Goal: Communication & Community: Answer question/provide support

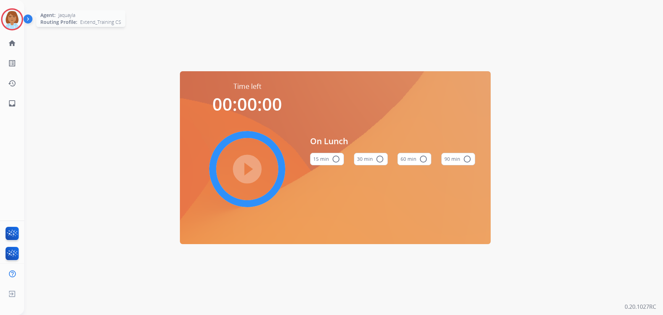
click at [9, 17] on img at bounding box center [11, 19] width 19 height 19
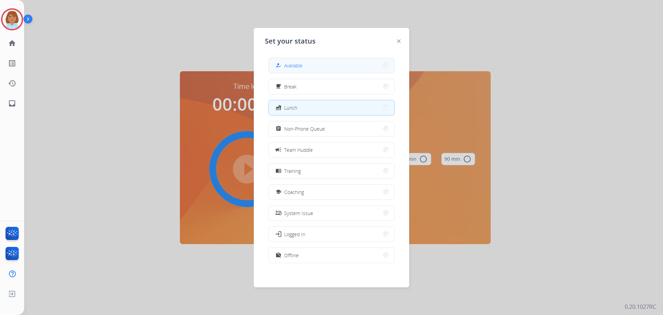
click at [284, 68] on div "how_to_reg" at bounding box center [279, 65] width 10 height 8
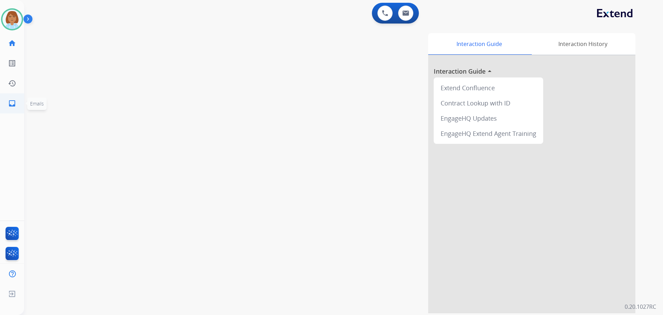
click at [3, 104] on link "inbox Emails" at bounding box center [11, 103] width 19 height 19
select select "**********"
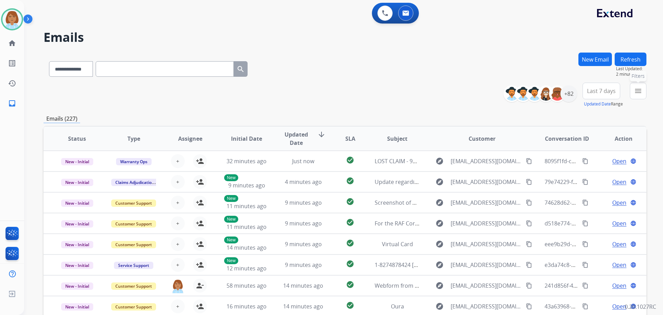
click at [645, 93] on button "menu Filters" at bounding box center [638, 91] width 17 height 17
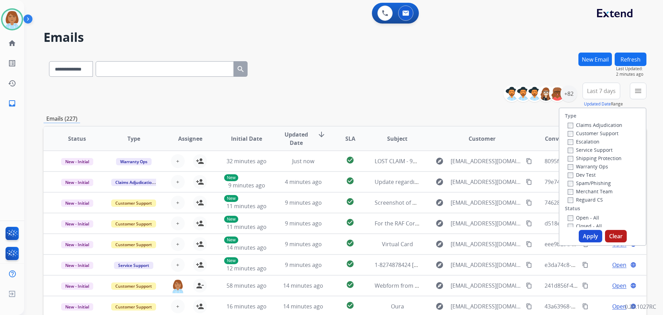
click at [585, 134] on label "Customer Support" at bounding box center [593, 133] width 51 height 7
click at [583, 157] on label "Shipping Protection" at bounding box center [595, 158] width 54 height 7
click at [568, 195] on div "Merchant Team" at bounding box center [595, 191] width 55 height 8
click at [568, 222] on div "Closed - All" at bounding box center [604, 225] width 73 height 8
click at [568, 215] on label "Open - All" at bounding box center [583, 217] width 31 height 7
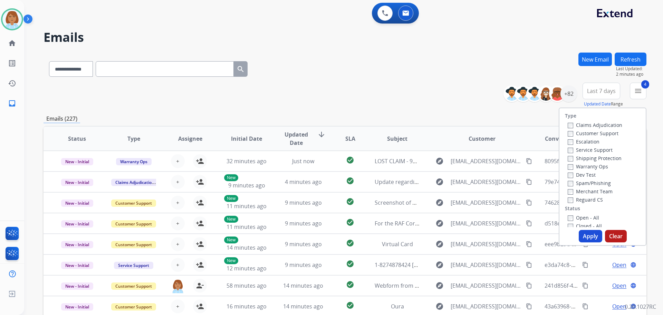
click at [584, 238] on button "Apply" at bounding box center [590, 236] width 23 height 12
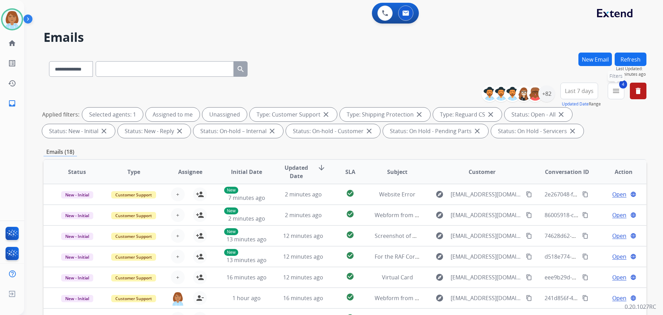
click at [613, 94] on mat-icon "menu" at bounding box center [616, 91] width 8 height 8
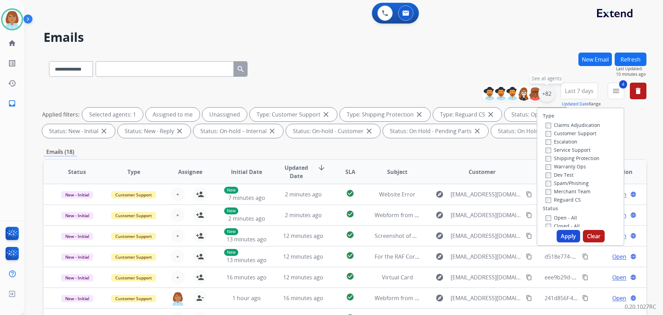
click at [547, 102] on div "+82" at bounding box center [547, 93] width 17 height 17
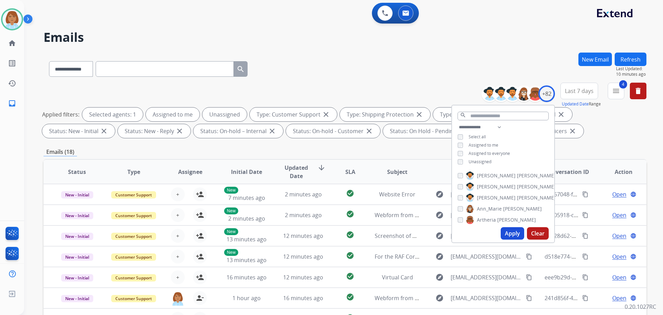
click at [482, 161] on span "Unassigned" at bounding box center [480, 162] width 23 height 6
click at [504, 233] on button "Apply" at bounding box center [512, 233] width 23 height 12
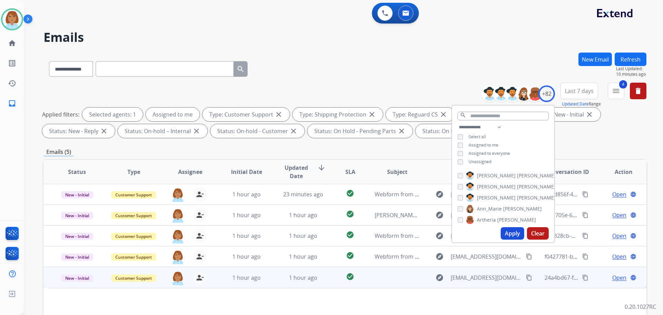
click at [326, 279] on td "check_circle" at bounding box center [345, 277] width 38 height 21
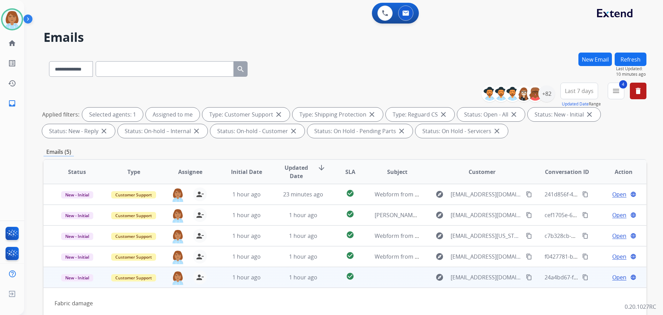
click at [526, 276] on mat-icon "content_copy" at bounding box center [529, 277] width 6 height 6
click at [613, 280] on span "Open" at bounding box center [620, 277] width 14 height 8
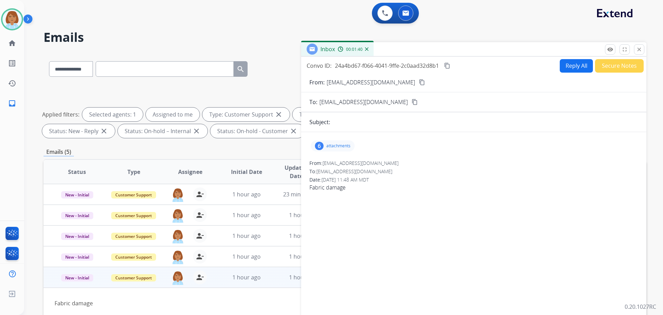
click at [328, 147] on p "attachments" at bounding box center [339, 146] width 24 height 6
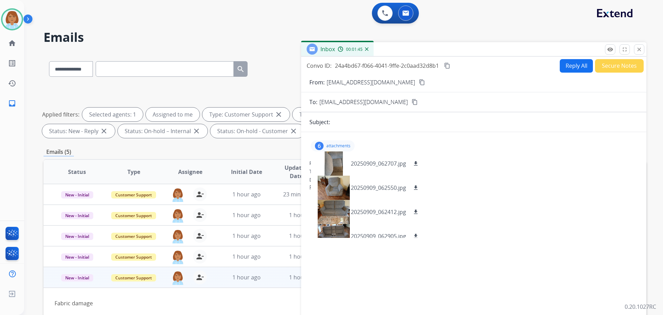
click at [571, 65] on button "Reply All" at bounding box center [576, 65] width 33 height 13
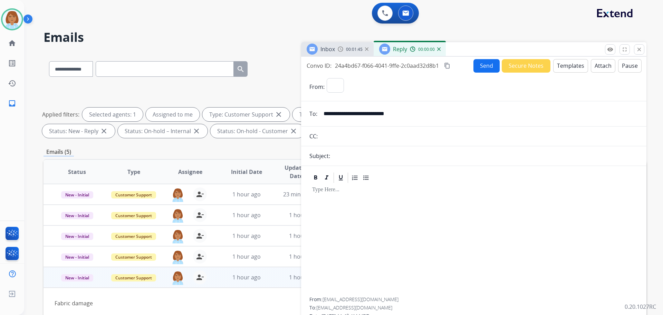
select select "**********"
click at [573, 70] on button "Templates" at bounding box center [571, 65] width 35 height 13
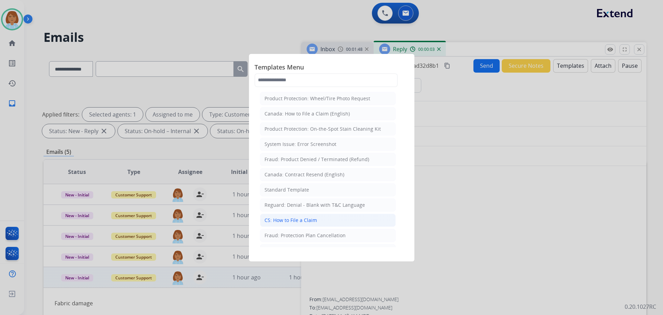
click at [322, 225] on li "CS: How to File a Claim" at bounding box center [328, 220] width 136 height 13
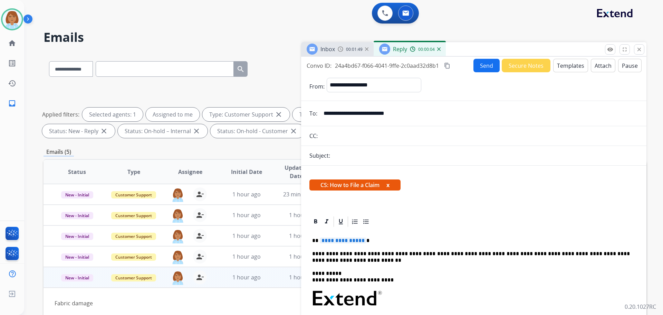
click at [385, 243] on p "**********" at bounding box center [471, 240] width 318 height 6
click at [481, 69] on button "Send" at bounding box center [487, 65] width 26 height 13
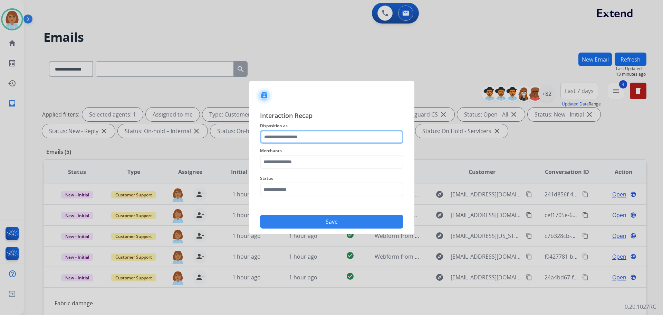
click at [315, 137] on input "text" at bounding box center [331, 137] width 143 height 14
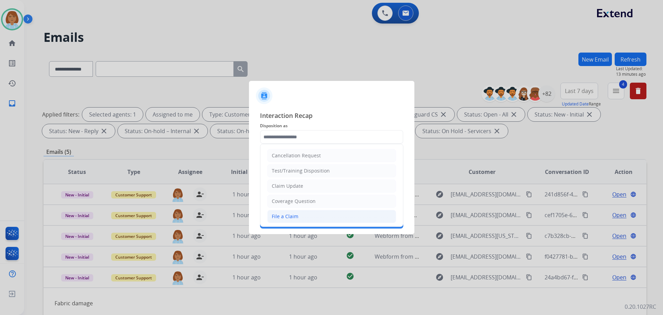
click at [306, 215] on li "File a Claim" at bounding box center [331, 216] width 129 height 13
type input "**********"
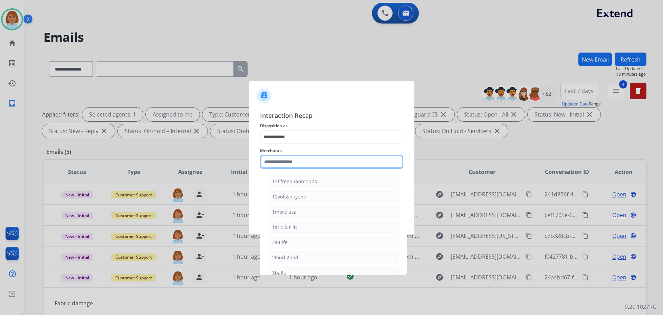
click at [323, 162] on input "text" at bounding box center [331, 162] width 143 height 14
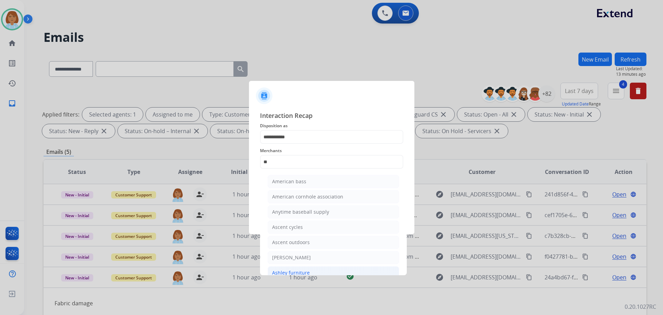
click at [314, 267] on li "Ashley furniture" at bounding box center [334, 272] width 132 height 13
type input "**********"
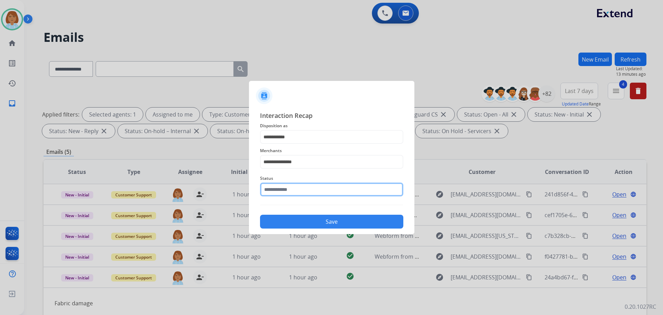
click at [303, 188] on input "text" at bounding box center [331, 189] width 143 height 14
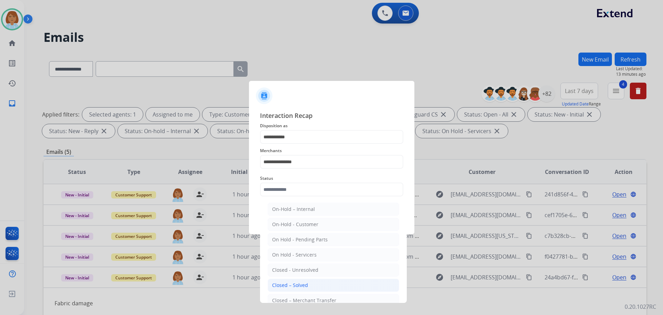
click at [305, 284] on div "Closed – Solved" at bounding box center [290, 285] width 36 height 7
type input "**********"
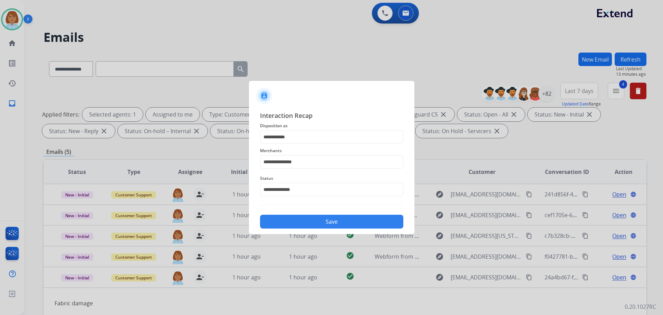
click at [349, 218] on button "Save" at bounding box center [331, 222] width 143 height 14
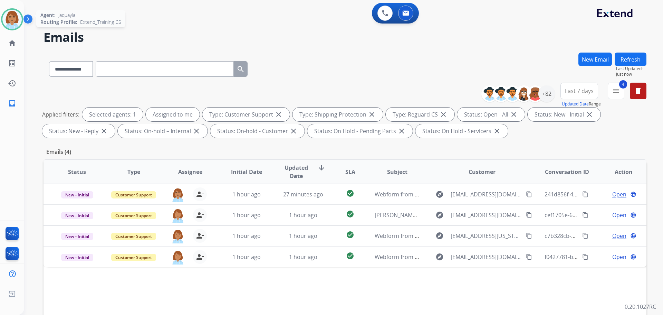
click at [3, 18] on img at bounding box center [11, 19] width 19 height 19
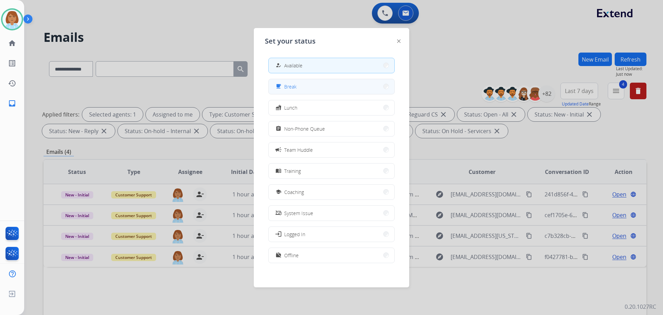
click at [321, 86] on button "free_breakfast Break" at bounding box center [332, 86] width 126 height 15
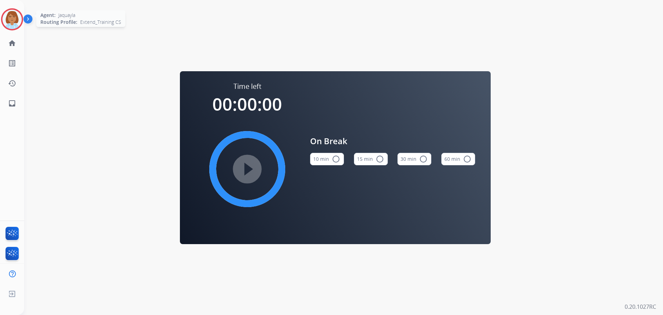
click at [12, 17] on img at bounding box center [11, 19] width 19 height 19
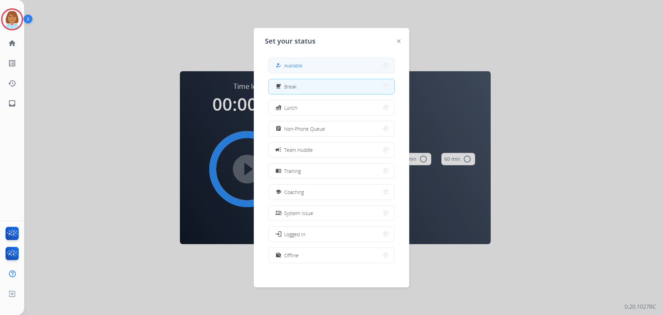
click at [282, 63] on div "how_to_reg" at bounding box center [279, 65] width 10 height 8
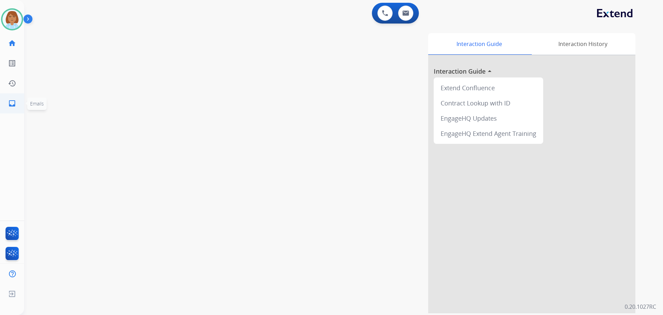
click at [10, 106] on mat-icon "inbox" at bounding box center [12, 103] width 8 height 8
select select "**********"
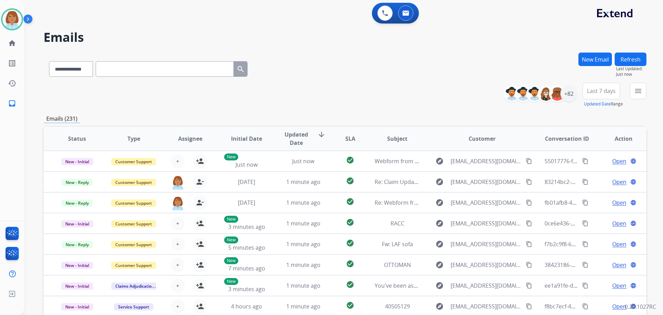
click at [573, 104] on div "**********" at bounding box center [543, 94] width 68 height 22
click at [574, 89] on div "+82" at bounding box center [569, 93] width 17 height 17
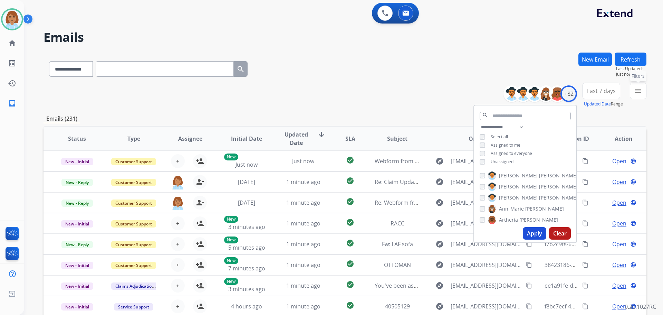
click at [639, 94] on mat-icon "menu" at bounding box center [638, 91] width 8 height 8
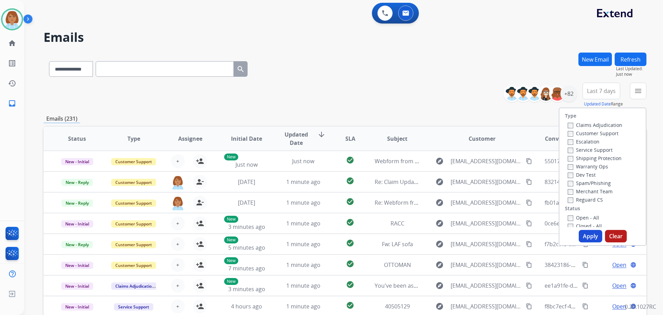
click at [591, 131] on label "Customer Support" at bounding box center [593, 133] width 51 height 7
click at [584, 160] on label "Shipping Protection" at bounding box center [595, 158] width 54 height 7
click at [580, 198] on label "Reguard CS" at bounding box center [585, 199] width 35 height 7
click at [575, 221] on div "Open - All" at bounding box center [604, 217] width 73 height 8
drag, startPoint x: 576, startPoint y: 216, endPoint x: 587, endPoint y: 234, distance: 20.8
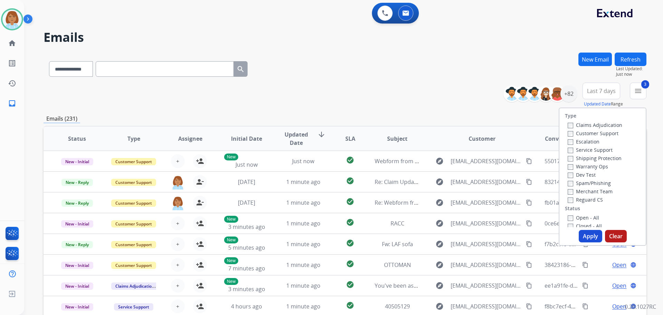
click at [576, 217] on label "Open - All" at bounding box center [583, 217] width 31 height 7
click at [587, 234] on button "Apply" at bounding box center [590, 236] width 23 height 12
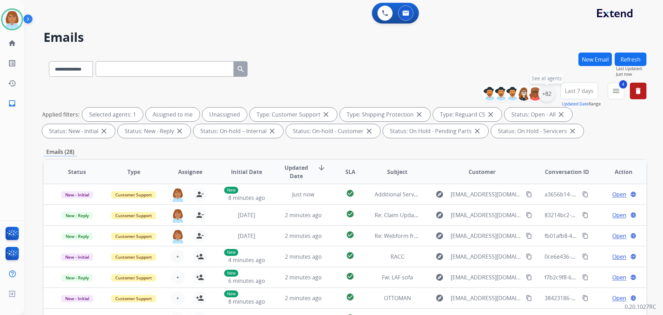
click at [551, 96] on div "+82" at bounding box center [547, 93] width 17 height 17
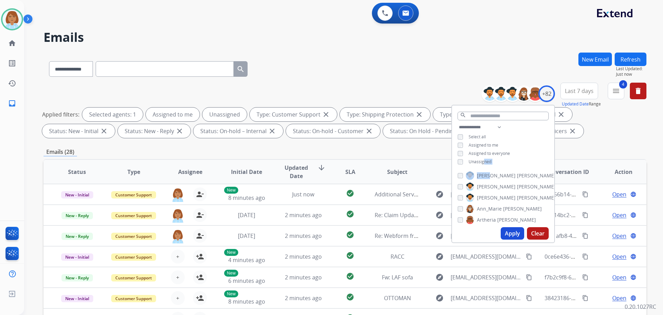
click at [487, 171] on div "**********" at bounding box center [504, 174] width 104 height 138
click at [505, 229] on button "Apply" at bounding box center [512, 233] width 23 height 12
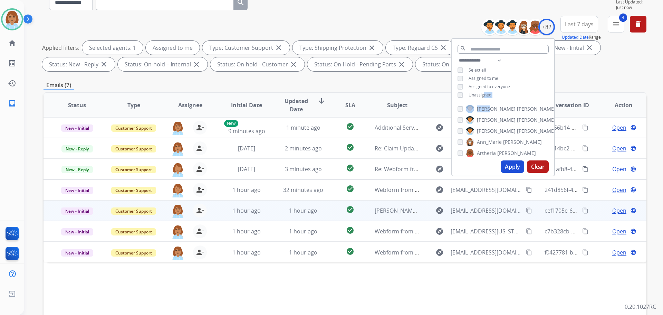
scroll to position [104, 0]
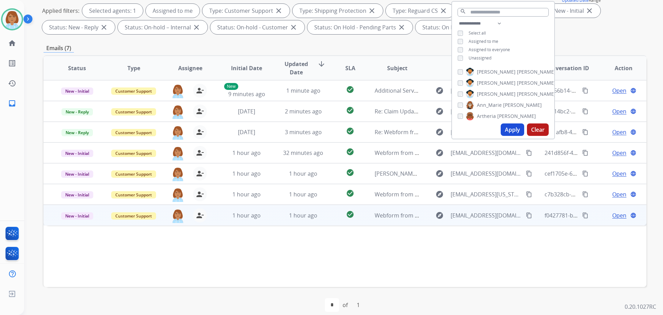
click at [331, 223] on td "check_circle" at bounding box center [345, 215] width 38 height 21
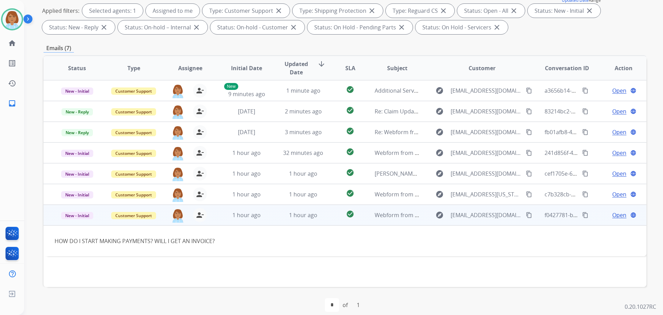
scroll to position [112, 0]
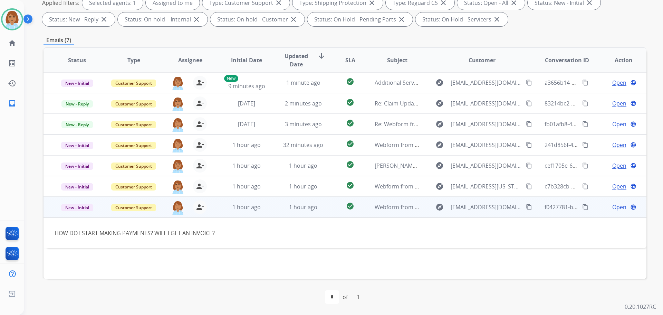
click at [613, 206] on span "Open" at bounding box center [620, 207] width 14 height 8
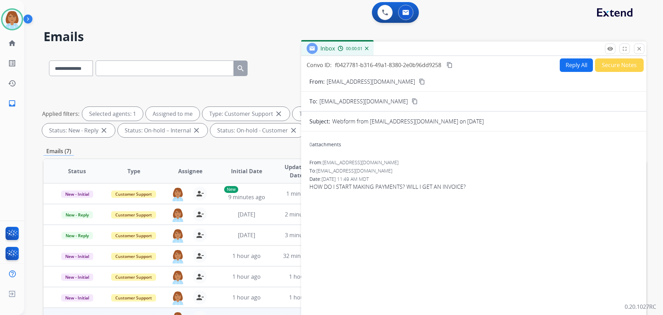
scroll to position [0, 0]
click at [576, 59] on button "Reply All" at bounding box center [576, 65] width 33 height 13
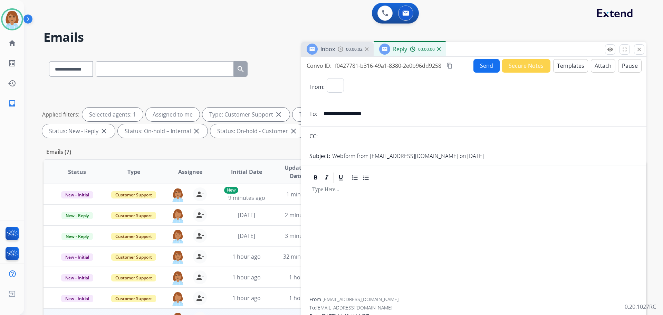
select select "**********"
click at [568, 65] on button "Templates" at bounding box center [571, 65] width 35 height 13
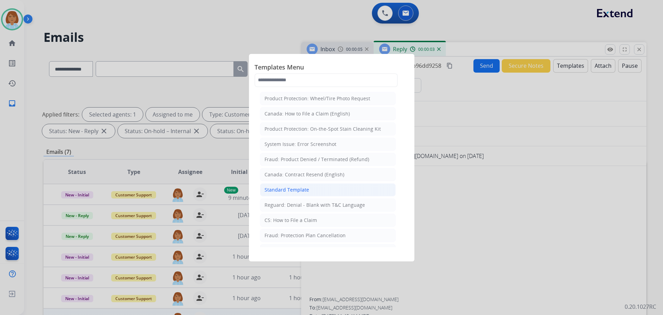
click at [342, 185] on li "Standard Template" at bounding box center [328, 189] width 136 height 13
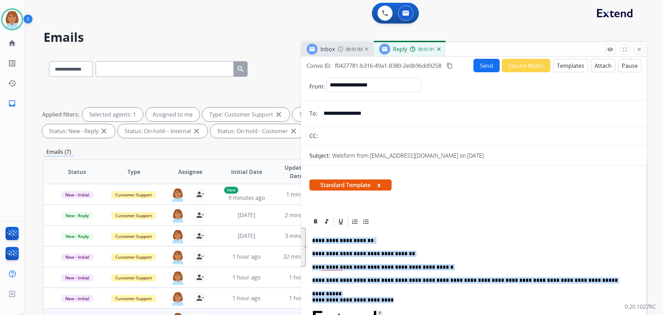
click at [307, 243] on div "**********" at bounding box center [474, 198] width 346 height 282
copy div "**********"
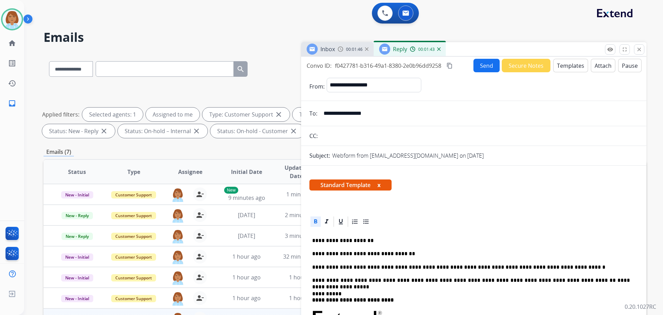
click at [483, 69] on button "Send" at bounding box center [487, 65] width 26 height 13
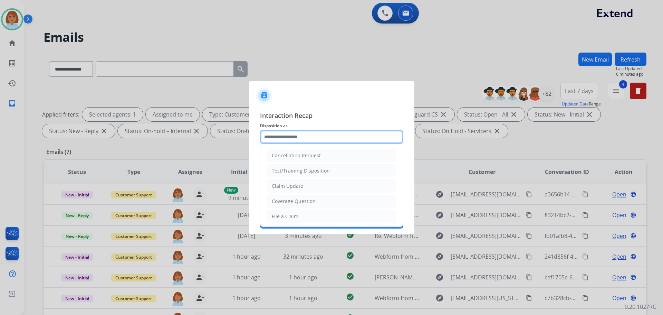
click at [325, 136] on input "text" at bounding box center [331, 137] width 143 height 14
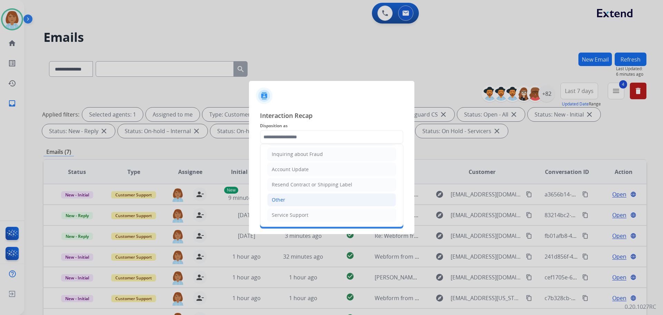
click at [287, 202] on li "Other" at bounding box center [331, 199] width 129 height 13
type input "*****"
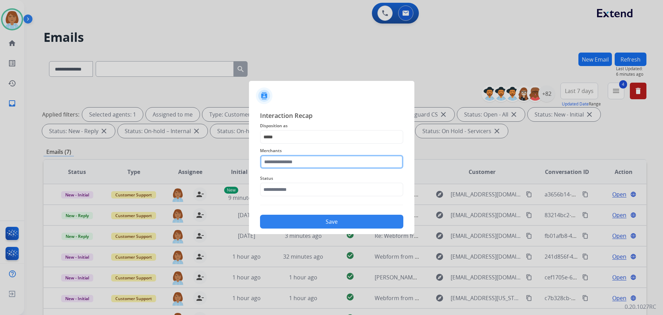
click at [289, 166] on input "text" at bounding box center [331, 162] width 143 height 14
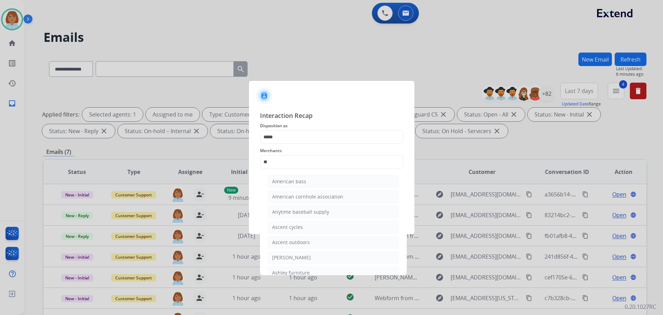
drag, startPoint x: 314, startPoint y: 271, endPoint x: 341, endPoint y: 256, distance: 30.3
click at [315, 271] on li "Ashley furniture" at bounding box center [334, 272] width 132 height 13
type input "**********"
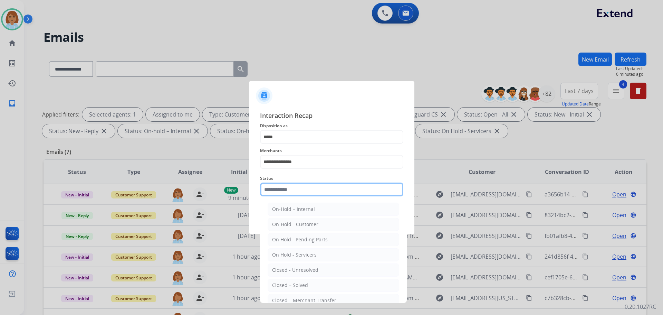
click at [341, 186] on input "text" at bounding box center [331, 189] width 143 height 14
click at [330, 288] on li "Closed – Solved" at bounding box center [334, 285] width 132 height 13
type input "**********"
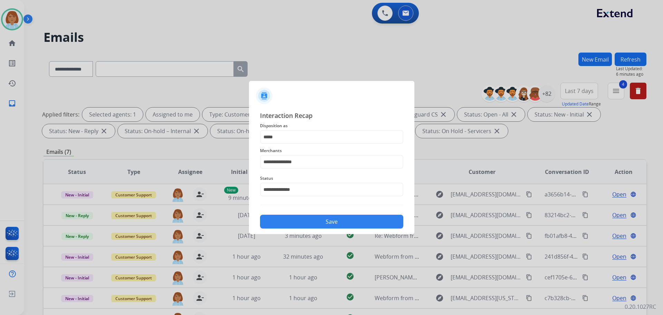
click at [355, 218] on button "Save" at bounding box center [331, 222] width 143 height 14
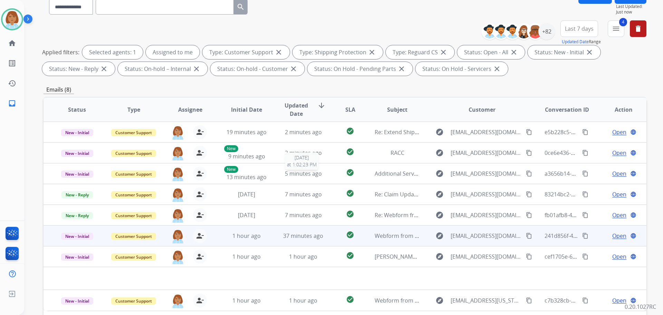
scroll to position [112, 0]
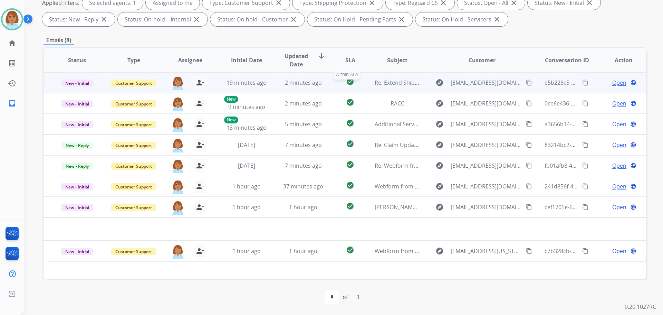
click at [358, 83] on div "check_circle" at bounding box center [350, 82] width 26 height 10
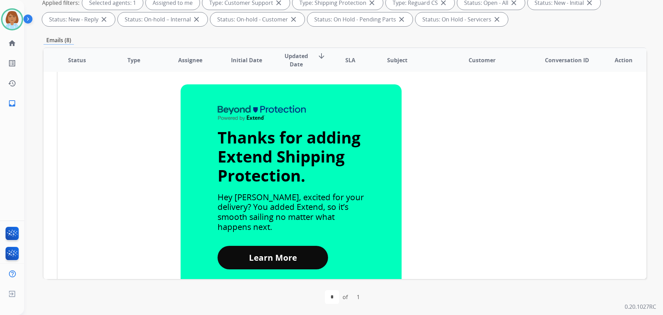
scroll to position [0, 0]
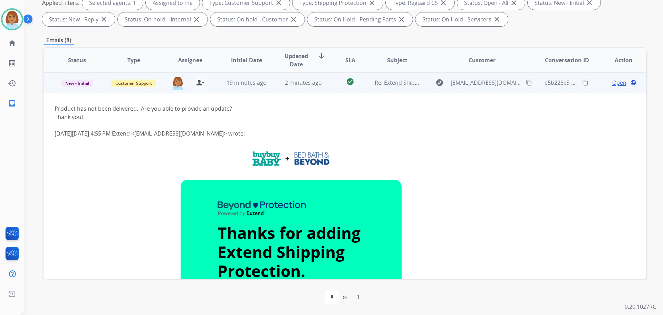
click at [526, 83] on mat-icon "content_copy" at bounding box center [529, 82] width 6 height 6
click at [615, 83] on span "Open" at bounding box center [620, 82] width 14 height 8
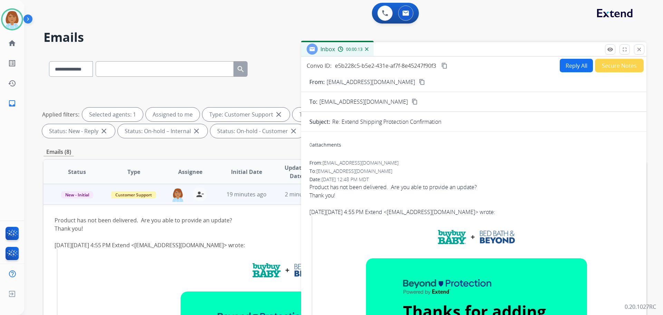
click at [572, 70] on button "Reply All" at bounding box center [576, 65] width 33 height 13
select select "**********"
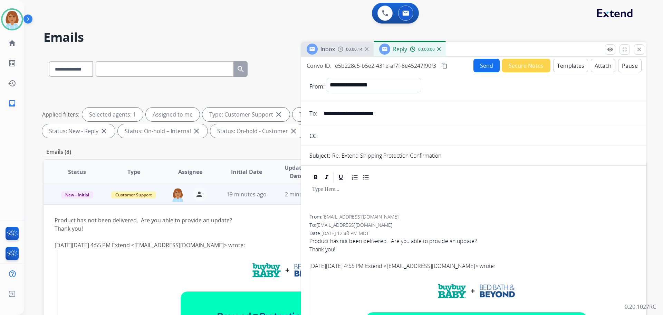
click at [564, 63] on button "Templates" at bounding box center [571, 65] width 35 height 13
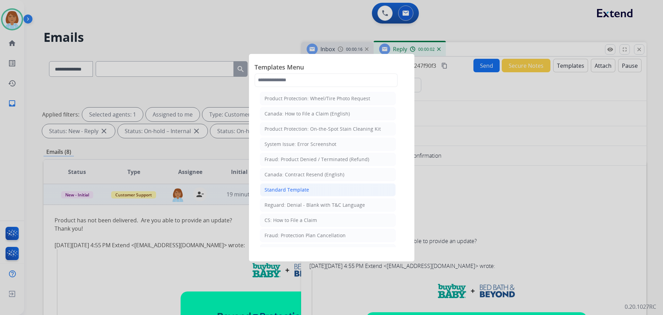
click at [346, 187] on li "Standard Template" at bounding box center [328, 189] width 136 height 13
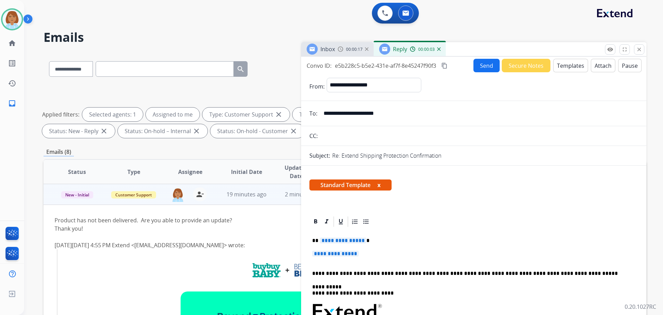
click at [372, 263] on p "**********" at bounding box center [473, 257] width 323 height 13
click at [372, 254] on p "**********" at bounding box center [473, 257] width 323 height 13
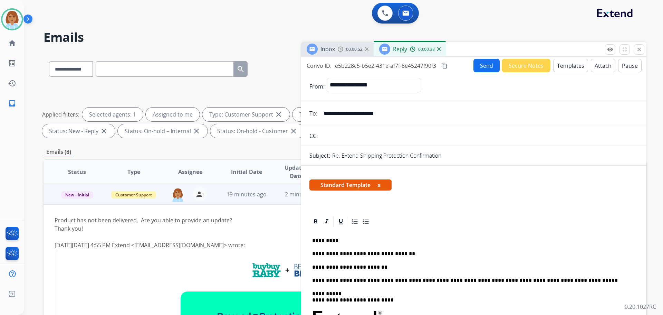
click at [605, 63] on button "Attach" at bounding box center [603, 65] width 25 height 13
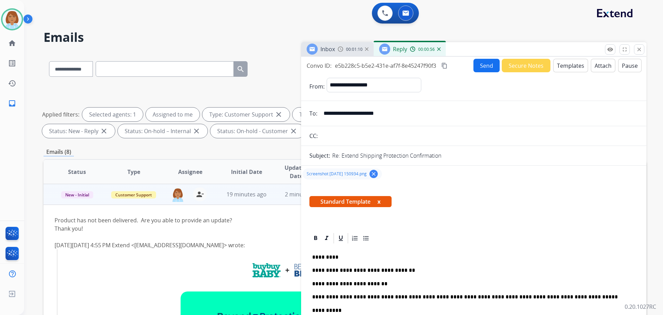
click at [488, 66] on button "Send" at bounding box center [487, 65] width 26 height 13
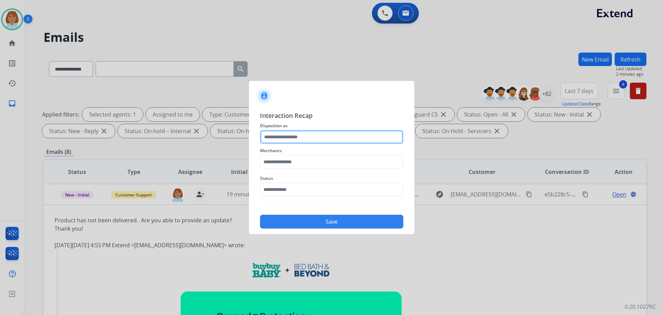
click at [303, 139] on input "text" at bounding box center [331, 137] width 143 height 14
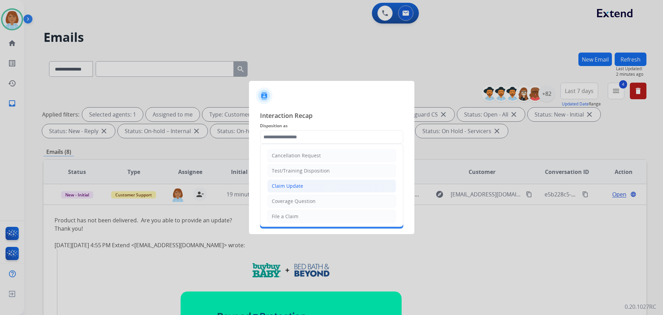
click at [309, 191] on li "Claim Update" at bounding box center [331, 185] width 129 height 13
type input "**********"
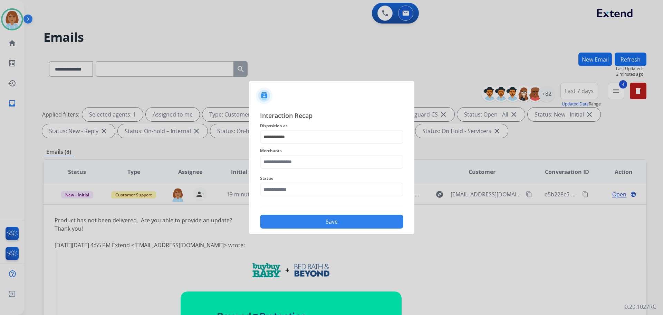
click at [307, 121] on span "Interaction Recap" at bounding box center [331, 116] width 143 height 11
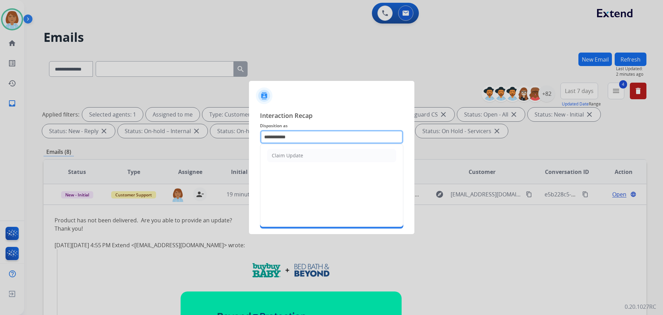
drag, startPoint x: 299, startPoint y: 137, endPoint x: 233, endPoint y: 139, distance: 66.0
click at [0, 139] on app-contact-recap-modal "**********" at bounding box center [0, 157] width 0 height 315
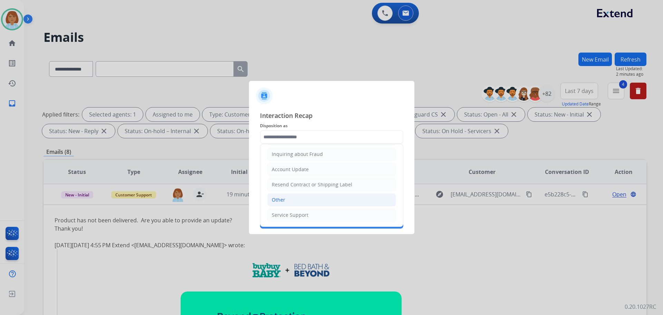
click at [296, 201] on li "Other" at bounding box center [331, 199] width 129 height 13
type input "*****"
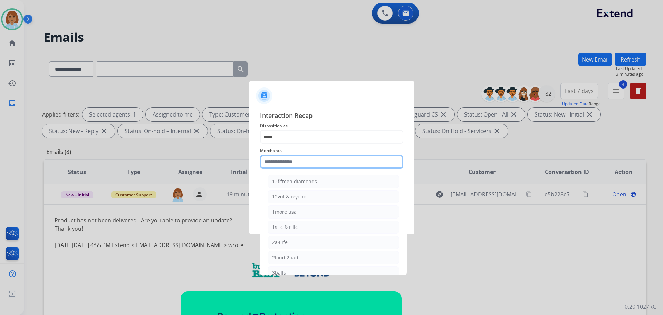
click at [300, 159] on input "text" at bounding box center [331, 162] width 143 height 14
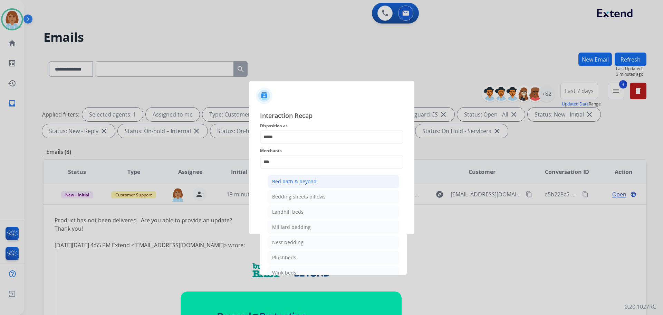
click at [312, 183] on div "Bed bath & beyond" at bounding box center [294, 181] width 45 height 7
type input "**********"
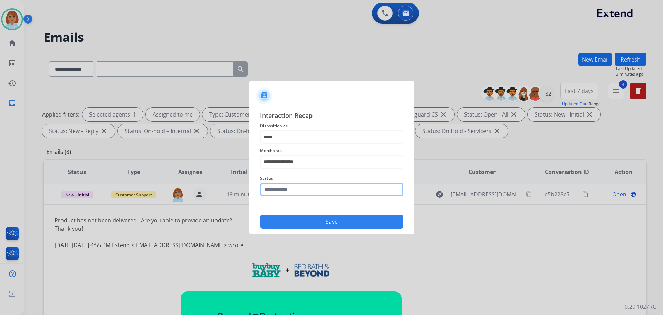
click at [312, 187] on input "text" at bounding box center [331, 189] width 143 height 14
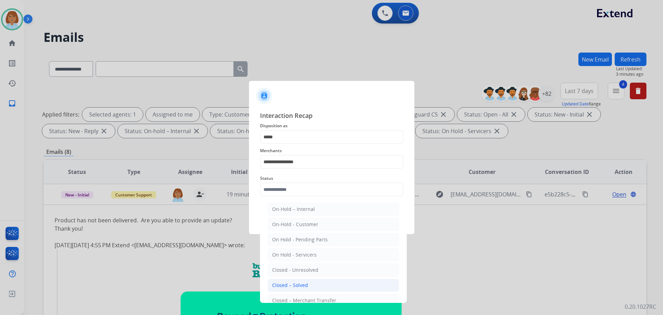
click at [305, 282] on div "Closed – Solved" at bounding box center [290, 285] width 36 height 7
type input "**********"
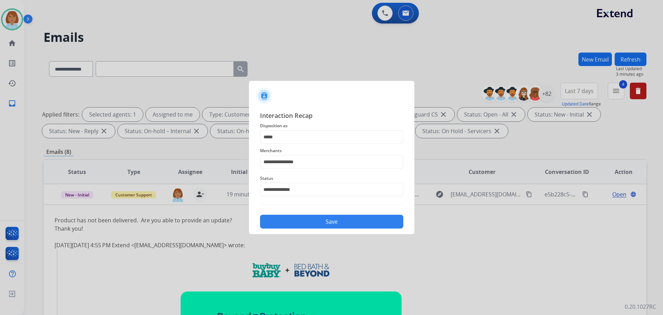
click at [332, 223] on button "Save" at bounding box center [331, 222] width 143 height 14
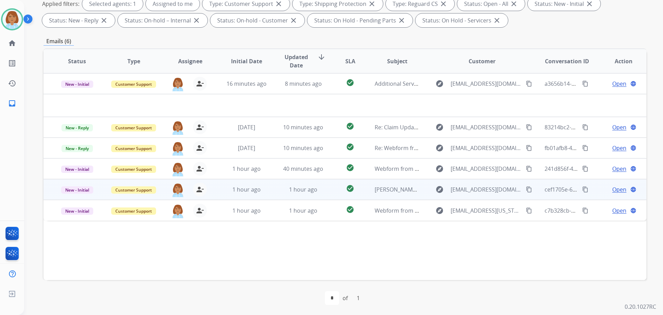
scroll to position [112, 0]
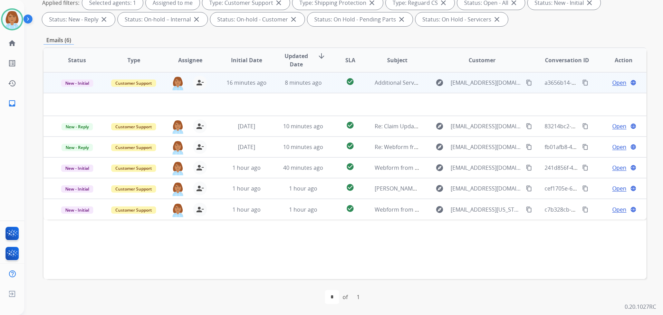
click at [368, 90] on td "Additional Services for Claim ID 338bddf2-12ad-4780-b33a-ae5d3b0e41c9 / Trans I…" at bounding box center [392, 82] width 57 height 21
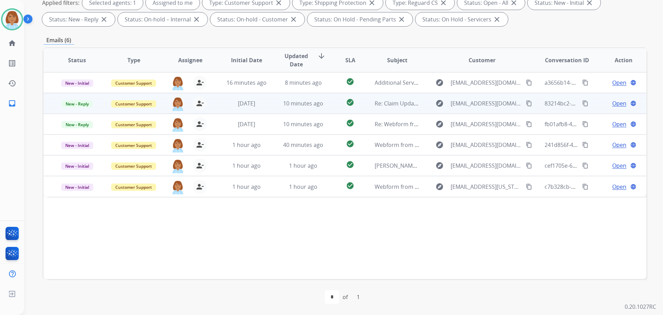
click at [364, 98] on td "Re: Claim Update: Parts ordered for repair" at bounding box center [392, 103] width 57 height 21
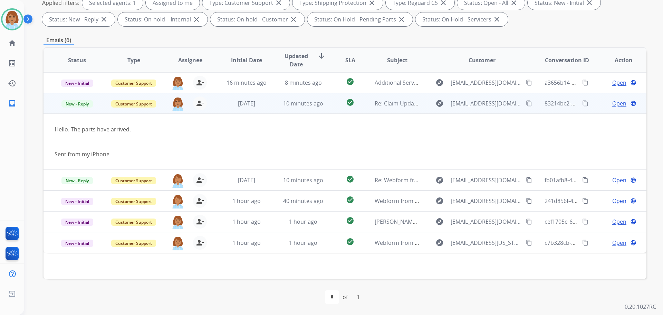
click at [526, 105] on mat-icon "content_copy" at bounding box center [529, 103] width 6 height 6
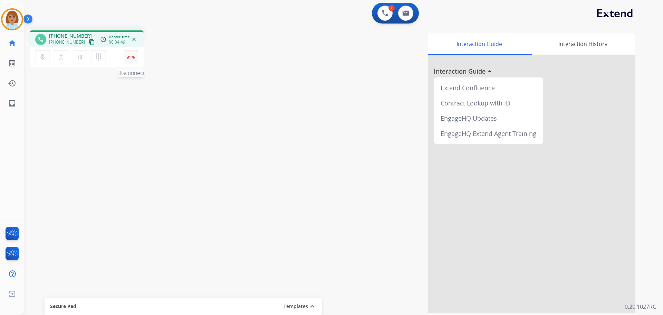
click at [134, 58] on img at bounding box center [131, 56] width 8 height 3
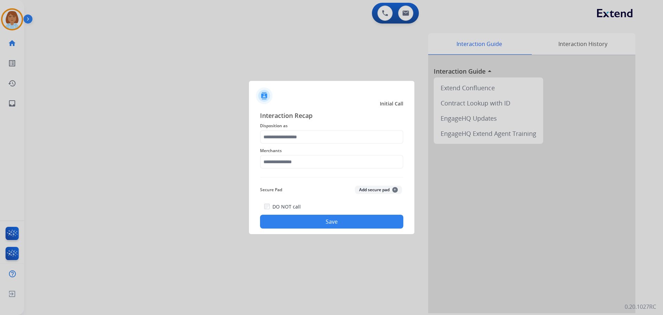
drag, startPoint x: 565, startPoint y: 213, endPoint x: 553, endPoint y: 246, distance: 35.8
click at [553, 246] on div at bounding box center [331, 157] width 663 height 315
drag, startPoint x: 548, startPoint y: 231, endPoint x: 319, endPoint y: 308, distance: 241.8
click at [541, 230] on div at bounding box center [331, 157] width 663 height 315
click at [322, 136] on input "text" at bounding box center [331, 137] width 143 height 14
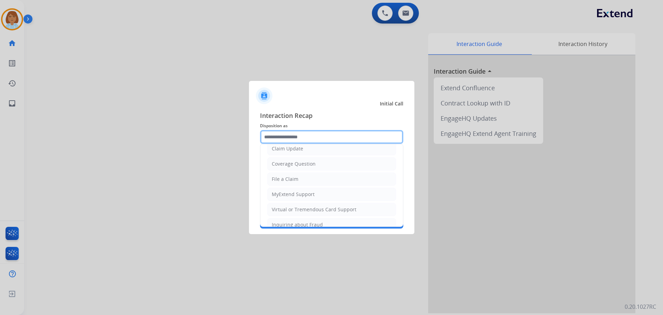
scroll to position [35, 0]
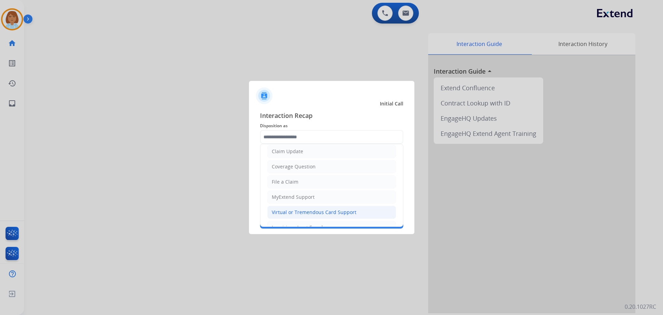
click at [328, 214] on div "Virtual or Tremendous Card Support" at bounding box center [314, 212] width 85 height 7
type input "**********"
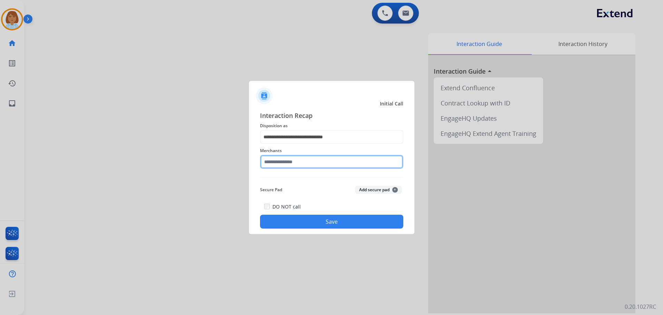
click at [320, 161] on input "text" at bounding box center [331, 162] width 143 height 14
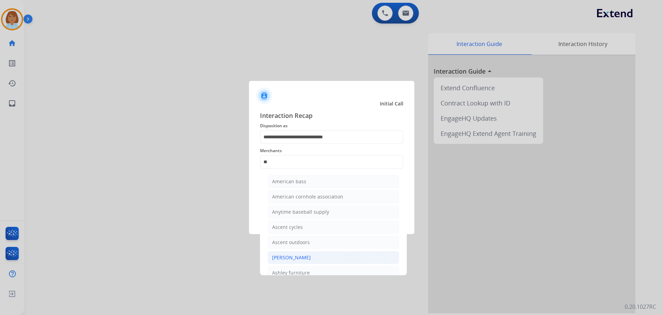
click at [339, 255] on li "[PERSON_NAME]" at bounding box center [334, 257] width 132 height 13
type input "**********"
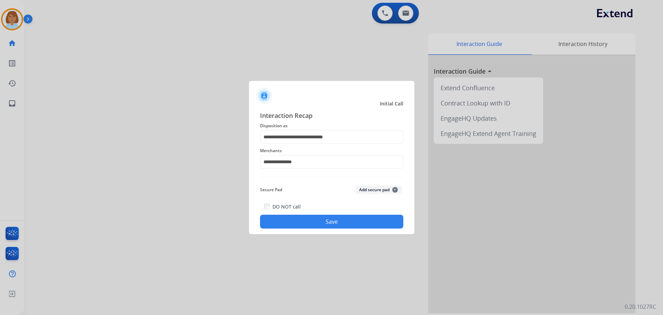
click at [341, 218] on button "Save" at bounding box center [331, 222] width 143 height 14
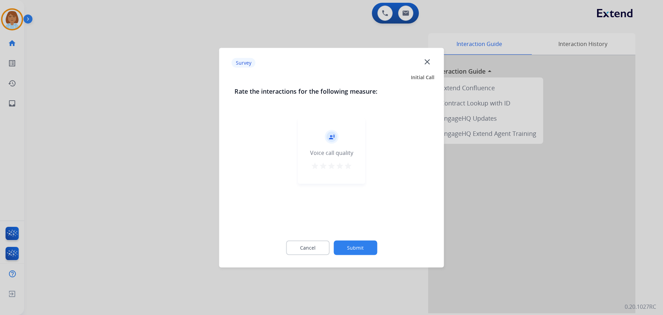
click at [367, 241] on button "Submit" at bounding box center [356, 247] width 44 height 15
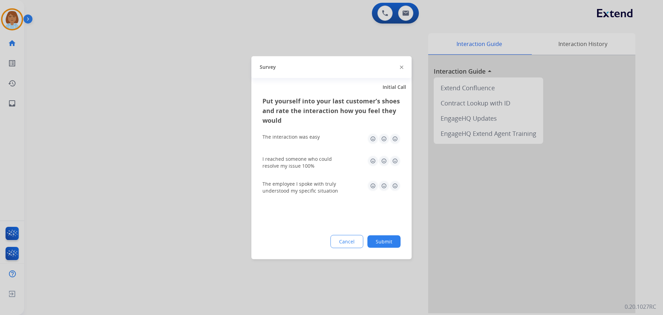
drag, startPoint x: 400, startPoint y: 243, endPoint x: 404, endPoint y: 242, distance: 4.5
click at [401, 243] on div "Put yourself into your last customer’s shoes and rate the interaction how you f…" at bounding box center [332, 177] width 160 height 163
click at [392, 243] on button "Submit" at bounding box center [384, 241] width 33 height 12
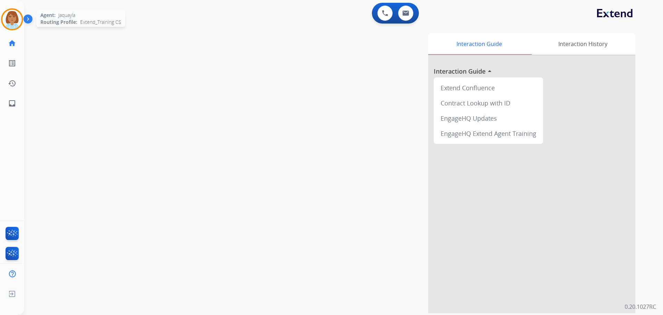
click at [15, 23] on img at bounding box center [11, 19] width 19 height 19
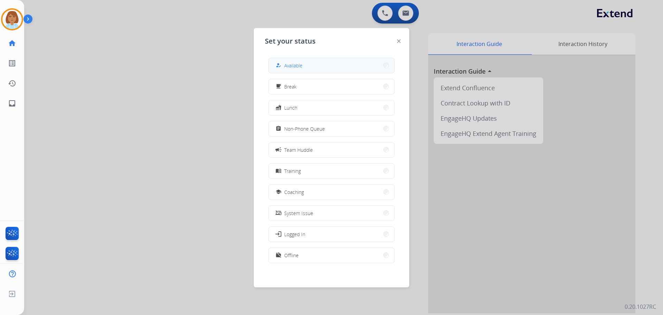
click at [324, 60] on button "how_to_reg Available" at bounding box center [332, 65] width 126 height 15
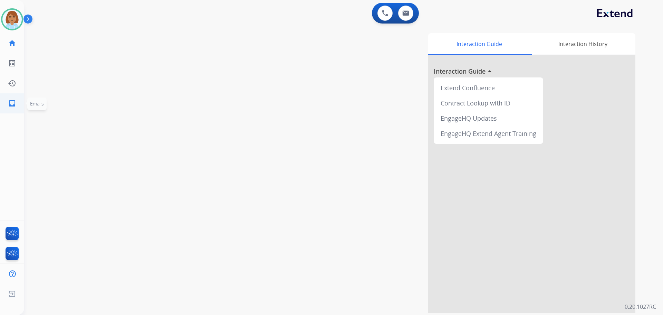
click at [16, 105] on mat-icon "inbox" at bounding box center [12, 103] width 8 height 8
select select "**********"
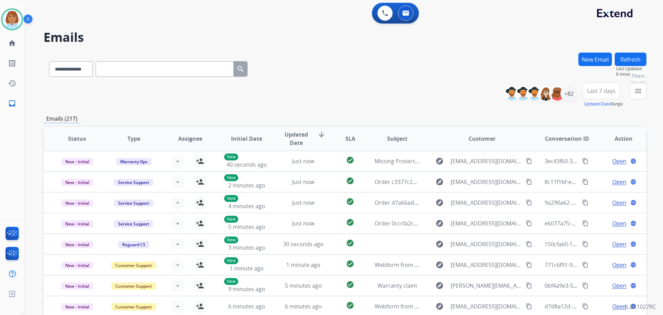
click at [636, 94] on mat-icon "menu" at bounding box center [638, 91] width 8 height 8
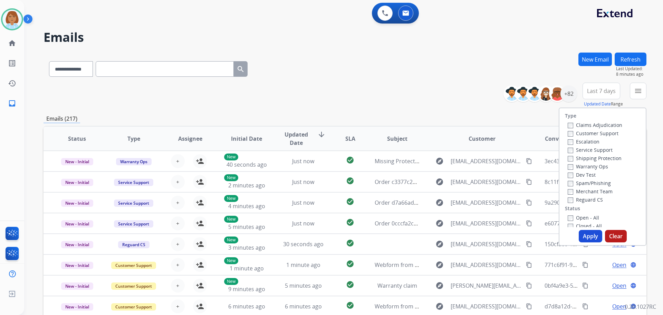
click at [594, 132] on label "Customer Support" at bounding box center [593, 133] width 51 height 7
click at [593, 161] on label "Shipping Protection" at bounding box center [595, 158] width 54 height 7
click at [592, 163] on label "Warranty Ops" at bounding box center [588, 166] width 40 height 7
click at [592, 164] on label "Warranty Ops" at bounding box center [588, 166] width 40 height 7
click at [583, 201] on label "Reguard CS" at bounding box center [585, 199] width 35 height 7
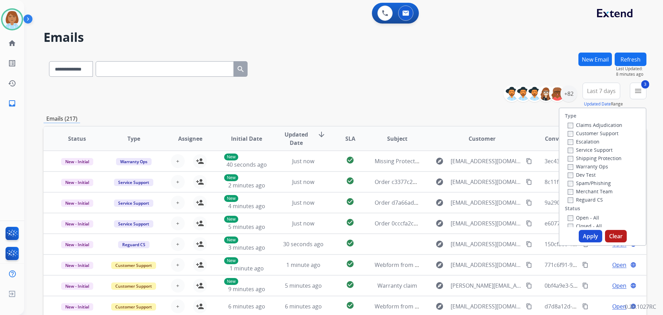
click at [586, 215] on label "Open - All" at bounding box center [583, 217] width 31 height 7
click at [588, 237] on button "Apply" at bounding box center [590, 236] width 23 height 12
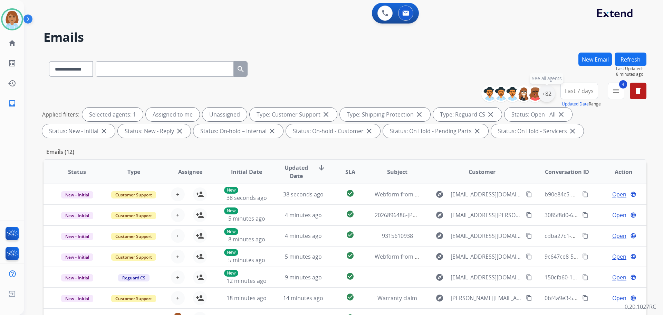
click at [548, 101] on div "+82" at bounding box center [547, 93] width 17 height 17
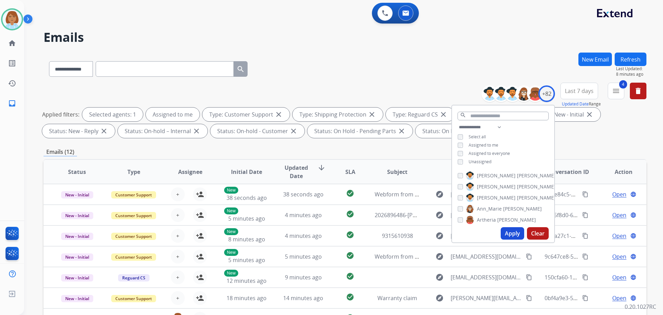
click at [513, 232] on button "Apply" at bounding box center [512, 233] width 23 height 12
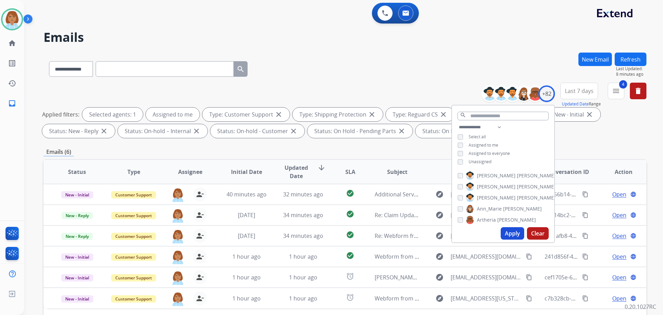
click at [405, 157] on div "**********" at bounding box center [345, 240] width 603 height 374
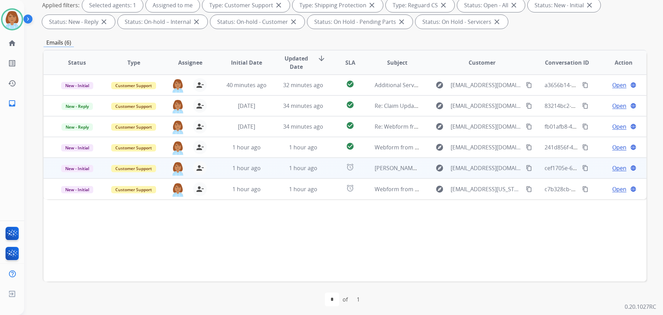
scroll to position [112, 0]
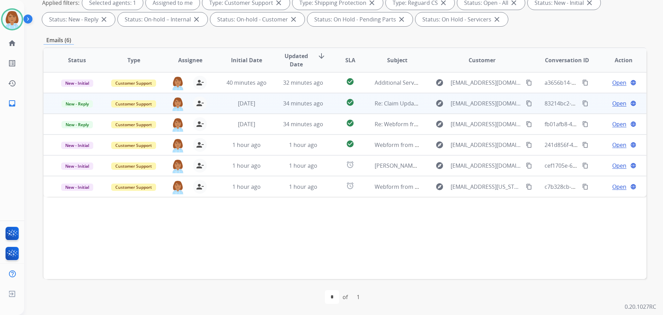
click at [330, 106] on td "check_circle" at bounding box center [345, 103] width 38 height 21
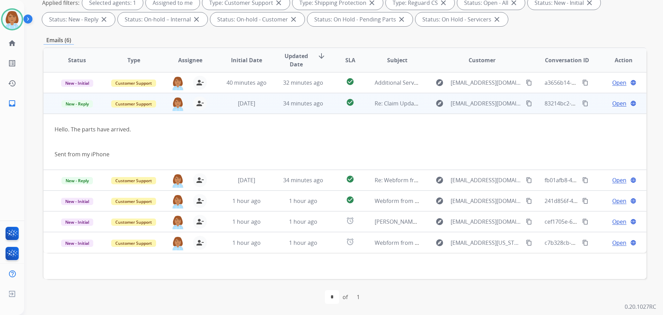
click at [614, 106] on span "Open" at bounding box center [620, 103] width 14 height 8
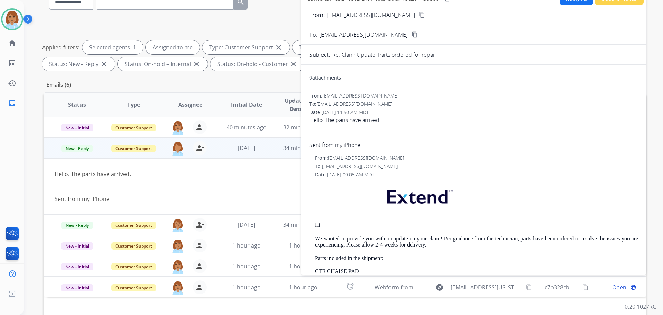
scroll to position [0, 0]
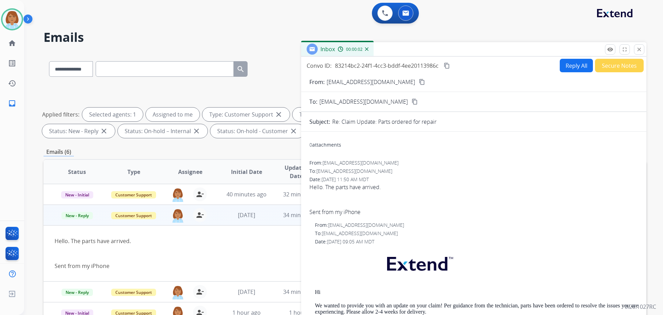
click at [565, 69] on button "Reply All" at bounding box center [576, 65] width 33 height 13
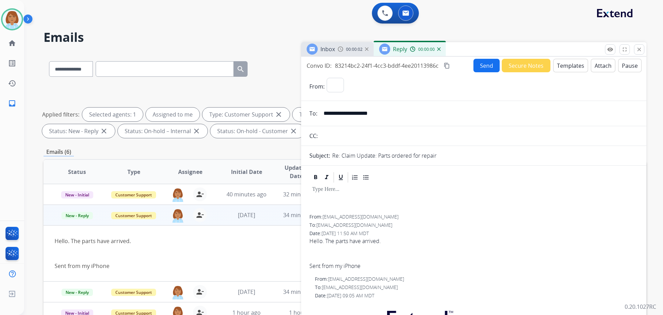
select select "**********"
drag, startPoint x: 576, startPoint y: 54, endPoint x: 577, endPoint y: 60, distance: 7.0
click at [577, 57] on div "Inbox 00:00:03 Reply 00:00:00" at bounding box center [474, 49] width 346 height 15
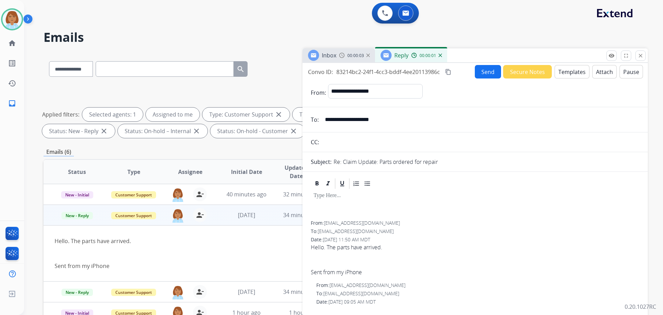
click at [577, 61] on div "Inbox 00:00:03 Reply 00:00:01" at bounding box center [476, 55] width 346 height 15
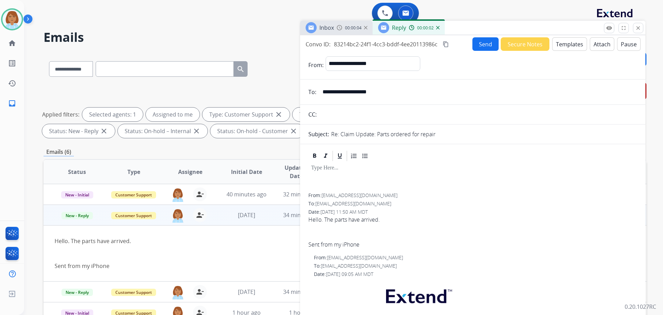
drag, startPoint x: 577, startPoint y: 56, endPoint x: 573, endPoint y: 18, distance: 38.2
click at [573, 21] on div "Inbox 00:00:04 Reply 00:00:02" at bounding box center [473, 28] width 346 height 15
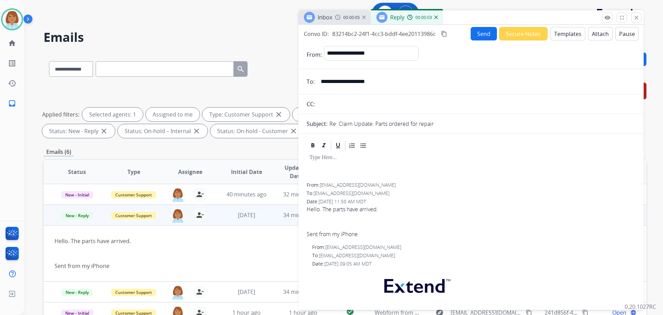
click at [573, 32] on button "Templates" at bounding box center [568, 33] width 35 height 13
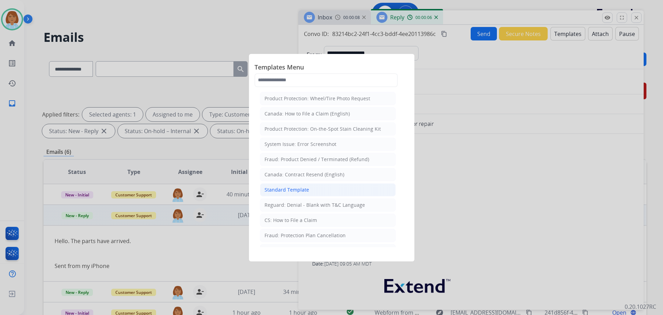
click at [284, 185] on li "Standard Template" at bounding box center [328, 189] width 136 height 13
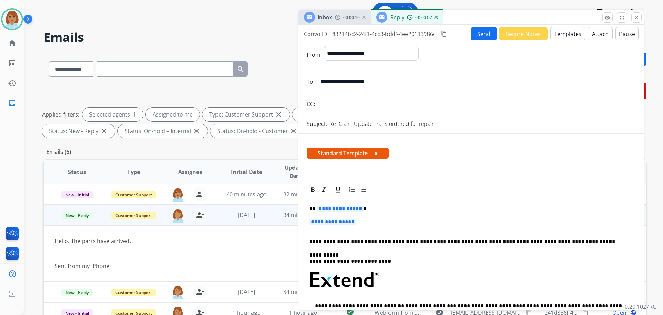
click at [374, 223] on p "**********" at bounding box center [471, 225] width 323 height 13
click at [384, 217] on div "**********" at bounding box center [471, 296] width 329 height 200
click at [384, 218] on div "**********" at bounding box center [471, 296] width 329 height 200
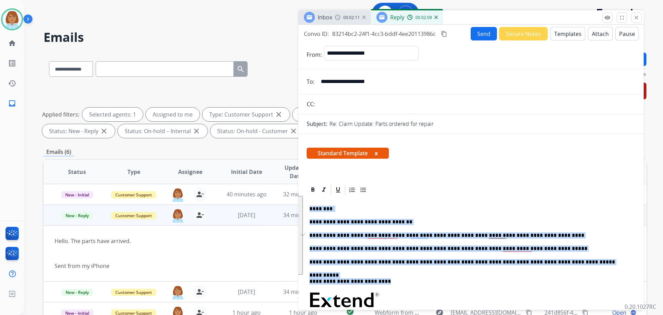
drag, startPoint x: 388, startPoint y: 282, endPoint x: 309, endPoint y: 208, distance: 108.3
click at [309, 208] on div "**********" at bounding box center [472, 166] width 346 height 282
copy div "**********"
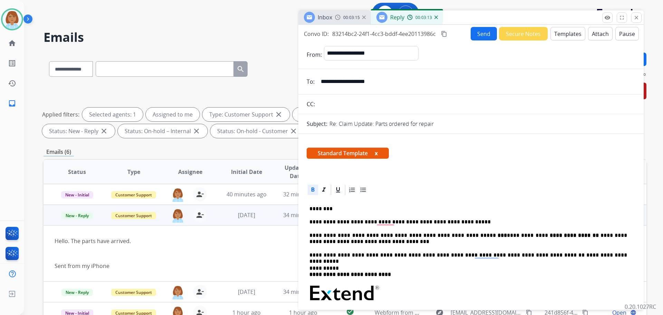
click at [481, 33] on button "Send" at bounding box center [484, 33] width 26 height 13
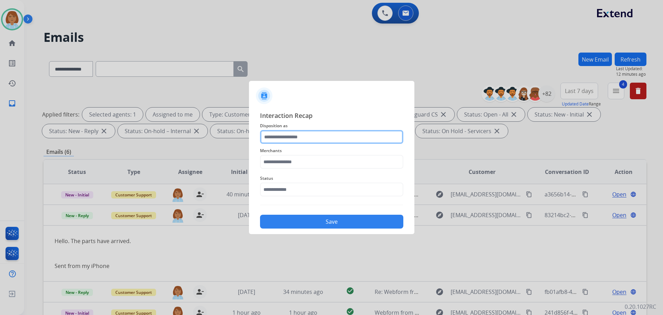
click at [289, 133] on input "text" at bounding box center [331, 137] width 143 height 14
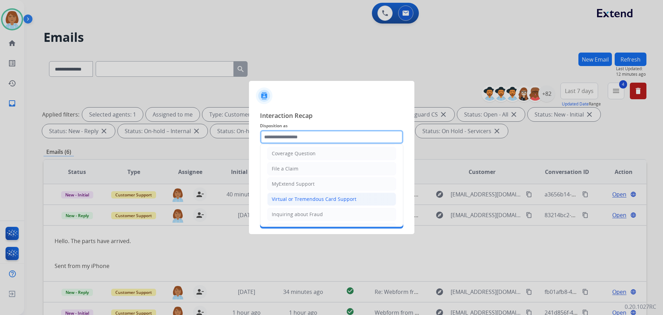
scroll to position [108, 0]
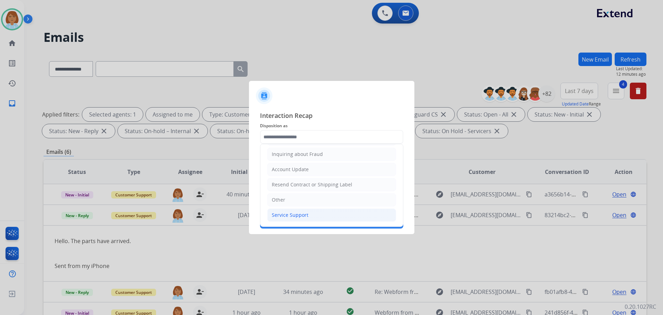
click at [318, 217] on li "Service Support" at bounding box center [331, 214] width 129 height 13
type input "**********"
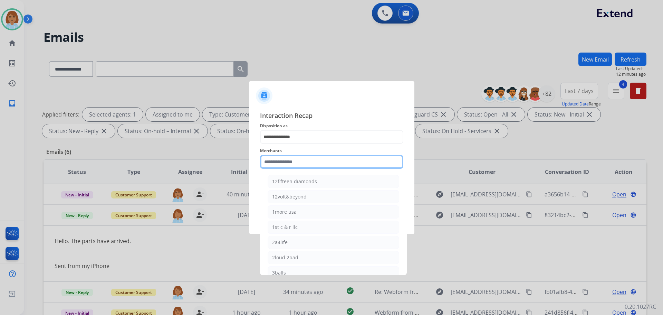
click at [291, 166] on input "text" at bounding box center [331, 162] width 143 height 14
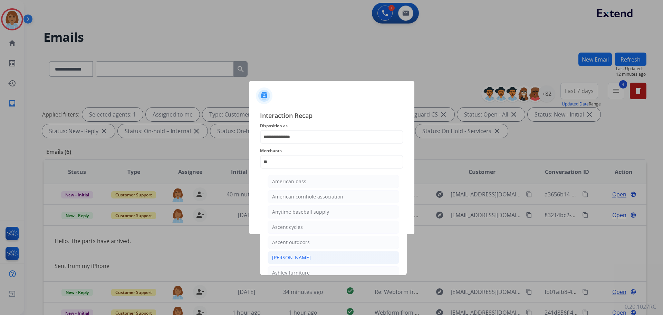
click at [302, 255] on div "[PERSON_NAME]" at bounding box center [291, 257] width 39 height 7
type input "**********"
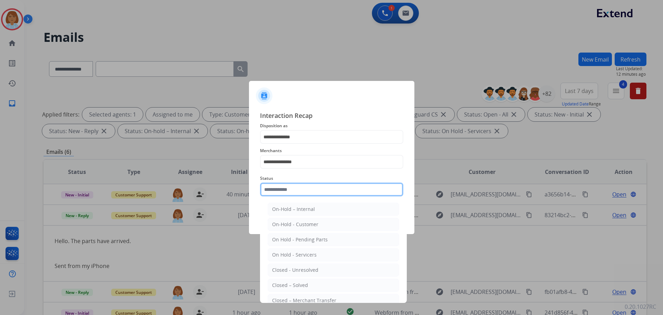
click at [301, 191] on input "text" at bounding box center [331, 189] width 143 height 14
click at [290, 283] on div "Closed – Solved" at bounding box center [290, 285] width 36 height 7
type input "**********"
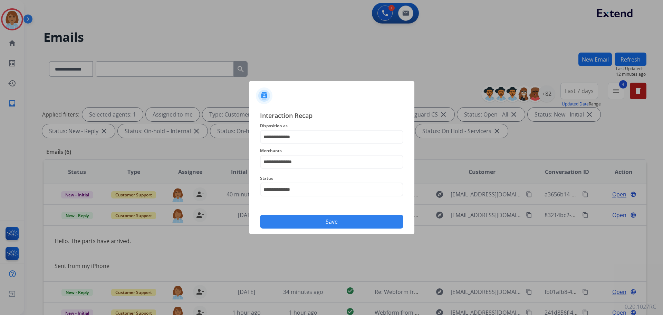
click at [329, 216] on button "Save" at bounding box center [331, 222] width 143 height 14
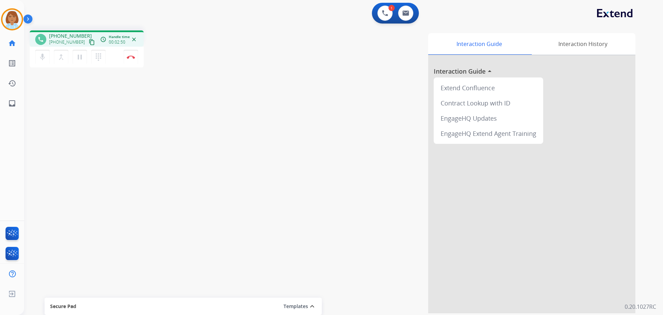
click at [89, 42] on mat-icon "content_copy" at bounding box center [92, 42] width 6 height 6
click at [133, 60] on button "Disconnect" at bounding box center [131, 57] width 15 height 15
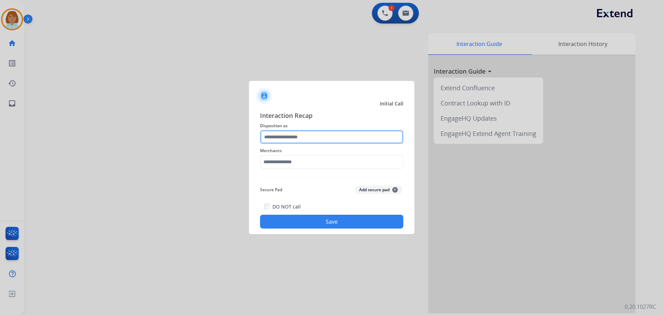
click at [327, 134] on input "text" at bounding box center [331, 137] width 143 height 14
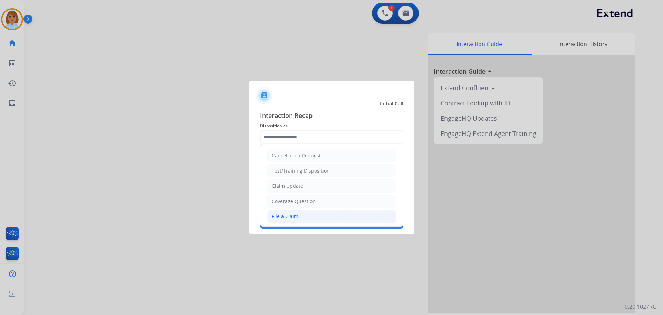
click at [328, 211] on li "File a Claim" at bounding box center [331, 216] width 129 height 13
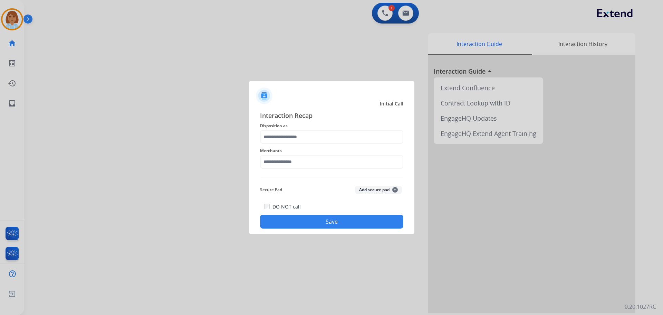
type input "**********"
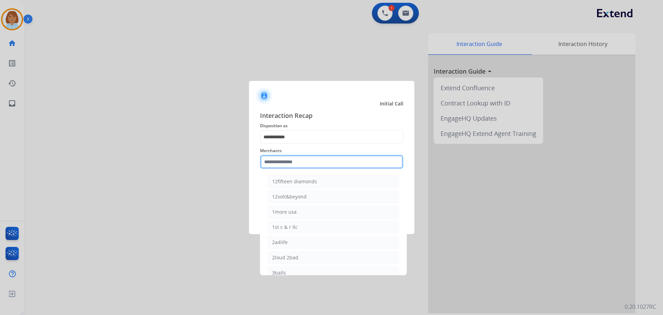
drag, startPoint x: 319, startPoint y: 161, endPoint x: 310, endPoint y: 167, distance: 10.9
click at [311, 168] on input "text" at bounding box center [331, 162] width 143 height 14
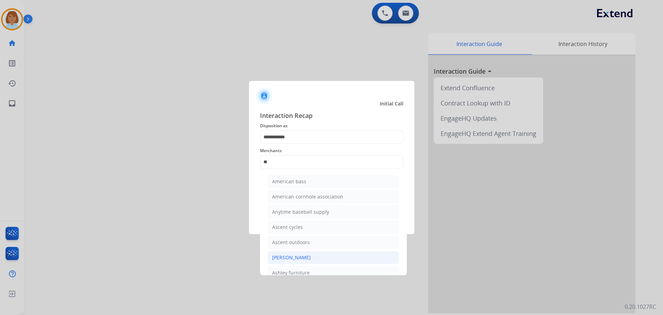
click at [312, 252] on li "[PERSON_NAME]" at bounding box center [334, 257] width 132 height 13
type input "**********"
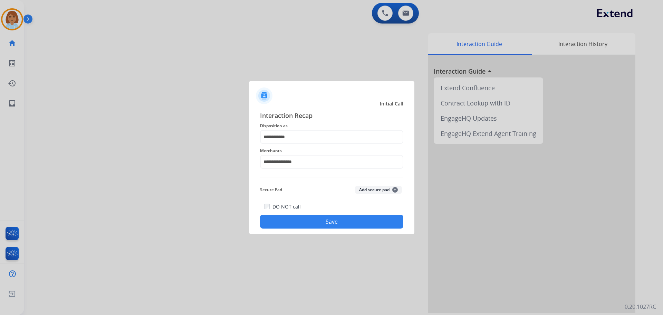
click at [320, 219] on button "Save" at bounding box center [331, 222] width 143 height 14
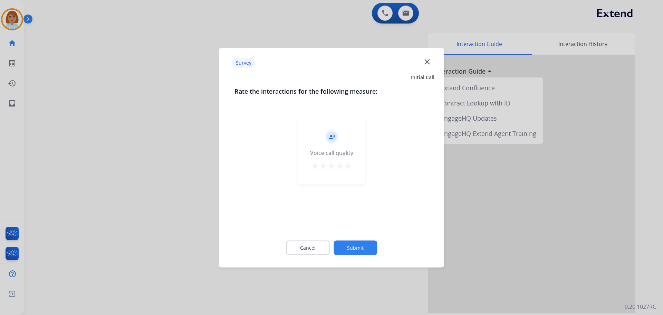
click at [374, 246] on button "Submit" at bounding box center [356, 247] width 44 height 15
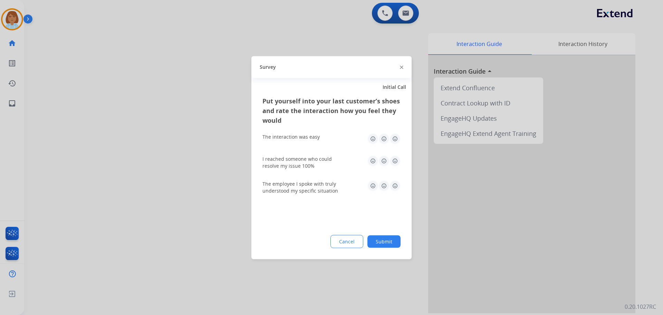
drag, startPoint x: 388, startPoint y: 238, endPoint x: 396, endPoint y: 248, distance: 11.8
click at [391, 248] on div "Put yourself into your last customer’s shoes and rate the interaction how you f…" at bounding box center [332, 177] width 160 height 163
click at [399, 241] on button "Submit" at bounding box center [384, 241] width 33 height 12
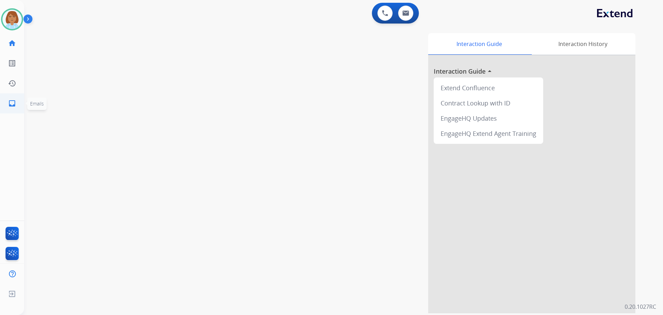
click at [20, 109] on link "inbox Emails" at bounding box center [11, 103] width 19 height 19
select select "**********"
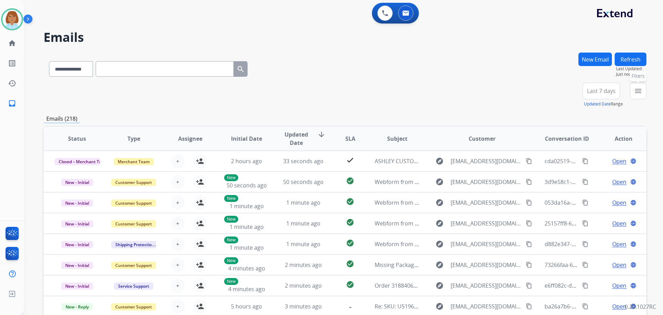
click at [638, 91] on mat-icon "menu" at bounding box center [638, 91] width 8 height 8
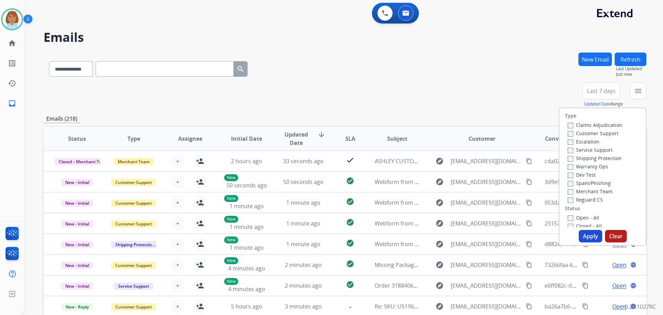
click at [591, 132] on label "Customer Support" at bounding box center [593, 133] width 51 height 7
click at [586, 158] on label "Shipping Protection" at bounding box center [595, 158] width 54 height 7
click at [582, 198] on label "Reguard CS" at bounding box center [585, 199] width 35 height 7
drag, startPoint x: 578, startPoint y: 219, endPoint x: 584, endPoint y: 238, distance: 20.0
click at [578, 219] on label "Open - All" at bounding box center [583, 217] width 31 height 7
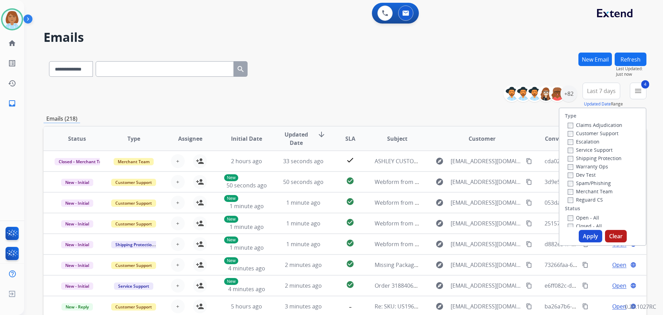
click at [585, 239] on button "Apply" at bounding box center [590, 236] width 23 height 12
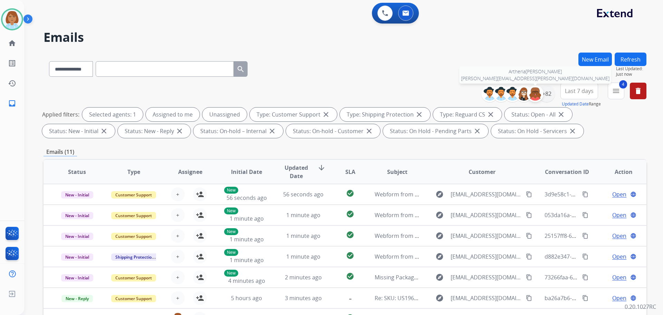
click at [542, 91] on div at bounding box center [535, 93] width 17 height 17
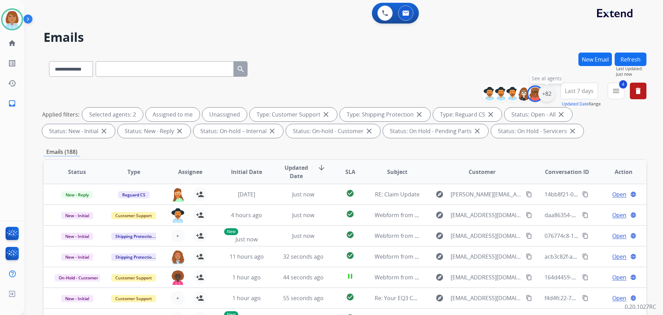
click at [550, 89] on div "+82" at bounding box center [547, 93] width 17 height 17
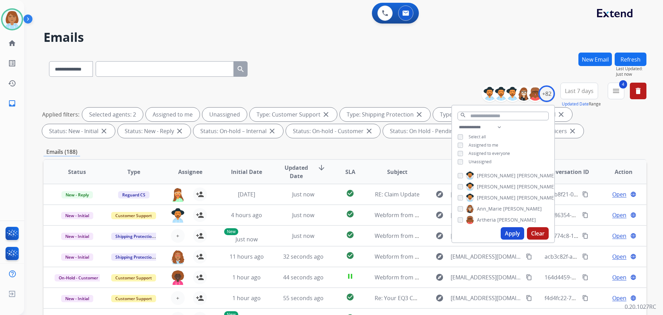
click at [464, 162] on div "Unassigned" at bounding box center [475, 162] width 34 height 6
click at [512, 233] on button "Apply" at bounding box center [512, 233] width 23 height 12
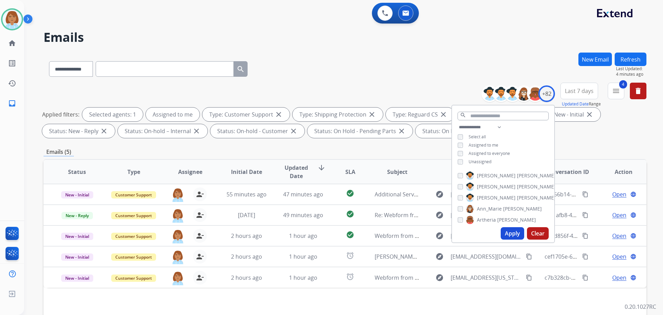
click at [389, 56] on div "**********" at bounding box center [345, 68] width 603 height 30
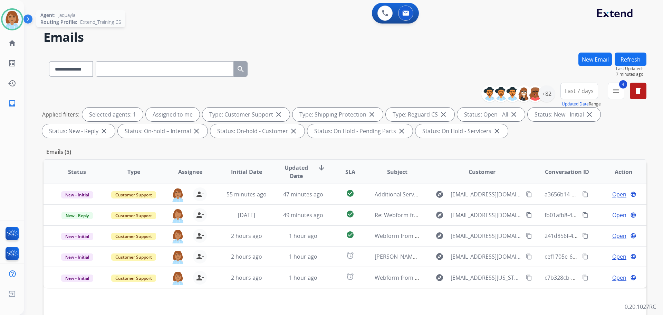
click at [14, 22] on img at bounding box center [11, 19] width 19 height 19
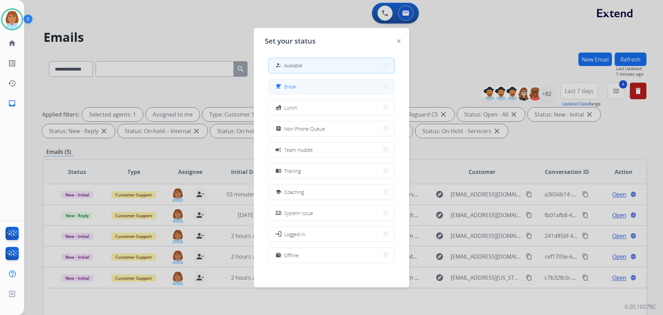
click at [285, 79] on div "free_breakfast Break" at bounding box center [331, 87] width 126 height 16
click at [279, 82] on button "free_breakfast Break" at bounding box center [332, 86] width 126 height 15
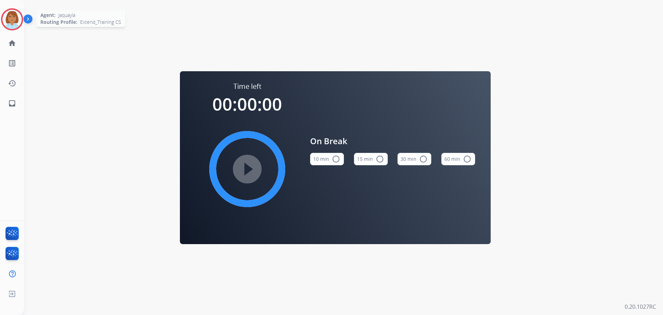
click at [16, 13] on img at bounding box center [11, 19] width 19 height 19
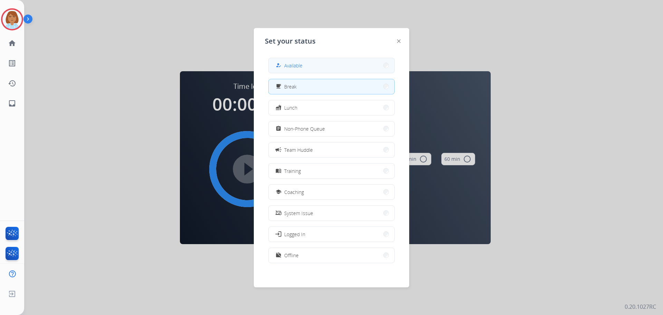
click at [294, 63] on span "Available" at bounding box center [293, 65] width 18 height 7
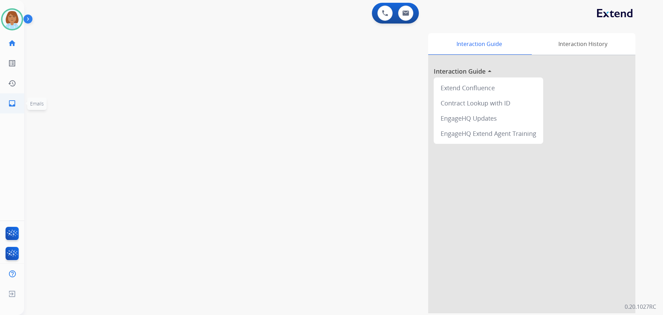
click at [11, 105] on mat-icon "inbox" at bounding box center [12, 103] width 8 height 8
select select "**********"
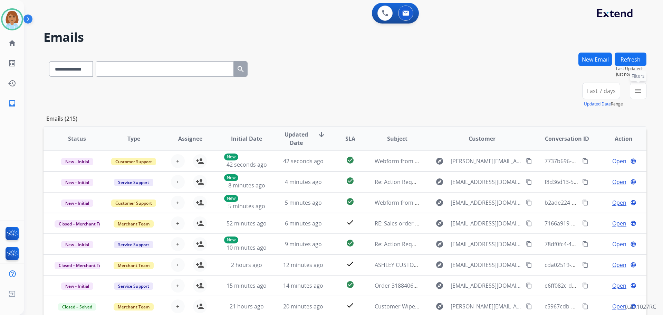
click at [636, 94] on mat-icon "menu" at bounding box center [638, 91] width 8 height 8
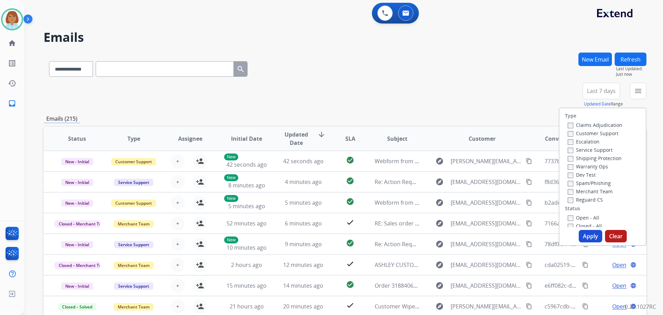
click at [570, 135] on label "Customer Support" at bounding box center [593, 133] width 51 height 7
click at [574, 157] on label "Shipping Protection" at bounding box center [595, 158] width 54 height 7
click at [584, 239] on button "Apply" at bounding box center [590, 236] width 23 height 12
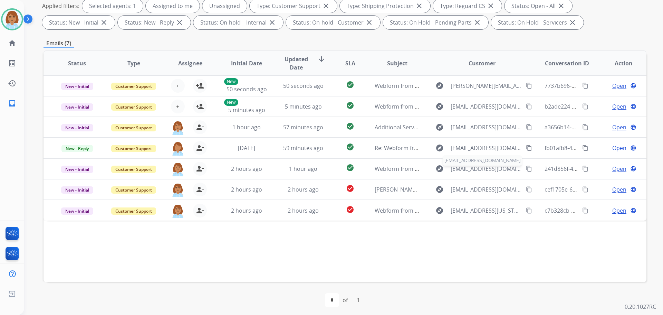
scroll to position [112, 0]
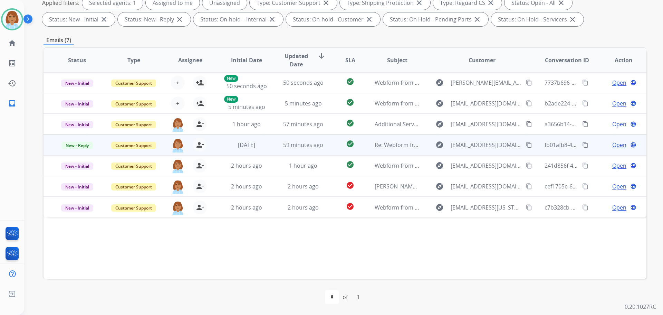
click at [326, 146] on td "check_circle" at bounding box center [345, 144] width 38 height 21
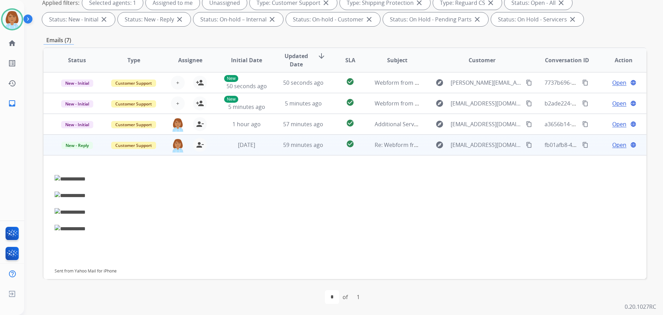
scroll to position [62, 0]
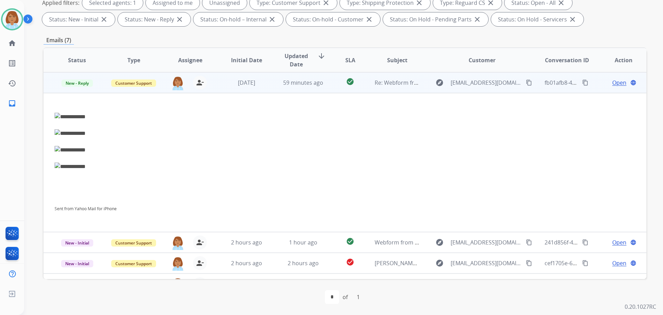
click at [613, 82] on span "Open" at bounding box center [620, 82] width 14 height 8
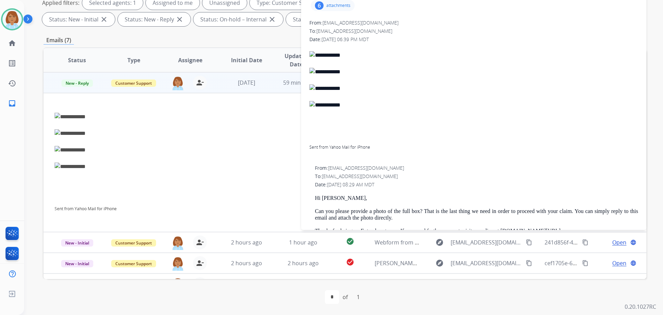
scroll to position [0, 0]
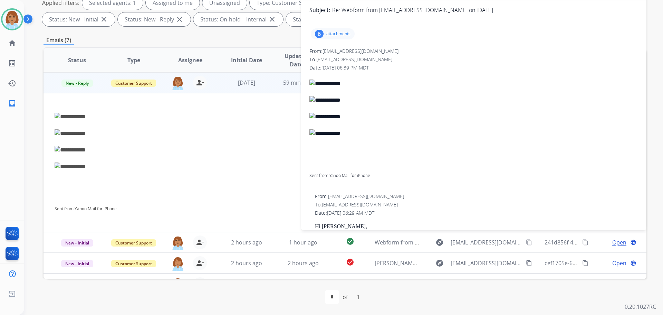
click at [339, 33] on p "attachments" at bounding box center [339, 34] width 24 height 6
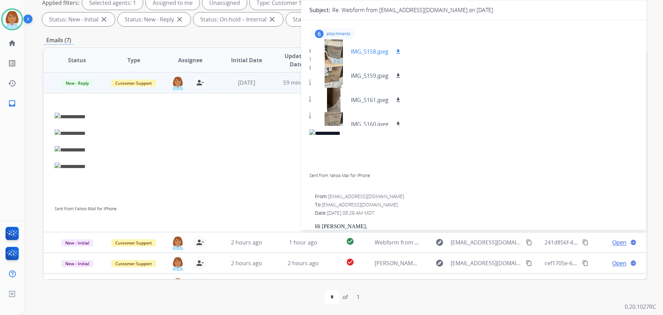
click at [339, 54] on div at bounding box center [334, 51] width 35 height 24
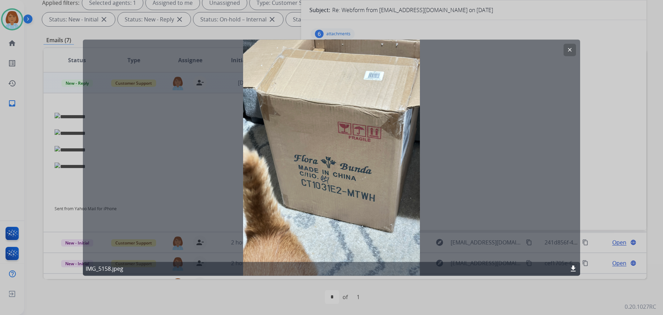
click at [598, 150] on div at bounding box center [331, 157] width 663 height 315
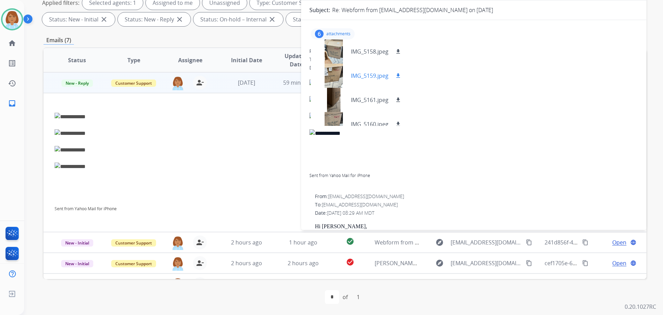
click at [332, 80] on div at bounding box center [334, 76] width 35 height 24
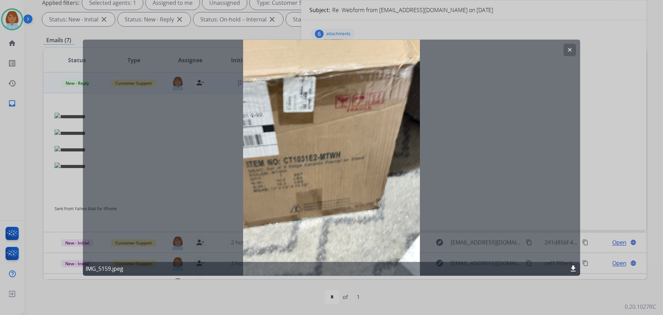
click at [636, 169] on div at bounding box center [331, 157] width 663 height 315
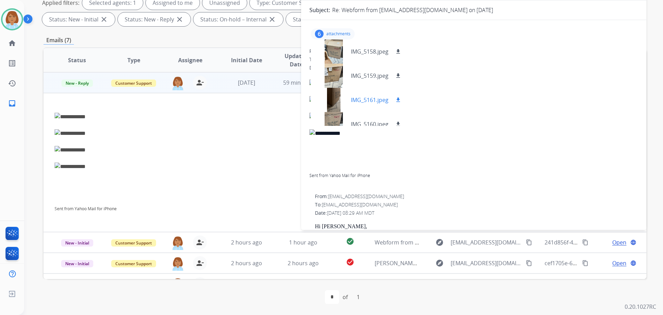
click at [334, 95] on div at bounding box center [334, 100] width 35 height 24
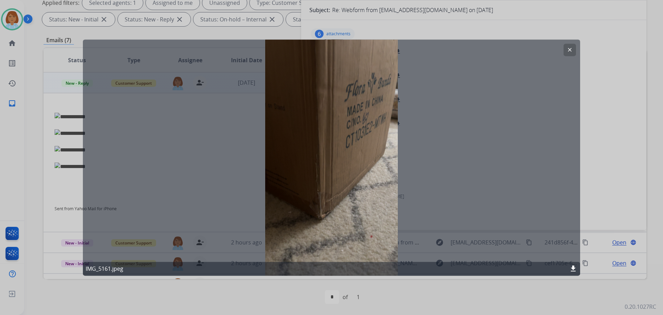
drag, startPoint x: 609, startPoint y: 162, endPoint x: 606, endPoint y: 164, distance: 3.9
click at [609, 164] on div at bounding box center [331, 157] width 663 height 315
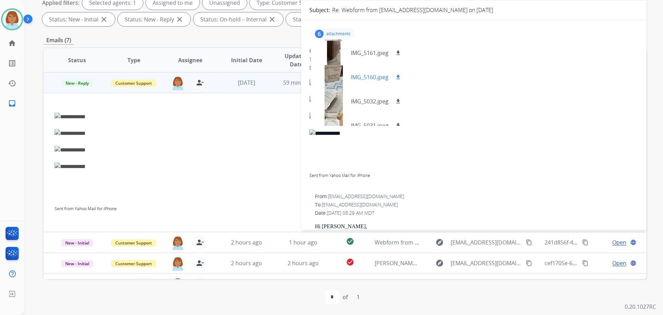
scroll to position [59, 0]
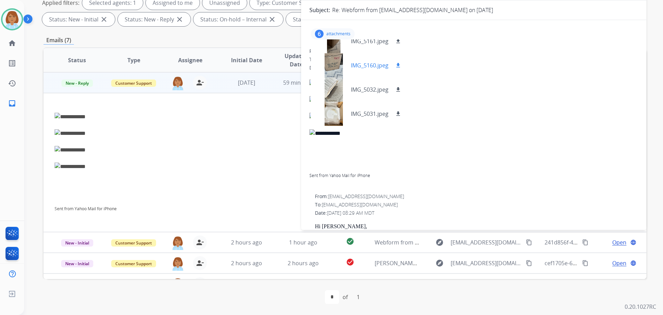
click at [333, 65] on div at bounding box center [334, 65] width 35 height 24
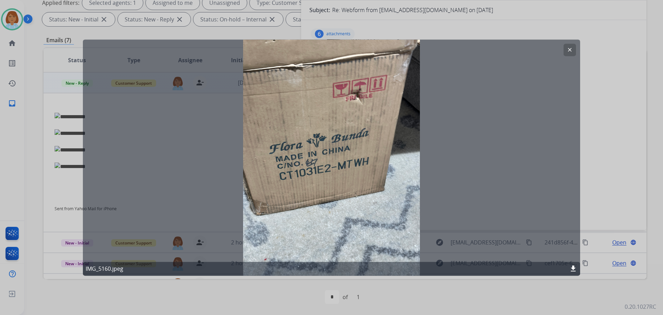
click at [624, 168] on div at bounding box center [331, 157] width 663 height 315
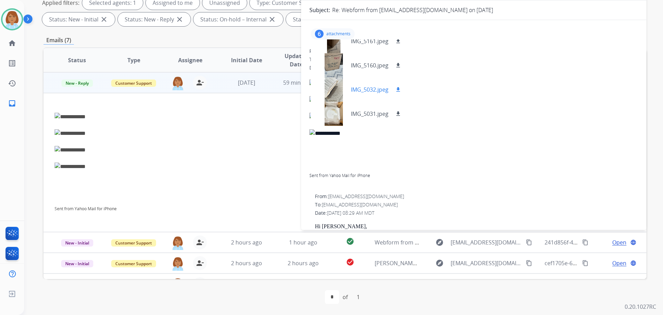
click at [335, 98] on div at bounding box center [334, 89] width 35 height 24
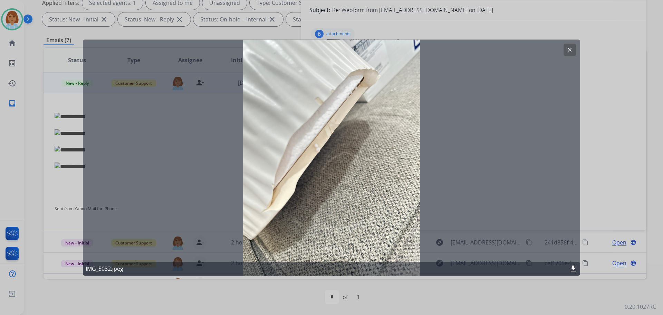
click at [585, 199] on div at bounding box center [331, 157] width 663 height 315
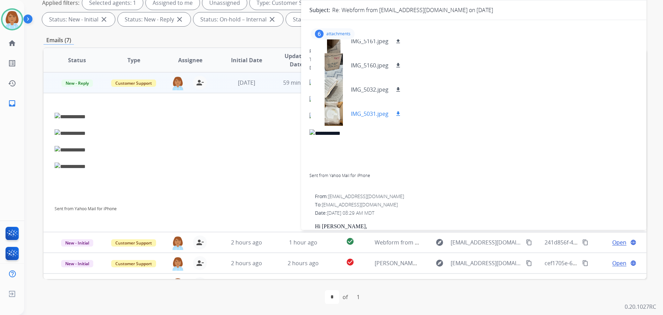
click at [325, 119] on div at bounding box center [334, 114] width 35 height 24
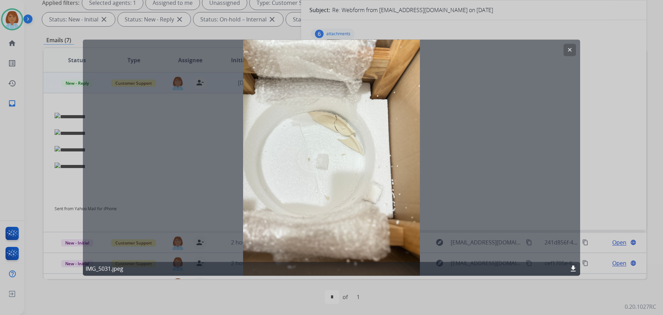
click at [573, 270] on mat-icon "download" at bounding box center [573, 268] width 8 height 8
click at [592, 164] on div at bounding box center [331, 157] width 663 height 315
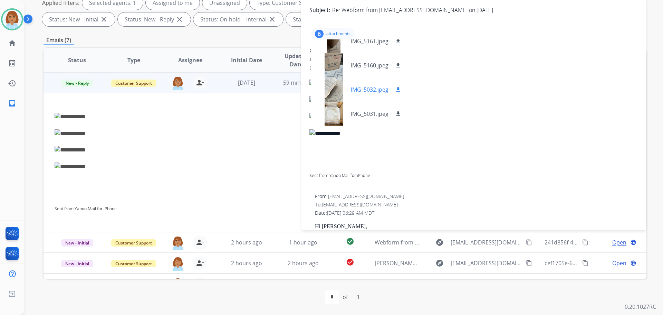
click at [395, 91] on button "download" at bounding box center [398, 89] width 8 height 8
click at [399, 63] on mat-icon "download" at bounding box center [398, 65] width 6 height 6
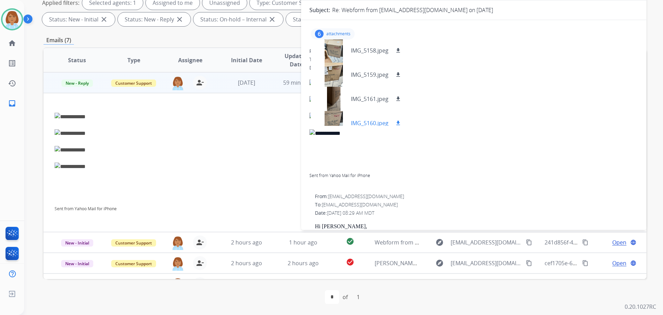
scroll to position [0, 0]
click at [406, 96] on div "IMG_5161.jpeg download" at bounding box center [359, 100] width 97 height 24
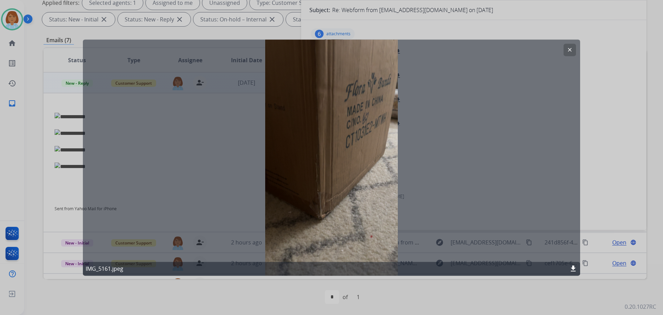
click at [470, 25] on div at bounding box center [331, 157] width 663 height 315
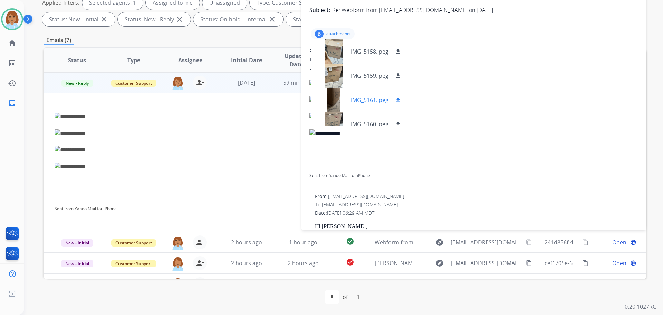
click at [399, 101] on mat-icon "download" at bounding box center [398, 100] width 6 height 6
click at [400, 77] on mat-icon "download" at bounding box center [398, 76] width 6 height 6
click at [400, 53] on mat-icon "download" at bounding box center [398, 51] width 6 height 6
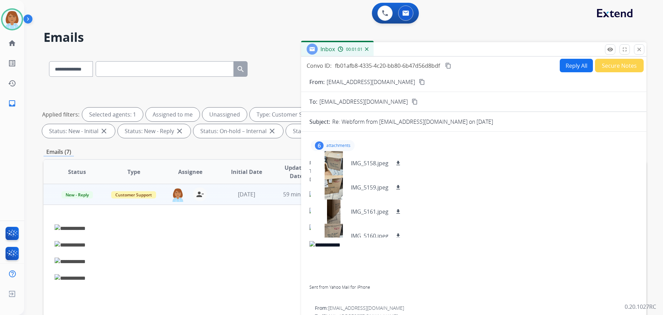
click at [419, 82] on mat-icon "content_copy" at bounding box center [422, 82] width 6 height 6
click at [577, 67] on button "Reply All" at bounding box center [576, 65] width 33 height 13
select select "**********"
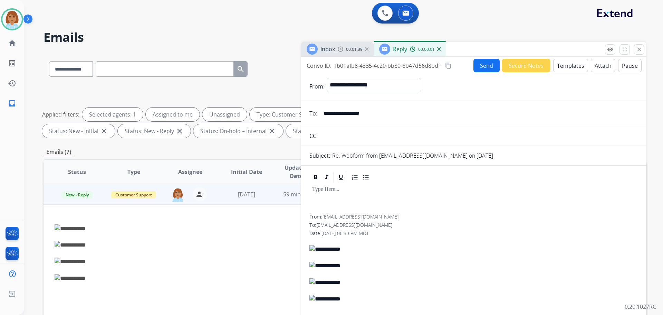
click at [581, 69] on button "Templates" at bounding box center [571, 65] width 35 height 13
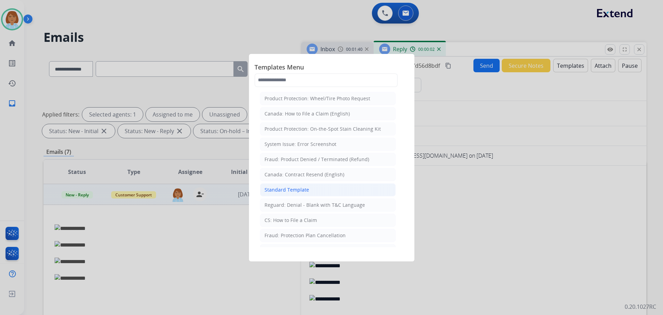
click at [324, 190] on li "Standard Template" at bounding box center [328, 189] width 136 height 13
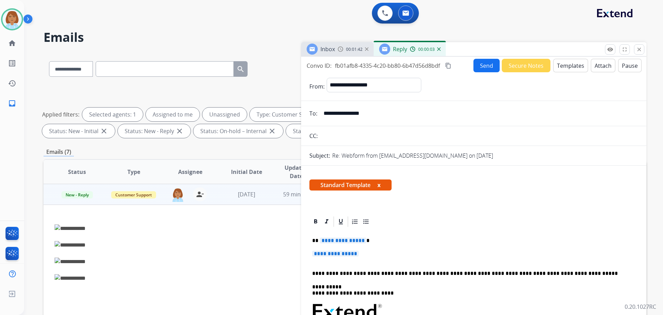
click at [377, 258] on p "**********" at bounding box center [473, 257] width 323 height 13
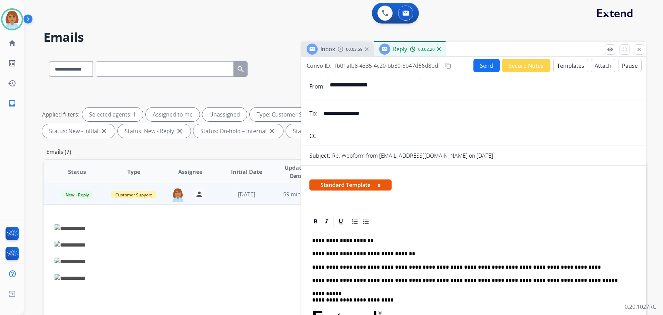
click at [576, 270] on p "**********" at bounding box center [471, 267] width 318 height 6
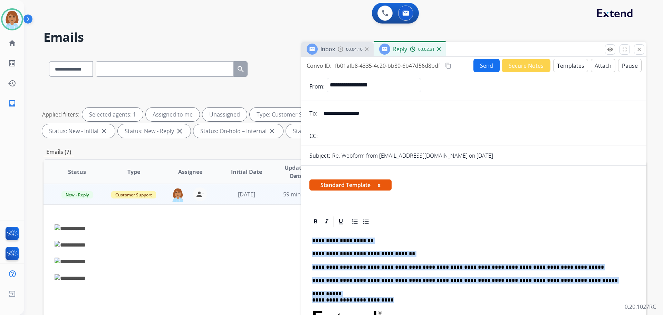
drag, startPoint x: 391, startPoint y: 301, endPoint x: 312, endPoint y: 236, distance: 101.9
copy div "**********"
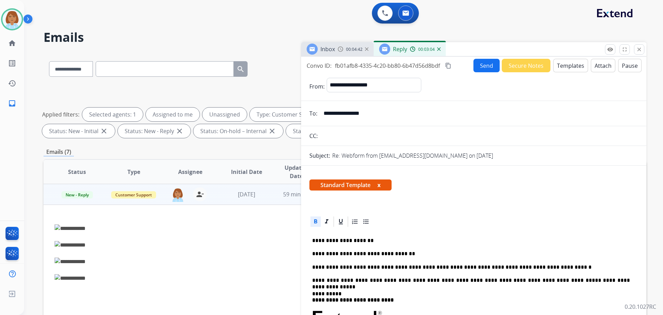
click at [480, 69] on button "Send" at bounding box center [487, 65] width 26 height 13
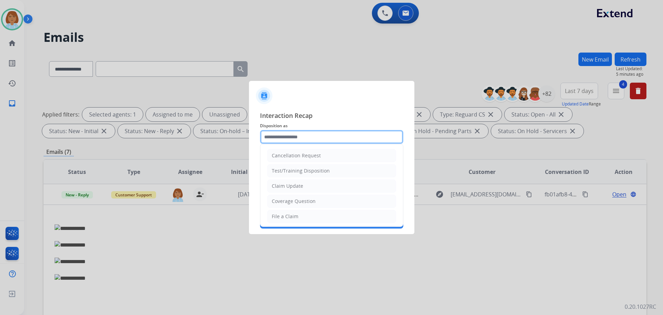
drag, startPoint x: 317, startPoint y: 140, endPoint x: 309, endPoint y: 152, distance: 13.5
click at [317, 141] on input "text" at bounding box center [331, 137] width 143 height 14
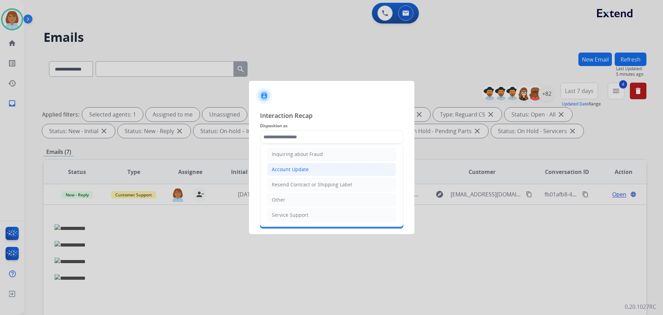
click at [317, 169] on li "Account Update" at bounding box center [331, 169] width 129 height 13
type input "**********"
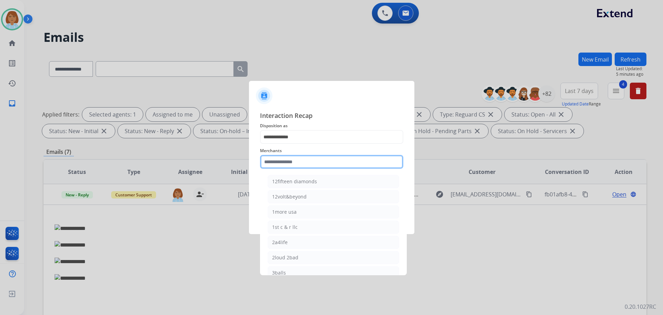
click at [317, 163] on input "text" at bounding box center [331, 162] width 143 height 14
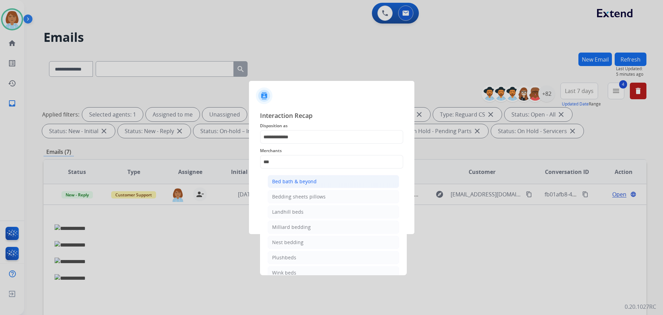
click at [328, 181] on li "Bed bath & beyond" at bounding box center [334, 181] width 132 height 13
type input "**********"
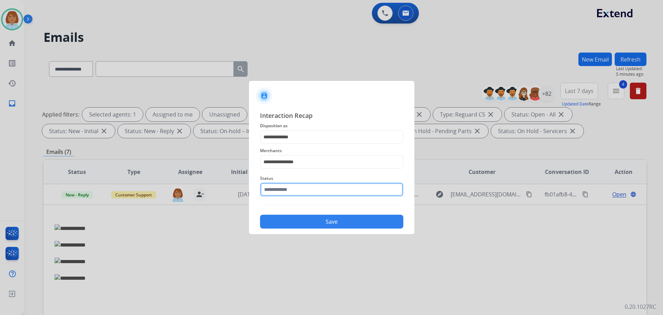
click at [325, 194] on input "text" at bounding box center [331, 189] width 143 height 14
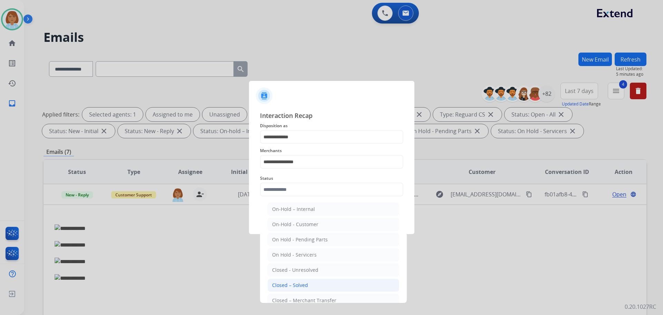
click at [279, 287] on div "Closed – Solved" at bounding box center [290, 285] width 36 height 7
type input "**********"
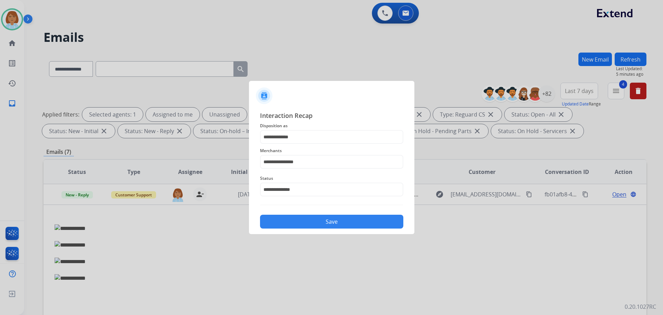
click at [313, 226] on button "Save" at bounding box center [331, 222] width 143 height 14
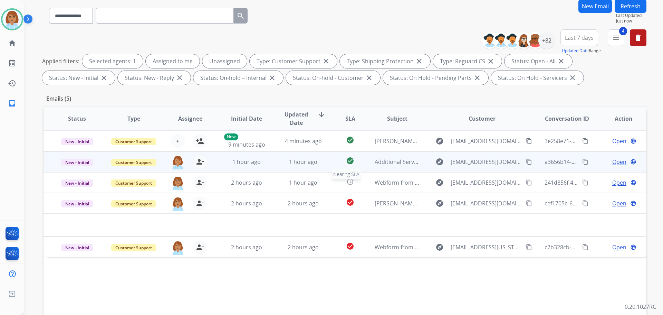
scroll to position [0, 0]
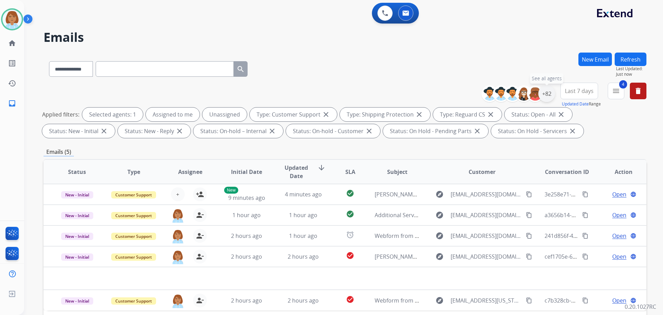
click at [541, 100] on div "+82" at bounding box center [547, 93] width 17 height 17
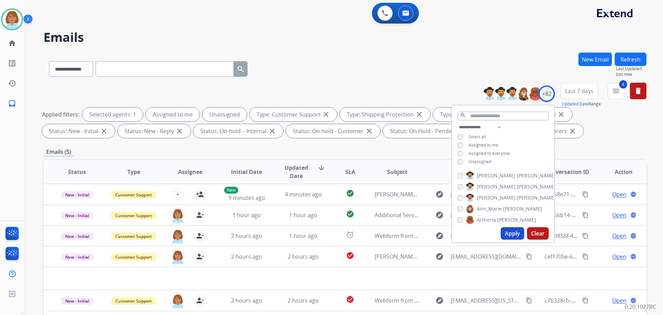
click at [478, 156] on div "**********" at bounding box center [503, 145] width 102 height 44
click at [475, 160] on span "Unassigned" at bounding box center [480, 162] width 23 height 6
click at [512, 232] on button "Apply" at bounding box center [512, 233] width 23 height 12
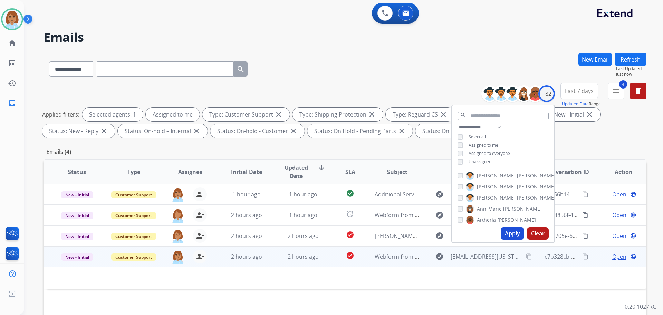
click at [357, 264] on td "check_circle" at bounding box center [345, 256] width 38 height 21
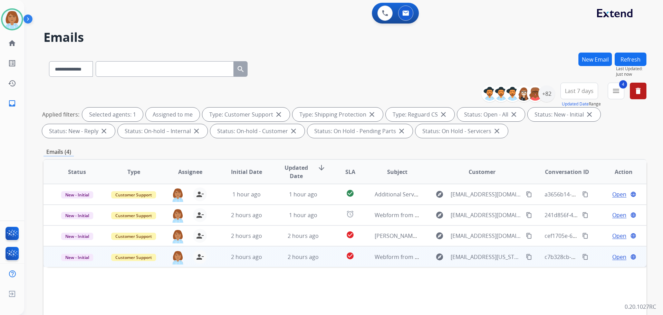
click at [357, 264] on td "check_circle" at bounding box center [345, 256] width 38 height 21
click at [618, 254] on span "Open" at bounding box center [620, 256] width 14 height 8
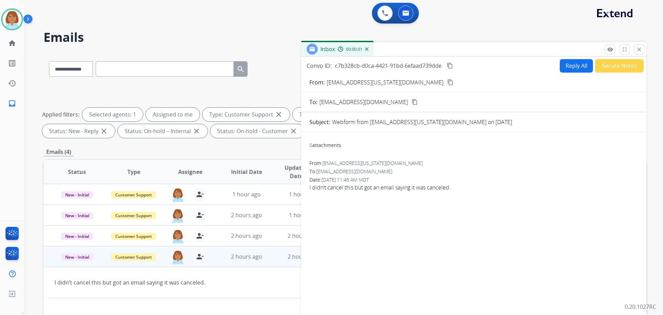
click at [572, 67] on button "Reply All" at bounding box center [576, 65] width 33 height 13
select select "**********"
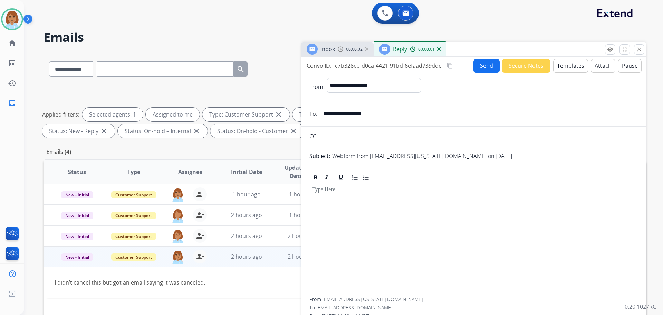
click at [567, 70] on button "Templates" at bounding box center [571, 65] width 35 height 13
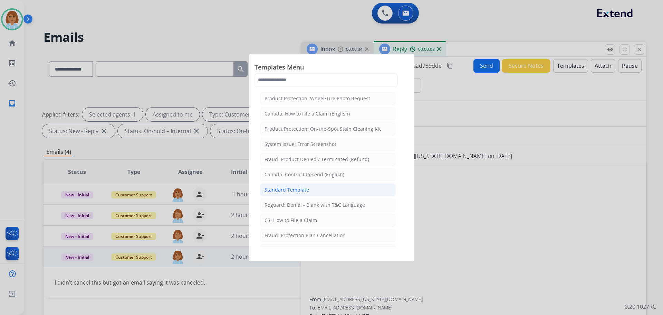
click at [295, 191] on div "Standard Template" at bounding box center [287, 189] width 45 height 7
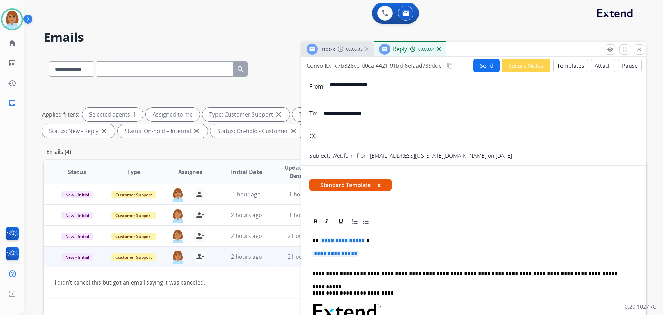
click at [372, 253] on p "**********" at bounding box center [473, 257] width 323 height 13
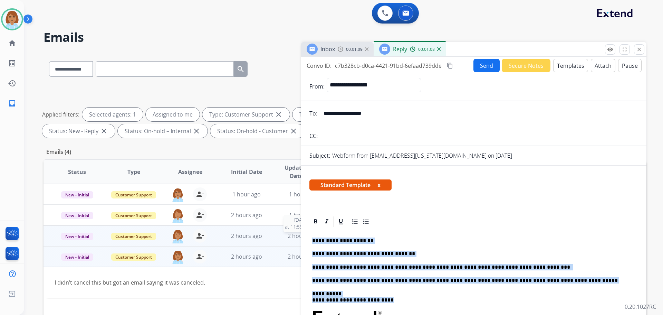
drag, startPoint x: 394, startPoint y: 300, endPoint x: 291, endPoint y: 238, distance: 119.9
click at [291, 238] on div "**********" at bounding box center [345, 240] width 603 height 374
copy div "**********"
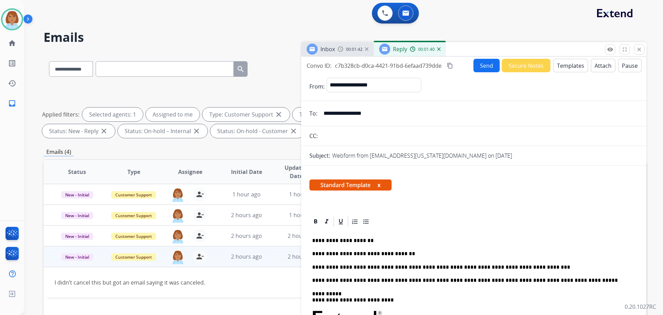
click at [338, 115] on input "**********" at bounding box center [479, 113] width 319 height 14
click at [339, 115] on input "**********" at bounding box center [479, 113] width 319 height 14
click at [441, 179] on div "Standard Template x" at bounding box center [474, 187] width 346 height 33
click at [490, 68] on button "Send" at bounding box center [487, 65] width 26 height 13
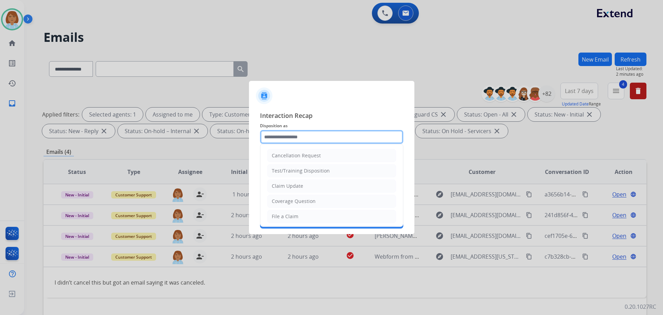
click at [326, 131] on input "text" at bounding box center [331, 137] width 143 height 14
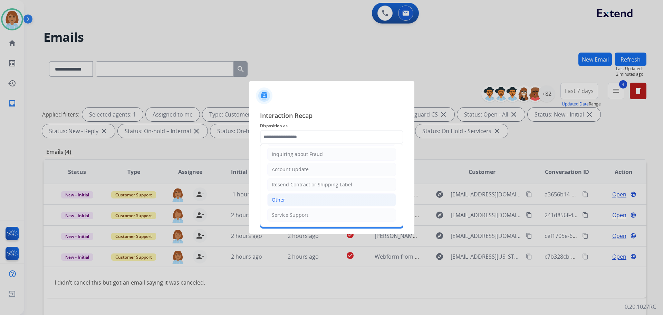
click at [304, 204] on li "Other" at bounding box center [331, 199] width 129 height 13
type input "*****"
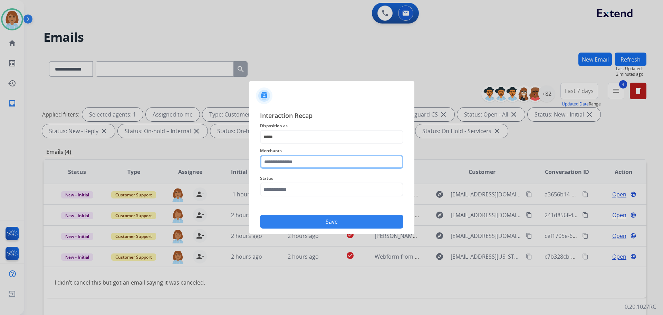
click at [310, 160] on input "text" at bounding box center [331, 162] width 143 height 14
click at [304, 183] on li "Not found" at bounding box center [334, 181] width 132 height 13
type input "*********"
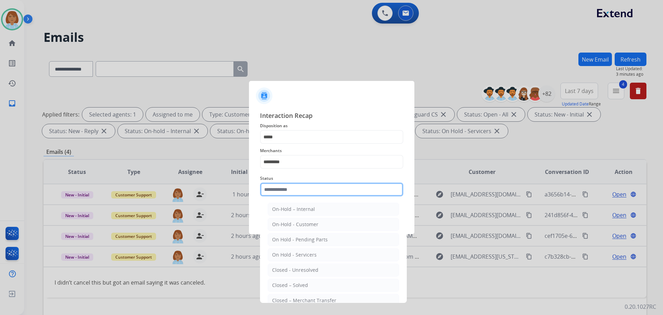
click at [298, 189] on input "text" at bounding box center [331, 189] width 143 height 14
click at [297, 280] on li "Closed – Solved" at bounding box center [334, 285] width 132 height 13
type input "**********"
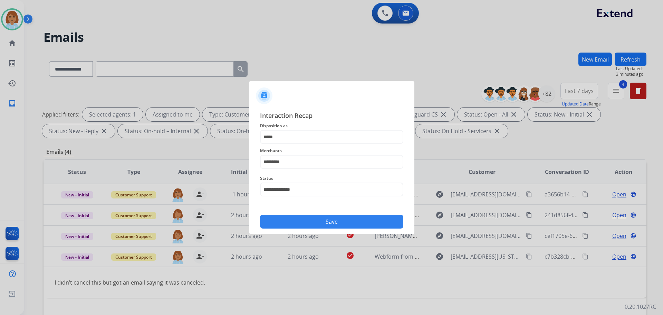
click at [350, 227] on button "Save" at bounding box center [331, 222] width 143 height 14
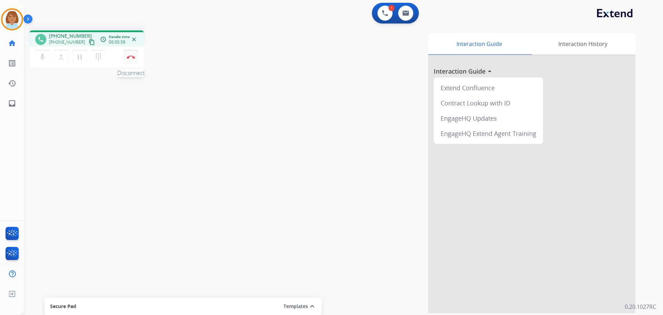
click at [132, 62] on button "Disconnect" at bounding box center [131, 57] width 15 height 15
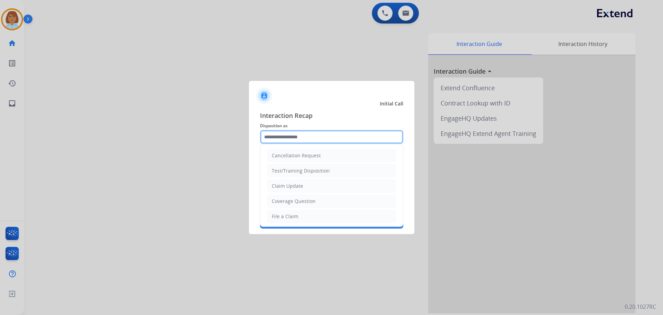
click at [306, 132] on input "text" at bounding box center [331, 137] width 143 height 14
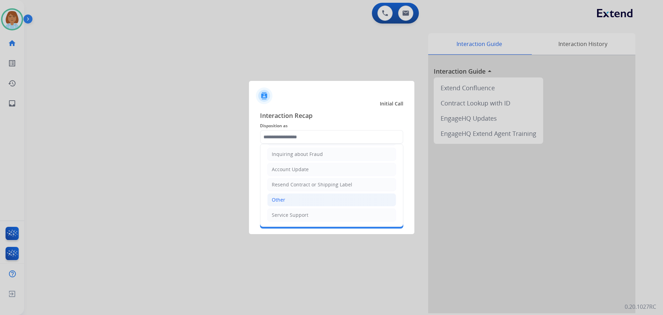
drag, startPoint x: 282, startPoint y: 197, endPoint x: 282, endPoint y: 201, distance: 3.8
click at [282, 201] on div "Other" at bounding box center [278, 199] width 13 height 7
type input "*****"
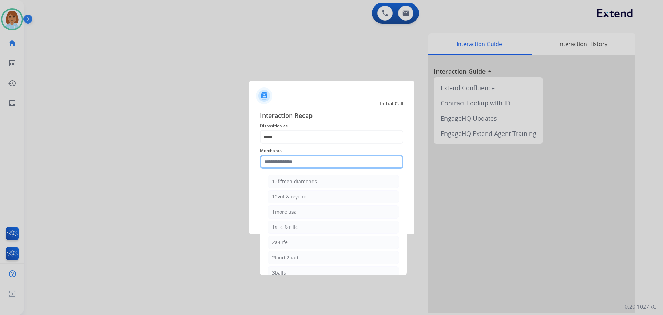
click at [302, 156] on input "text" at bounding box center [331, 162] width 143 height 14
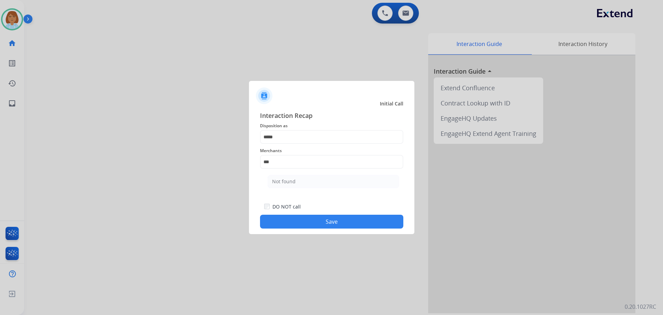
click at [293, 182] on div "Not found" at bounding box center [283, 181] width 23 height 7
type input "*********"
click at [305, 235] on div at bounding box center [331, 157] width 663 height 315
click at [305, 225] on button "Save" at bounding box center [331, 222] width 143 height 14
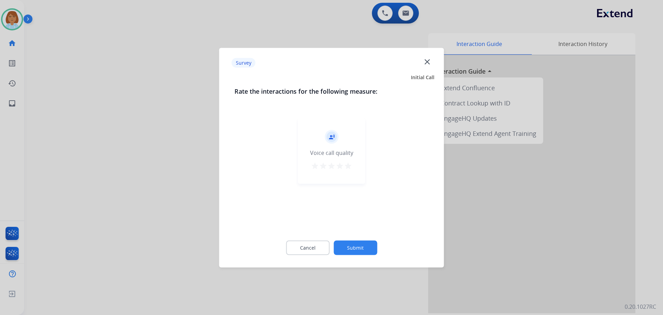
click at [343, 245] on button "Submit" at bounding box center [356, 247] width 44 height 15
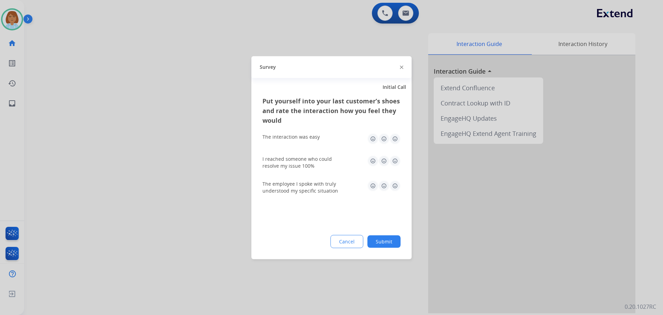
click at [375, 245] on button "Submit" at bounding box center [384, 241] width 33 height 12
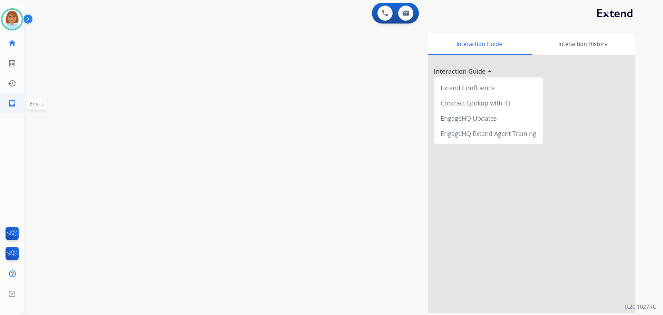
click at [12, 96] on link "inbox Emails" at bounding box center [11, 103] width 19 height 19
select select "**********"
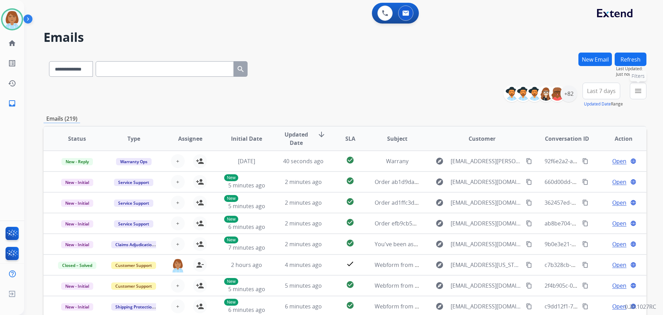
click at [639, 91] on mat-icon "menu" at bounding box center [638, 91] width 8 height 8
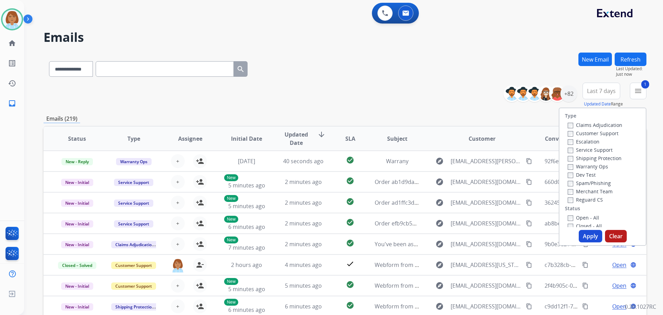
click at [578, 168] on label "Warranty Ops" at bounding box center [588, 166] width 40 height 7
click at [578, 163] on label "Warranty Ops" at bounding box center [588, 166] width 40 height 7
click at [578, 160] on label "Shipping Protection" at bounding box center [595, 158] width 54 height 7
click at [577, 199] on label "Reguard CS" at bounding box center [585, 199] width 35 height 7
click at [569, 214] on label "Open - All" at bounding box center [583, 217] width 31 height 7
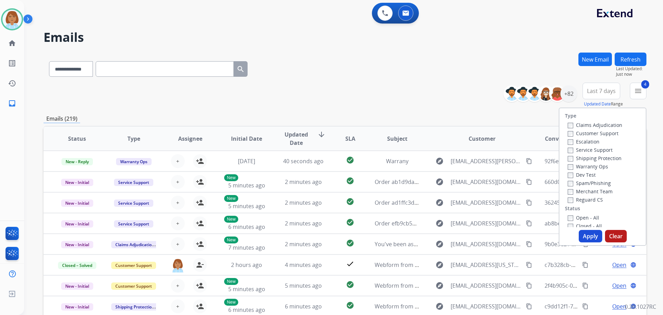
click at [587, 240] on button "Apply" at bounding box center [590, 236] width 23 height 12
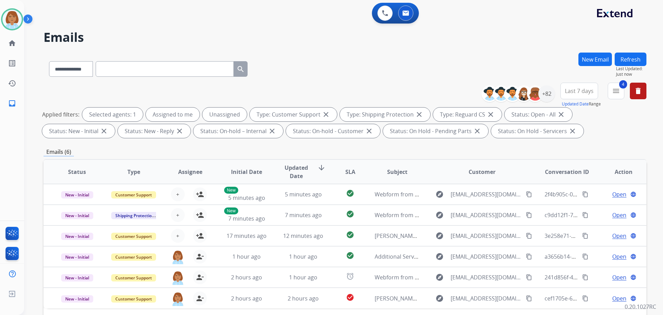
select select "**********"
click at [547, 92] on div "+82" at bounding box center [547, 93] width 17 height 17
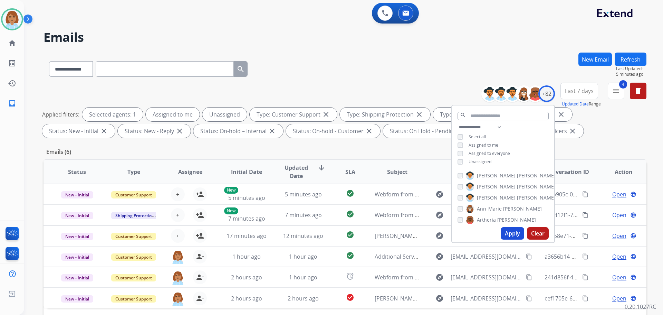
click at [463, 162] on div "Unassigned" at bounding box center [475, 162] width 34 height 6
click at [514, 229] on button "Apply" at bounding box center [512, 233] width 23 height 12
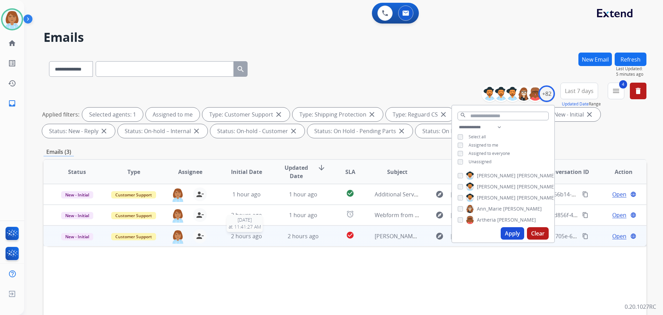
drag, startPoint x: 262, startPoint y: 239, endPoint x: 261, endPoint y: 245, distance: 5.7
click at [261, 245] on td "2 hours ago 9/10/2025 at 11:41:27 AM" at bounding box center [241, 235] width 57 height 21
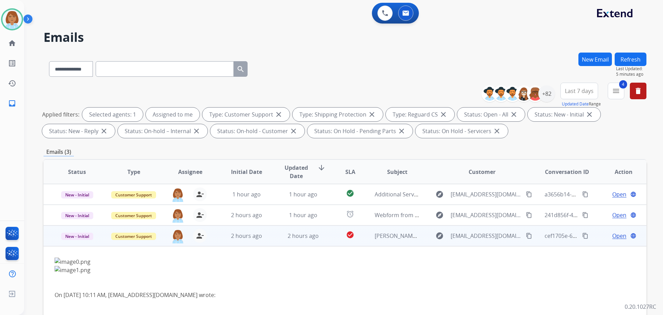
scroll to position [41, 0]
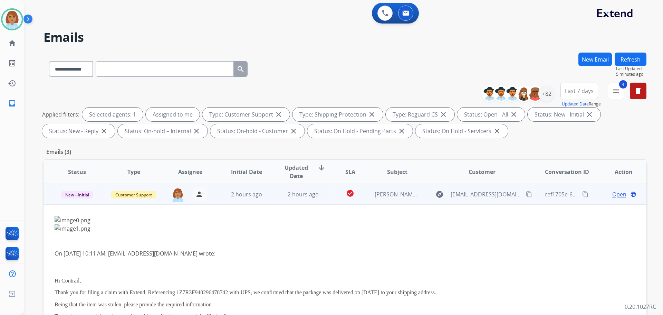
click at [613, 195] on span "Open" at bounding box center [620, 194] width 14 height 8
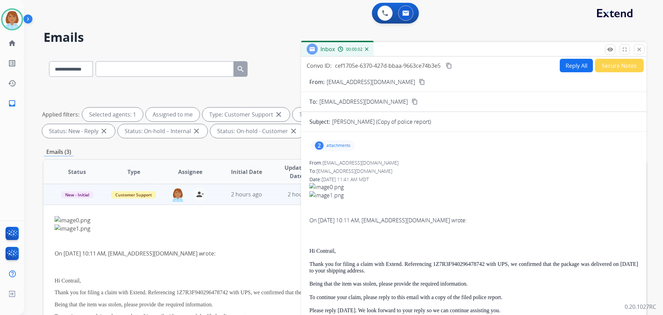
click at [345, 140] on div "2 attachments" at bounding box center [333, 145] width 44 height 11
click at [339, 159] on div at bounding box center [334, 163] width 35 height 24
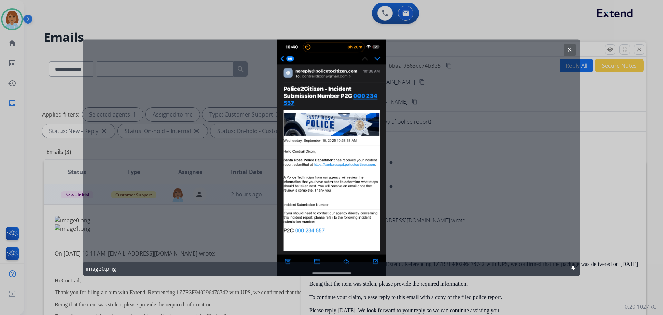
click at [572, 268] on mat-icon "download" at bounding box center [573, 268] width 8 height 8
click at [597, 221] on div at bounding box center [331, 157] width 663 height 315
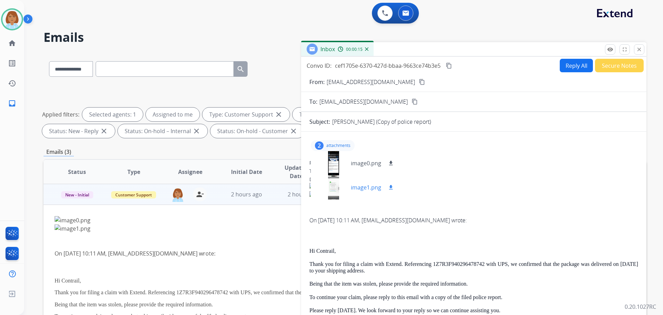
click at [318, 195] on div at bounding box center [334, 187] width 35 height 24
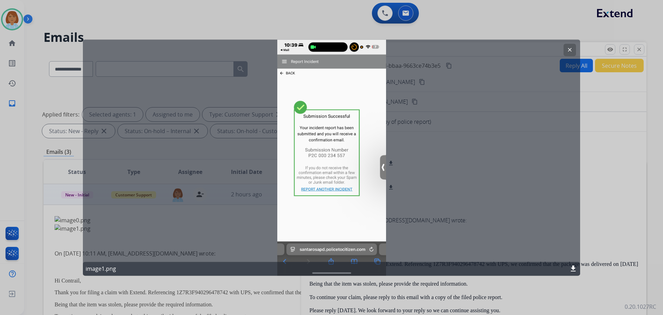
click at [573, 274] on div "image1.png download" at bounding box center [332, 269] width 498 height 14
click at [573, 268] on mat-icon "download" at bounding box center [573, 268] width 8 height 8
click at [606, 238] on div at bounding box center [331, 157] width 663 height 315
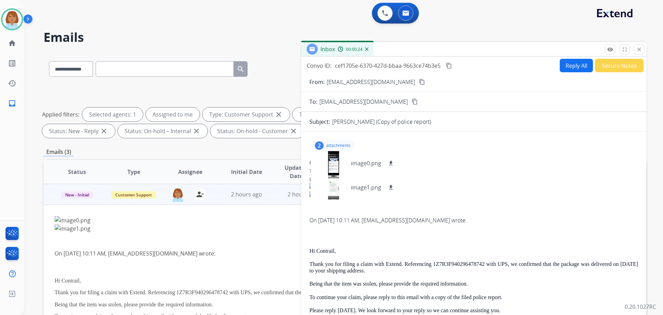
click at [403, 83] on div "From: contraildixon@gmail.com content_copy" at bounding box center [474, 82] width 346 height 8
click at [419, 83] on mat-icon "content_copy" at bounding box center [422, 82] width 6 height 6
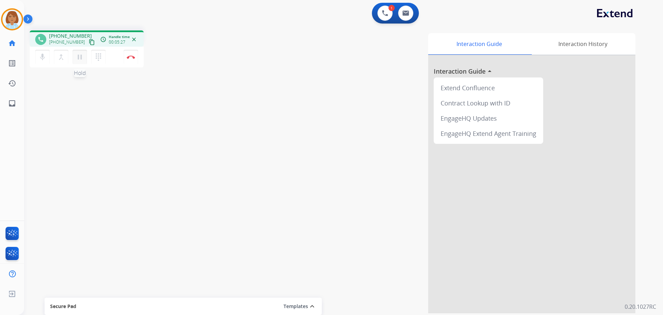
click at [80, 64] on button "pause Hold" at bounding box center [80, 57] width 15 height 15
click at [44, 62] on button "mic Mute" at bounding box center [42, 57] width 15 height 15
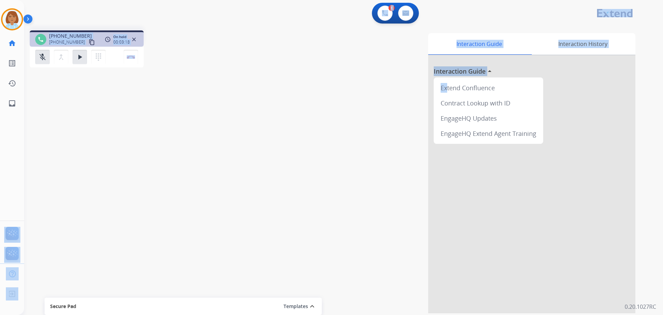
click at [2, 208] on div "Outbound call Quit Outbound call Quit Schedule interaction + Add to my list Cus…" at bounding box center [331, 157] width 663 height 315
drag, startPoint x: 61, startPoint y: 193, endPoint x: 413, endPoint y: 97, distance: 365.0
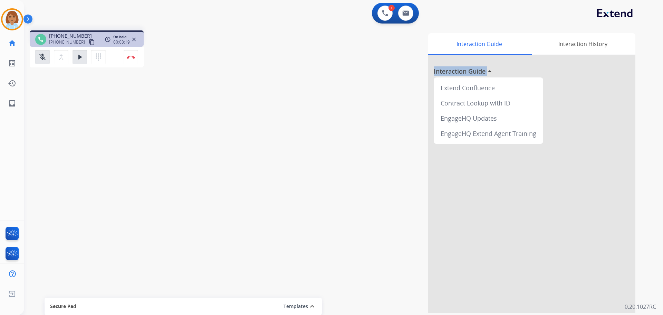
drag, startPoint x: 413, startPoint y: 97, endPoint x: 439, endPoint y: 165, distance: 73.0
click at [0, 257] on div "Outbound call Quit Outbound call Quit Schedule interaction + Add to my list Cus…" at bounding box center [331, 157] width 663 height 315
drag, startPoint x: 469, startPoint y: 248, endPoint x: 0, endPoint y: 330, distance: 476.5
drag, startPoint x: 362, startPoint y: 226, endPoint x: 253, endPoint y: 192, distance: 114.5
click at [58, 314] on html "Outbound call Quit Outbound call Quit Schedule interaction + Add to my list Cus…" at bounding box center [331, 157] width 663 height 315
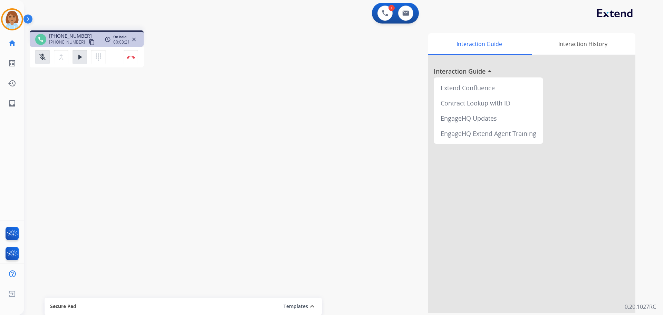
drag, startPoint x: 105, startPoint y: 296, endPoint x: 559, endPoint y: 9, distance: 536.6
click at [599, 149] on div "phone +19723898500 +19723898500 content_copy access_time Call metrics Queue 00:…" at bounding box center [335, 169] width 623 height 288
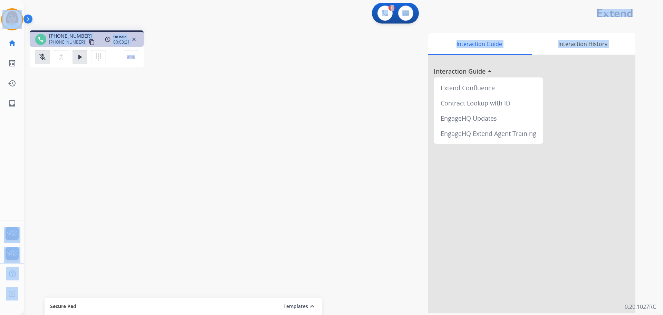
drag, startPoint x: 0, startPoint y: 30, endPoint x: 167, endPoint y: 197, distance: 235.8
click at [177, 277] on div "Outbound call Quit Outbound call Quit Schedule interaction + Add to my list Cus…" at bounding box center [331, 157] width 663 height 315
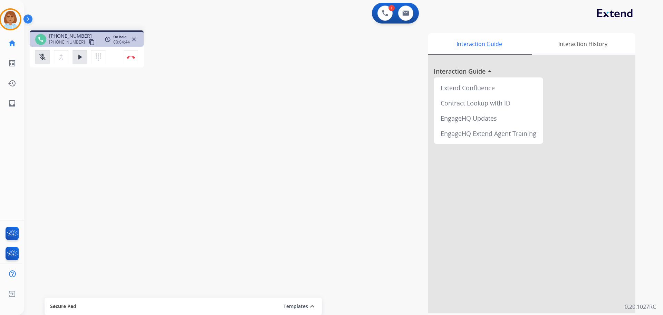
drag, startPoint x: 100, startPoint y: 314, endPoint x: 84, endPoint y: 313, distance: 16.0
click at [84, 313] on div "Secure Pad Templates expand_less" at bounding box center [183, 306] width 277 height 17
click at [84, 313] on div "Choose a template Save" at bounding box center [183, 274] width 277 height 79
click at [63, 314] on div "Choose a template Save" at bounding box center [183, 274] width 277 height 79
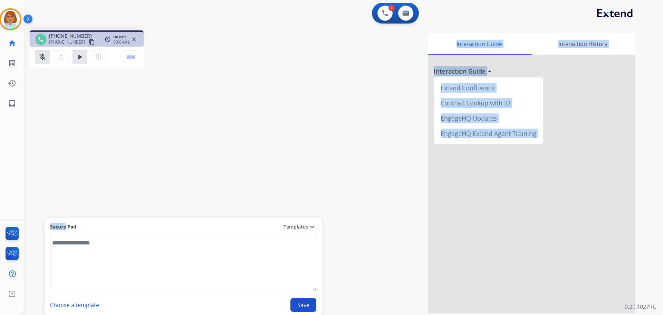
drag, startPoint x: 104, startPoint y: 160, endPoint x: 65, endPoint y: 218, distance: 70.0
click at [65, 220] on div "phone +19723898500 +19723898500 content_copy access_time Call metrics Queue 00:…" at bounding box center [335, 169] width 623 height 288
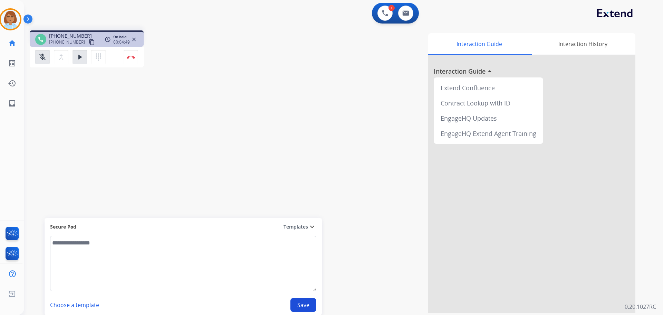
drag, startPoint x: 63, startPoint y: 207, endPoint x: 31, endPoint y: 252, distance: 55.0
click at [32, 252] on div "phone +19723898500 +19723898500 content_copy access_time Call metrics Queue 00:…" at bounding box center [335, 169] width 623 height 288
click at [0, 314] on html "Outbound call Quit Outbound call Quit Schedule interaction + Add to my list Cus…" at bounding box center [331, 157] width 663 height 315
drag, startPoint x: 0, startPoint y: 298, endPoint x: 0, endPoint y: 251, distance: 47.7
click at [0, 260] on div "FocalPoints Interaction Analytics Help Center Help Center Log out Log out" at bounding box center [10, 261] width 24 height 83
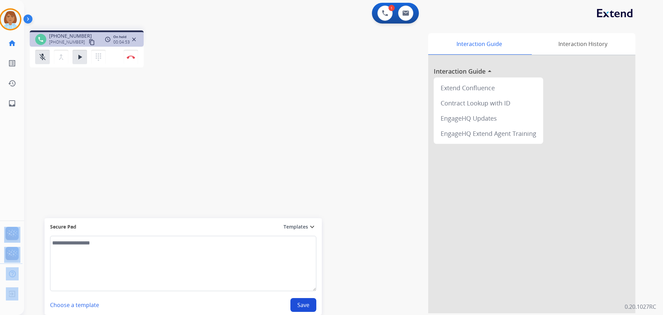
drag, startPoint x: 0, startPoint y: 202, endPoint x: 38, endPoint y: 331, distance: 134.0
click at [38, 314] on html "Outbound call Quit Outbound call Quit Schedule interaction + Add to my list Cus…" at bounding box center [331, 157] width 663 height 315
click at [641, 131] on div "Interaction Guide Interaction History Interaction Guide arrow_drop_up Extend Co…" at bounding box center [438, 171] width 418 height 283
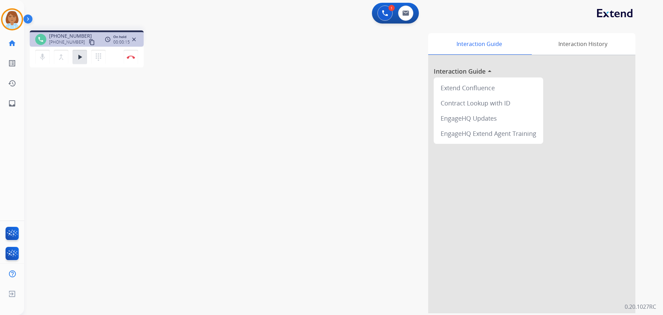
click at [132, 39] on mat-icon "close" at bounding box center [134, 39] width 6 height 6
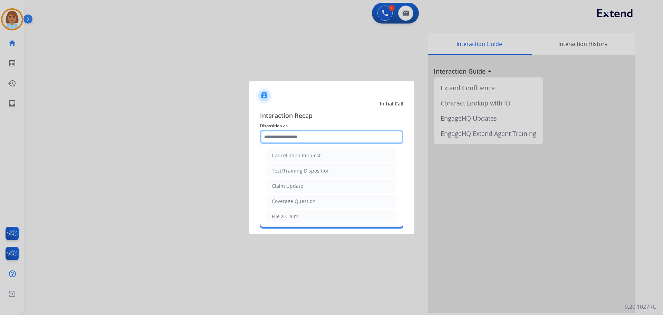
click at [332, 140] on input "text" at bounding box center [331, 137] width 143 height 14
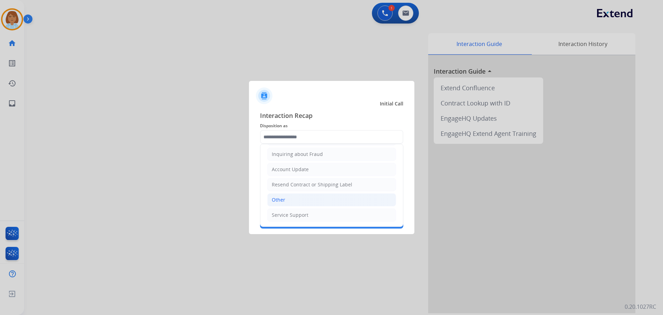
click at [302, 206] on li "Other" at bounding box center [331, 199] width 129 height 13
type input "*****"
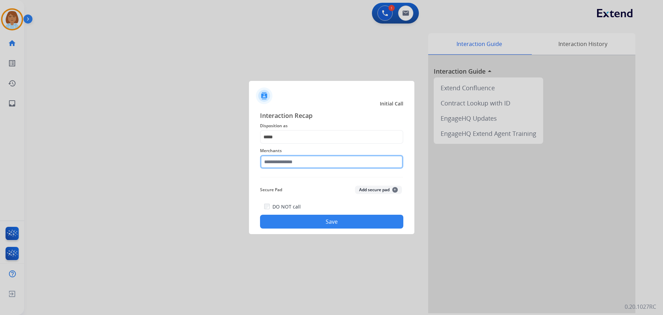
click at [299, 164] on input "text" at bounding box center [331, 162] width 143 height 14
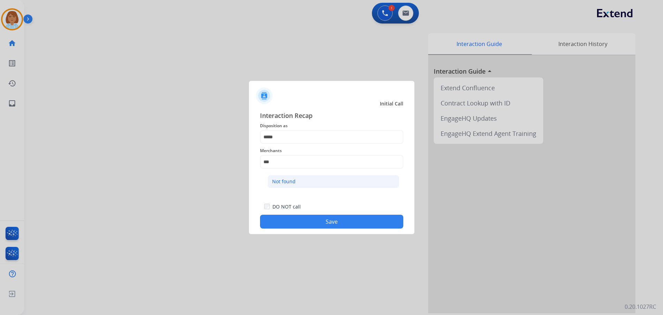
click at [304, 186] on li "Not found" at bounding box center [334, 181] width 132 height 13
type input "*********"
click at [327, 217] on button "Save" at bounding box center [331, 222] width 143 height 14
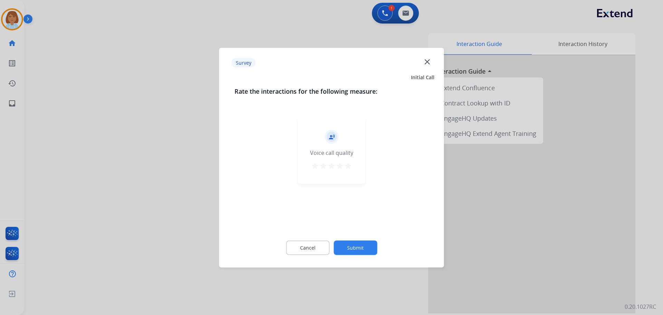
click at [353, 244] on button "Submit" at bounding box center [356, 247] width 44 height 15
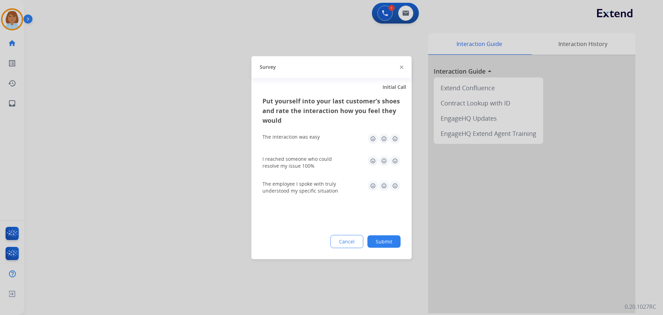
click at [394, 242] on button "Submit" at bounding box center [384, 241] width 33 height 12
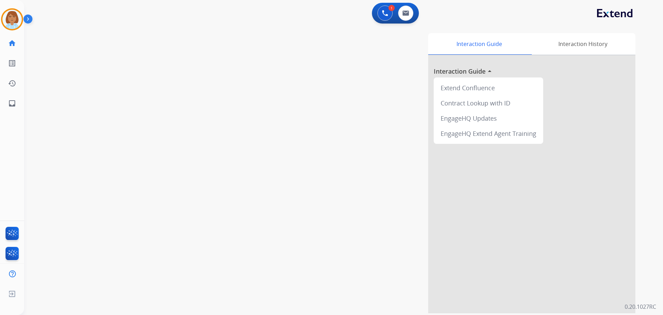
drag, startPoint x: 19, startPoint y: 24, endPoint x: 24, endPoint y: 27, distance: 5.9
click at [19, 24] on img at bounding box center [11, 19] width 19 height 19
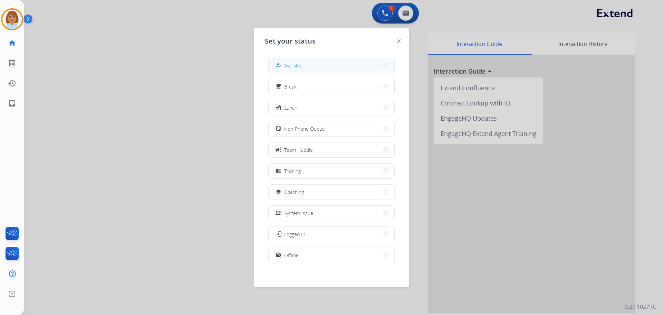
click at [339, 67] on button "how_to_reg Available" at bounding box center [332, 65] width 126 height 15
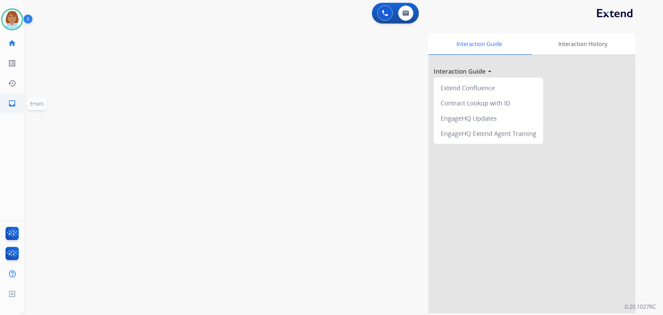
click at [7, 111] on link "inbox Emails" at bounding box center [11, 103] width 19 height 19
select select "**********"
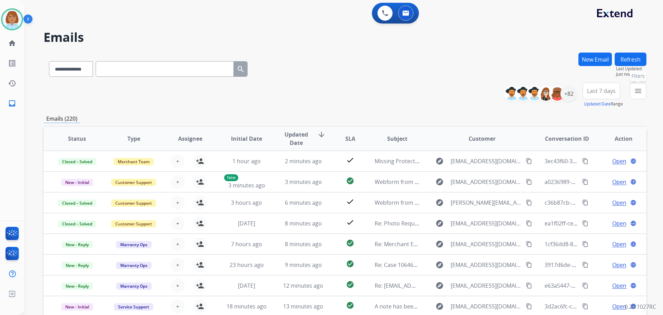
click at [637, 96] on button "menu Filters" at bounding box center [638, 91] width 17 height 17
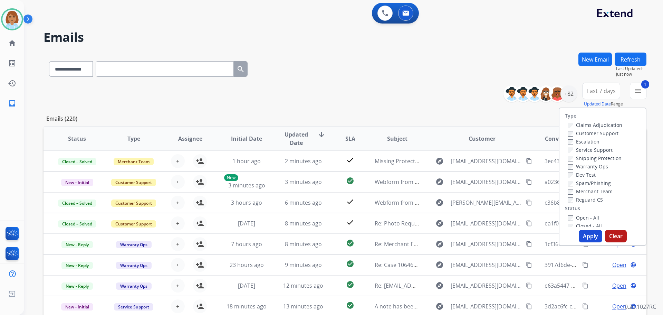
drag, startPoint x: 575, startPoint y: 155, endPoint x: 565, endPoint y: 163, distance: 12.8
click at [575, 155] on label "Shipping Protection" at bounding box center [595, 158] width 54 height 7
click at [581, 234] on button "Apply" at bounding box center [590, 236] width 23 height 12
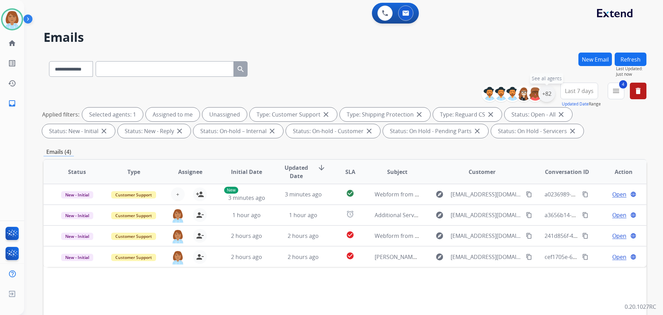
click at [548, 101] on div "+82" at bounding box center [547, 93] width 17 height 17
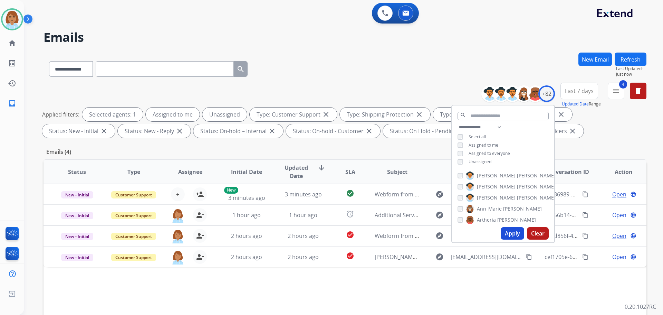
click at [459, 164] on div "**********" at bounding box center [503, 145] width 102 height 44
click at [503, 232] on button "Apply" at bounding box center [512, 233] width 23 height 12
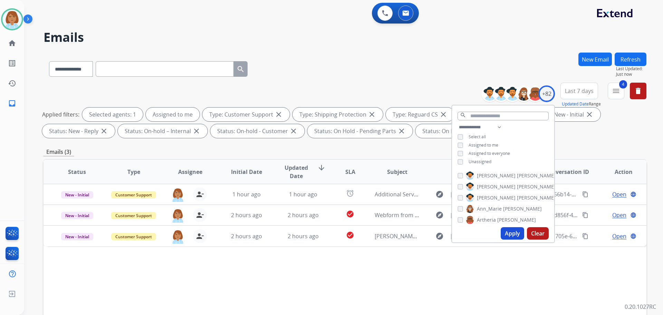
click at [515, 229] on button "Apply" at bounding box center [512, 233] width 23 height 12
click at [506, 236] on button "Apply" at bounding box center [512, 233] width 23 height 12
click at [430, 276] on div "Status Type Assignee Initial Date Updated Date arrow_downward SLA Subject Custo…" at bounding box center [345, 275] width 603 height 232
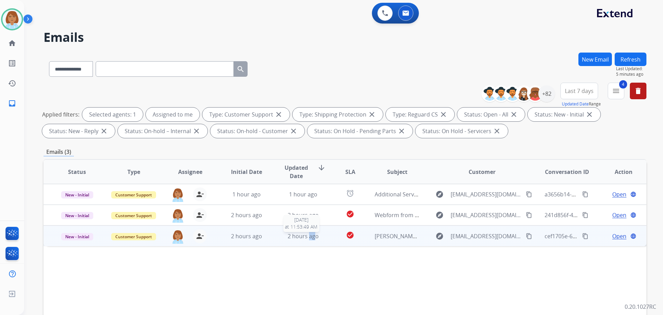
drag, startPoint x: 314, startPoint y: 235, endPoint x: 308, endPoint y: 235, distance: 5.9
click at [308, 235] on span "2 hours ago" at bounding box center [303, 236] width 31 height 8
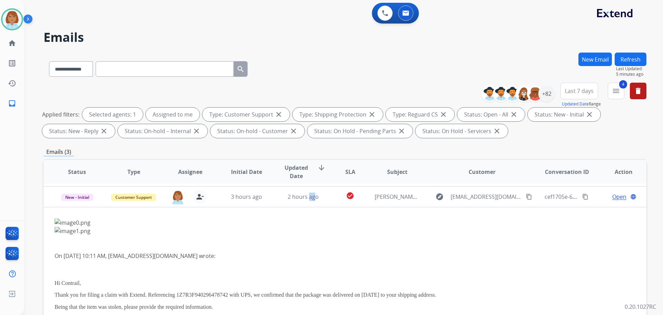
scroll to position [41, 0]
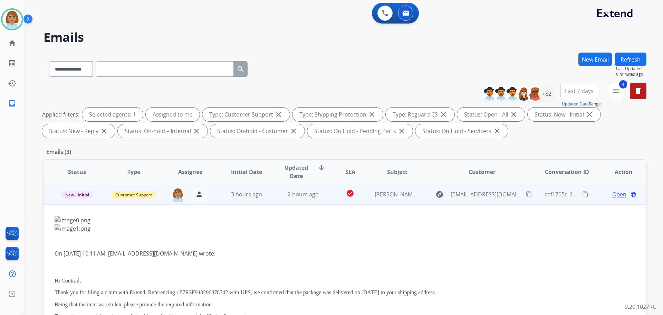
click at [613, 194] on span "Open" at bounding box center [620, 194] width 14 height 8
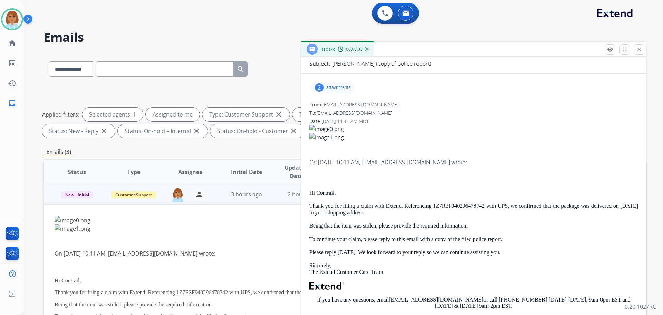
scroll to position [69, 0]
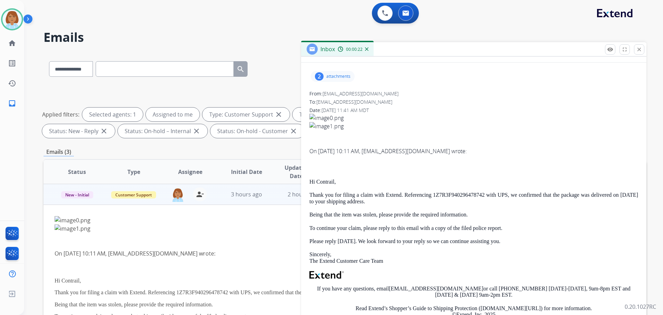
click at [336, 82] on div "2 attachments" at bounding box center [474, 76] width 329 height 17
click at [337, 77] on p "attachments" at bounding box center [339, 77] width 24 height 6
click at [401, 121] on div "image0.png download image1.png download" at bounding box center [356, 106] width 90 height 48
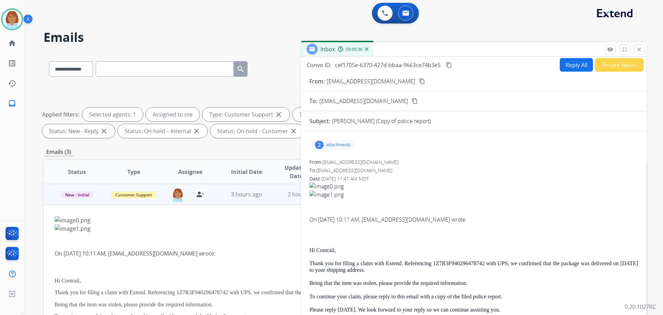
scroll to position [0, 0]
click at [419, 81] on mat-icon "content_copy" at bounding box center [422, 82] width 6 height 6
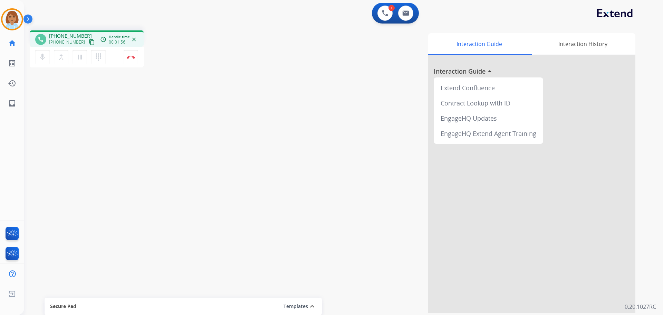
click at [88, 45] on button "content_copy" at bounding box center [92, 42] width 8 height 8
click at [129, 61] on button "Disconnect" at bounding box center [131, 57] width 15 height 15
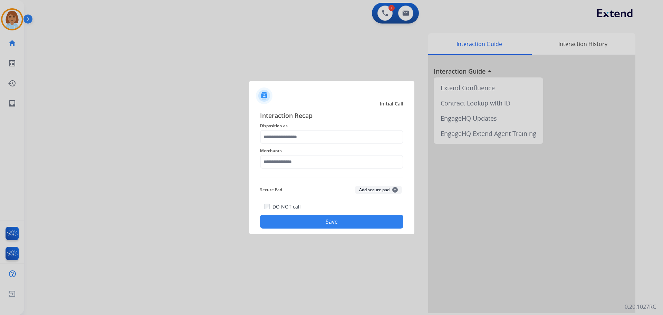
drag, startPoint x: 288, startPoint y: 124, endPoint x: 279, endPoint y: 142, distance: 19.8
click at [283, 134] on div "Interaction Recap Disposition as Merchants Secure Pad Add secure pad + DO NOT c…" at bounding box center [331, 170] width 143 height 118
click at [277, 148] on span "Merchants" at bounding box center [331, 151] width 143 height 8
drag, startPoint x: 287, startPoint y: 121, endPoint x: 283, endPoint y: 133, distance: 12.8
click at [286, 124] on div "Interaction Recap Disposition as Merchants Secure Pad Add secure pad + DO NOT c…" at bounding box center [331, 170] width 143 height 118
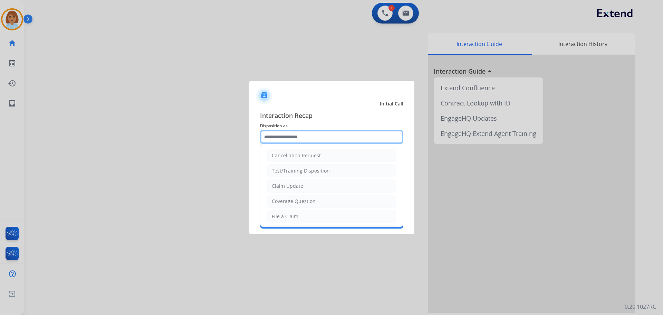
click at [279, 139] on input "text" at bounding box center [331, 137] width 143 height 14
click at [299, 221] on li "File a Claim" at bounding box center [331, 216] width 129 height 13
type input "**********"
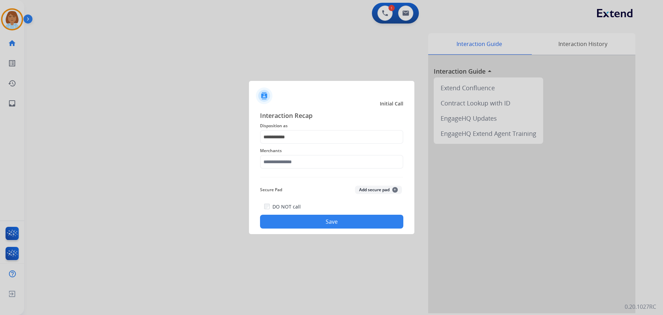
click at [299, 154] on span "Merchants" at bounding box center [331, 151] width 143 height 8
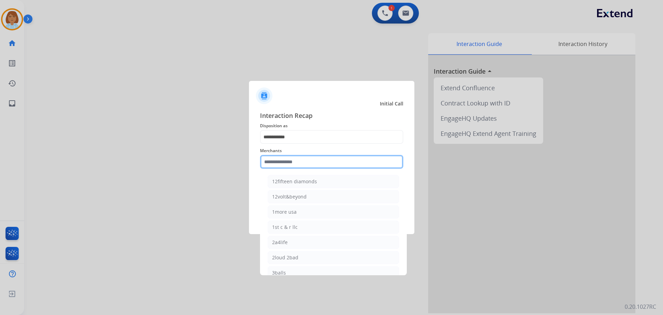
click at [299, 159] on input "text" at bounding box center [331, 162] width 143 height 14
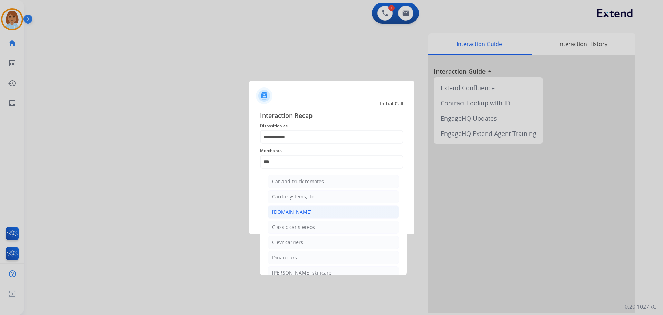
click at [322, 212] on li "[DOMAIN_NAME]" at bounding box center [334, 211] width 132 height 13
type input "**********"
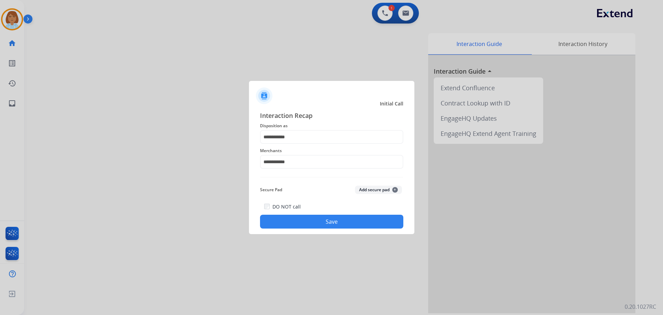
click at [322, 227] on button "Save" at bounding box center [331, 222] width 143 height 14
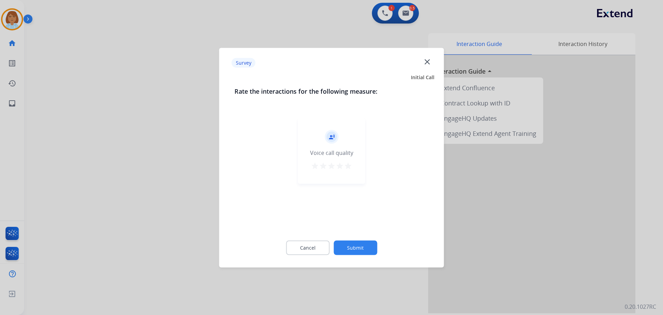
click at [375, 242] on button "Submit" at bounding box center [356, 247] width 44 height 15
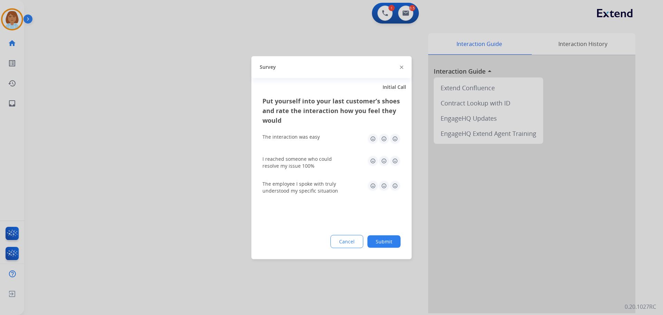
click at [382, 242] on button "Submit" at bounding box center [384, 241] width 33 height 12
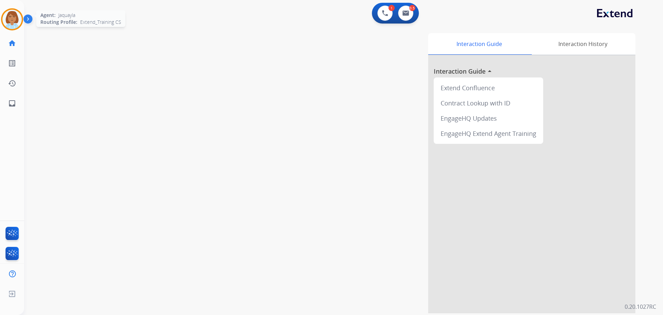
click at [14, 28] on img at bounding box center [11, 19] width 19 height 19
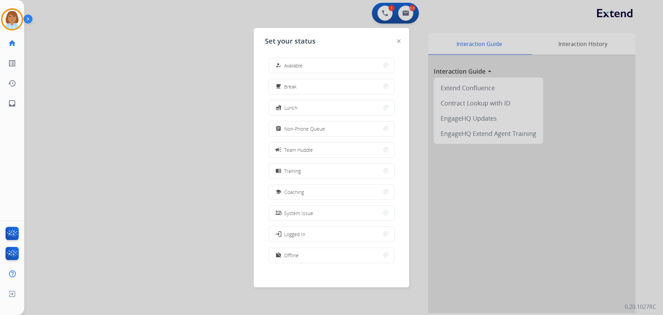
click at [354, 59] on button "how_to_reg Available" at bounding box center [332, 65] width 126 height 15
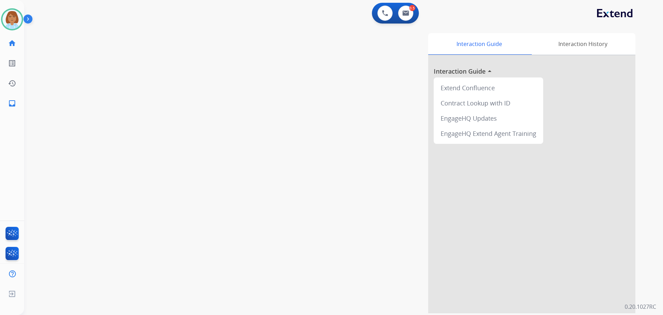
drag, startPoint x: 11, startPoint y: 110, endPoint x: 25, endPoint y: 129, distance: 23.2
click at [21, 122] on div "[PERSON_NAME] Available Edit Avatar Agent: [PERSON_NAME] Profile: Extend_Traini…" at bounding box center [12, 157] width 24 height 315
click at [18, 100] on link "inbox Emails" at bounding box center [11, 103] width 19 height 19
select select "**********"
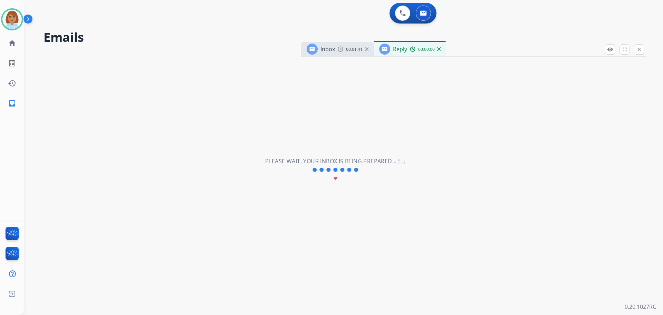
select select "**********"
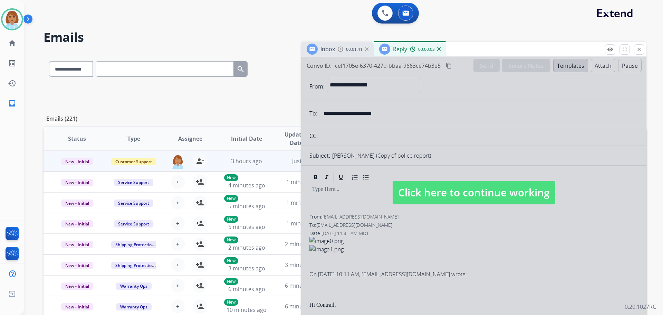
click at [442, 192] on span "Click here to continue working" at bounding box center [474, 192] width 163 height 23
select select
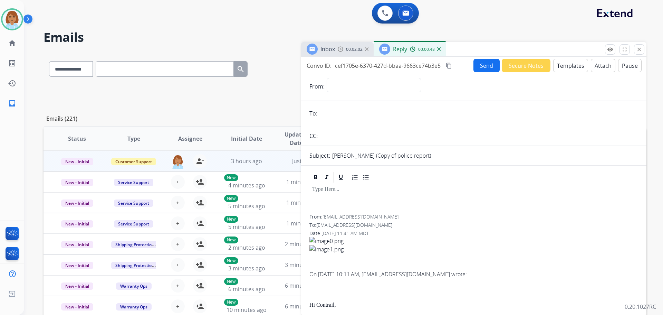
click at [642, 56] on div "Inbox 00:02:02 Reply 00:00:48" at bounding box center [474, 49] width 346 height 15
drag, startPoint x: 640, startPoint y: 50, endPoint x: 641, endPoint y: 54, distance: 3.9
click at [640, 50] on mat-icon "close" at bounding box center [639, 49] width 6 height 6
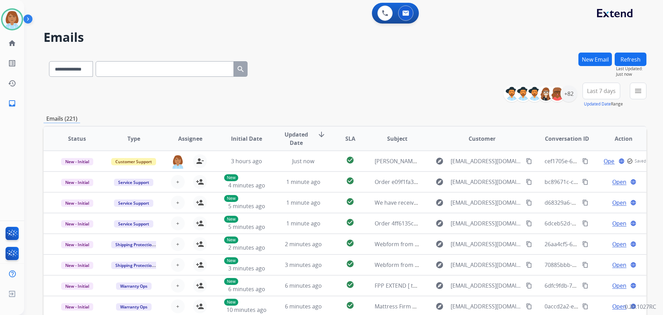
click at [633, 100] on div "menu Type Claims Adjudication Customer Support Escalation Service Support Shipp…" at bounding box center [638, 95] width 17 height 25
drag, startPoint x: 645, startPoint y: 98, endPoint x: 614, endPoint y: 123, distance: 39.3
click at [634, 105] on div "menu Filters Type Claims Adjudication Customer Support Escalation Service Suppo…" at bounding box center [638, 95] width 17 height 25
click at [640, 92] on mat-icon "menu" at bounding box center [638, 91] width 8 height 8
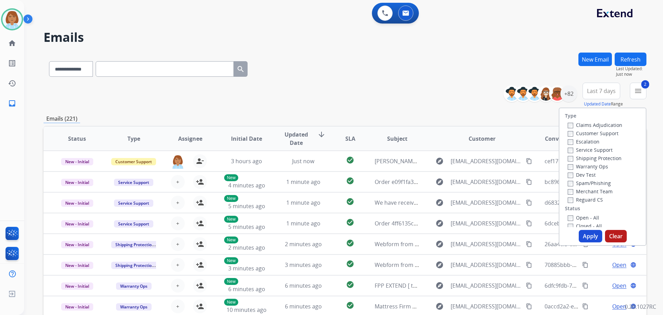
click at [571, 162] on div "Warranty Ops" at bounding box center [595, 166] width 55 height 8
click at [569, 162] on div "Warranty Ops" at bounding box center [595, 166] width 55 height 8
click at [570, 130] on label "Customer Support" at bounding box center [593, 133] width 51 height 7
drag, startPoint x: 589, startPoint y: 234, endPoint x: 593, endPoint y: 227, distance: 7.9
click at [592, 230] on button "Apply" at bounding box center [590, 236] width 23 height 12
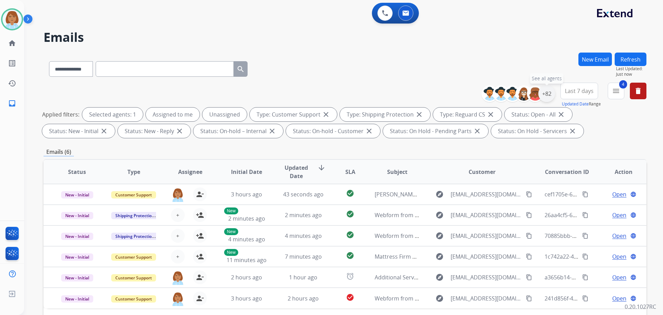
click at [554, 90] on div "+82" at bounding box center [547, 93] width 17 height 17
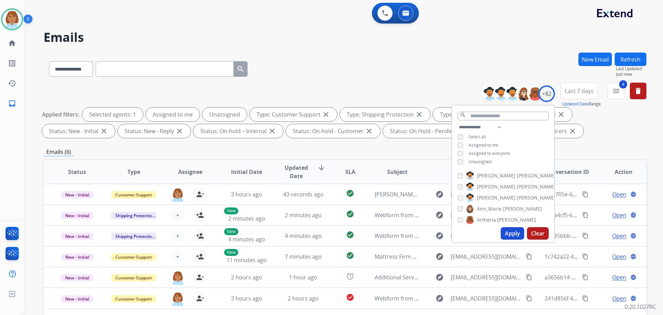
click at [481, 163] on span "Unassigned" at bounding box center [480, 162] width 23 height 6
click at [511, 236] on button "Apply" at bounding box center [512, 233] width 23 height 12
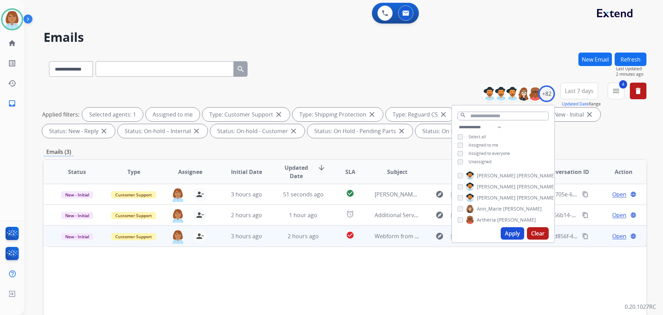
click at [427, 244] on td "explore [EMAIL_ADDRESS][DOMAIN_NAME] content_copy" at bounding box center [477, 235] width 113 height 21
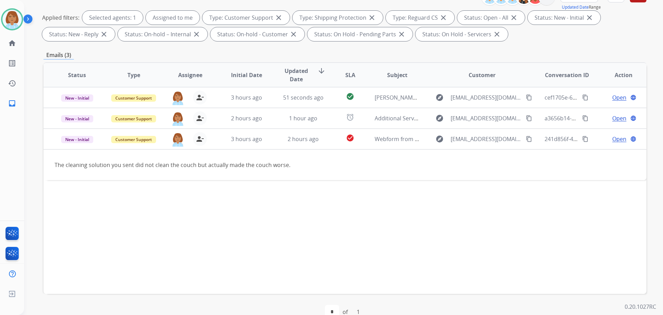
scroll to position [112, 0]
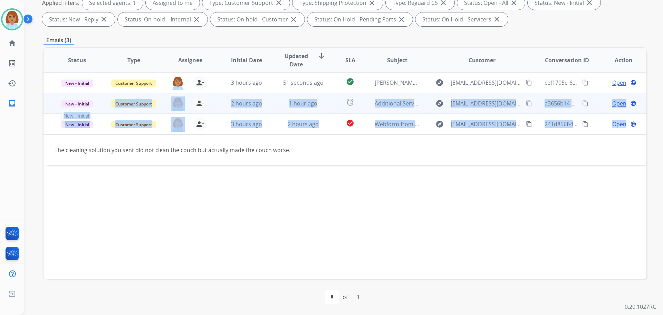
drag, startPoint x: 52, startPoint y: 147, endPoint x: 116, endPoint y: 112, distance: 73.5
click at [113, 112] on table "Status Type Assignee Initial Date Updated Date arrow_downward SLA Subject Custo…" at bounding box center [345, 106] width 603 height 117
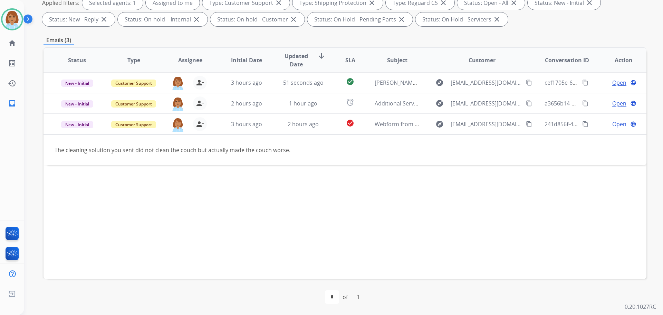
click at [417, 208] on div "Status Type Assignee Initial Date Updated Date arrow_downward SLA Subject Custo…" at bounding box center [345, 163] width 603 height 232
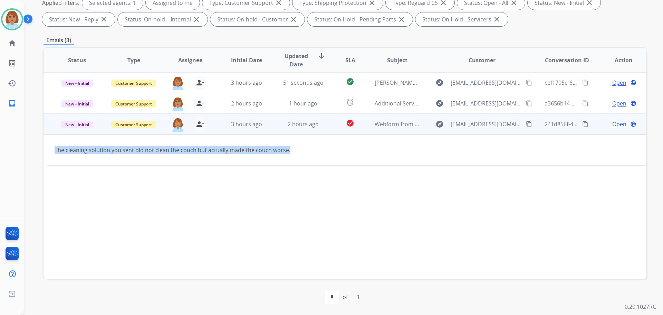
drag, startPoint x: 55, startPoint y: 147, endPoint x: 291, endPoint y: 161, distance: 235.8
click at [291, 161] on td "The cleaning solution you sent did not clean the couch but actually made the co…" at bounding box center [289, 149] width 490 height 31
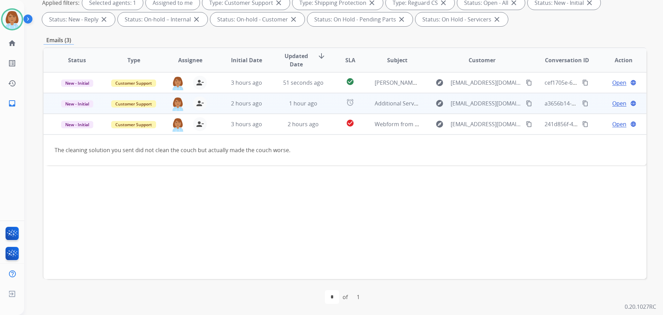
click at [270, 103] on td "1 hour ago" at bounding box center [298, 103] width 57 height 21
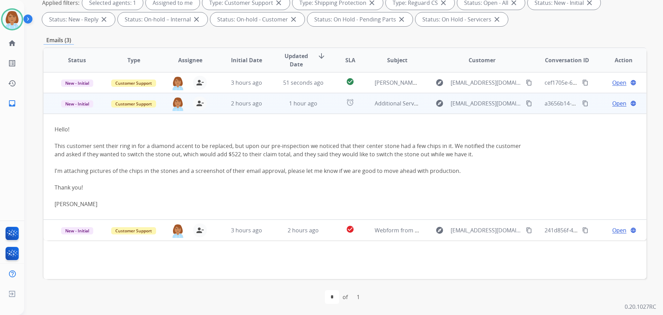
click at [613, 104] on span "Open" at bounding box center [620, 103] width 14 height 8
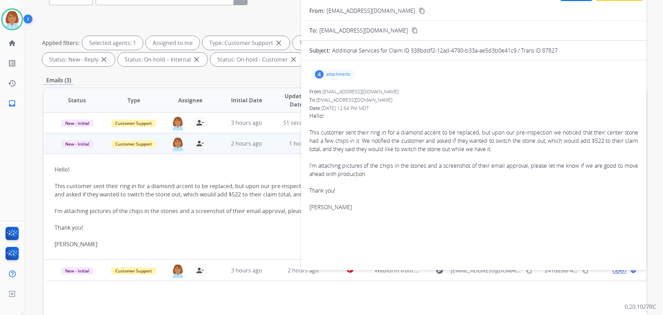
scroll to position [0, 0]
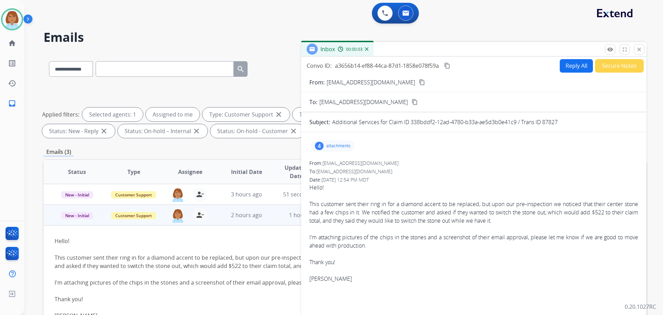
click at [572, 68] on button "Reply All" at bounding box center [576, 65] width 33 height 13
select select "**********"
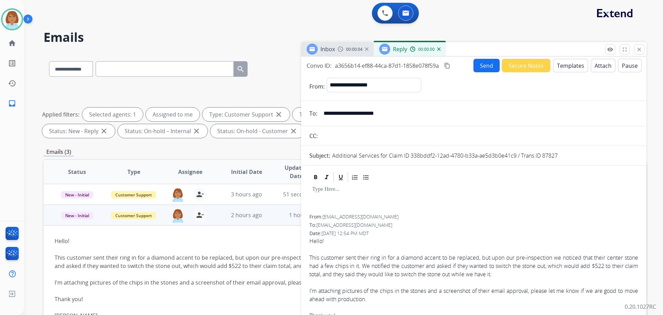
click at [572, 66] on button "Templates" at bounding box center [571, 65] width 35 height 13
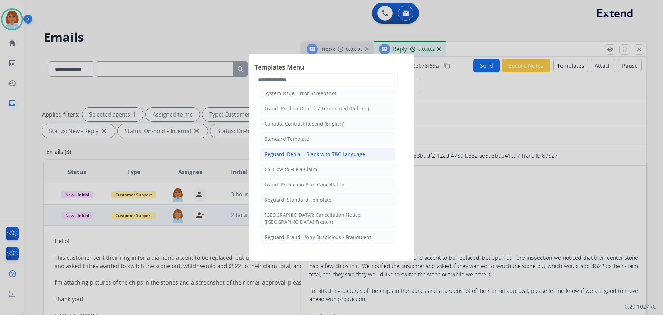
scroll to position [35, 0]
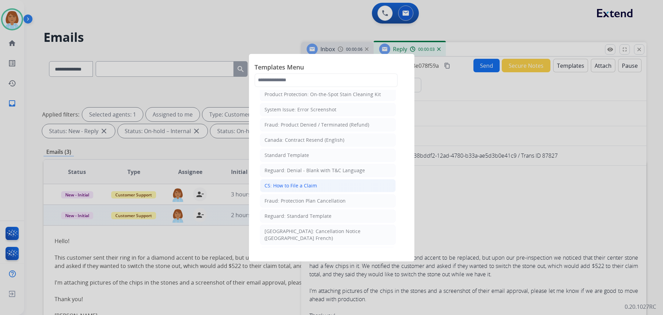
click at [310, 187] on div "CS: How to File a Claim" at bounding box center [291, 185] width 53 height 7
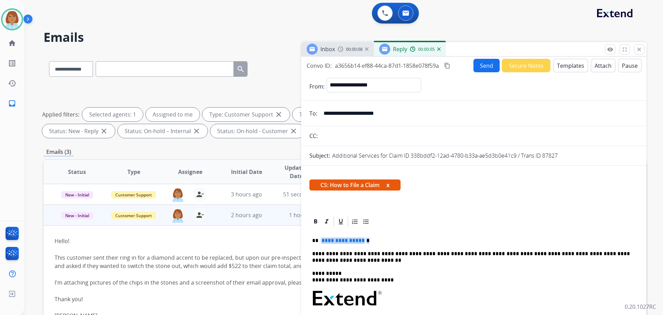
drag, startPoint x: 372, startPoint y: 244, endPoint x: 326, endPoint y: 235, distance: 46.8
click at [326, 235] on div "**********" at bounding box center [474, 321] width 329 height 187
click at [486, 68] on button "Send" at bounding box center [487, 65] width 26 height 13
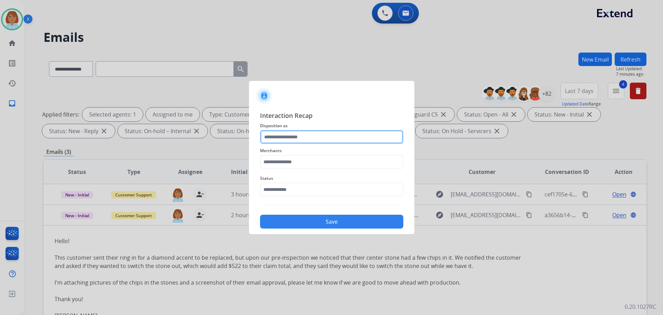
click at [306, 139] on input "text" at bounding box center [331, 137] width 143 height 14
drag, startPoint x: 284, startPoint y: 207, endPoint x: 284, endPoint y: 216, distance: 8.3
click at [322, 130] on span "Disposition as" at bounding box center [331, 126] width 143 height 8
click at [322, 134] on input "text" at bounding box center [331, 137] width 143 height 14
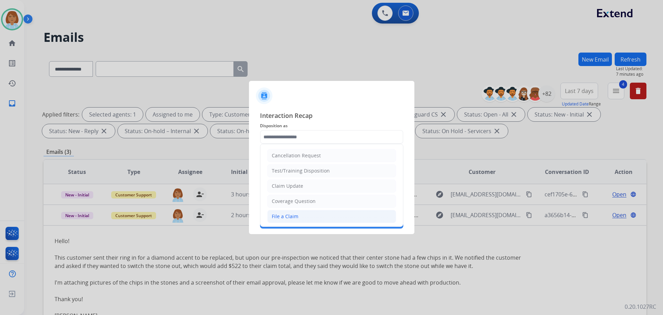
click at [271, 215] on li "File a Claim" at bounding box center [331, 216] width 129 height 13
type input "**********"
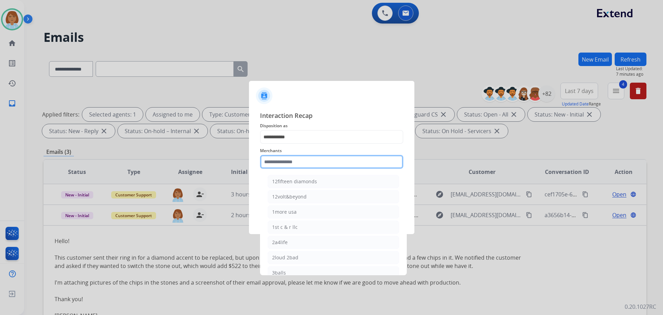
click at [301, 162] on input "text" at bounding box center [331, 162] width 143 height 14
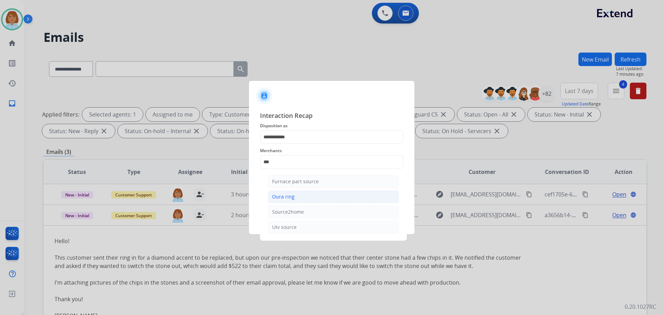
click at [328, 191] on li "Oura ring" at bounding box center [334, 196] width 132 height 13
type input "*********"
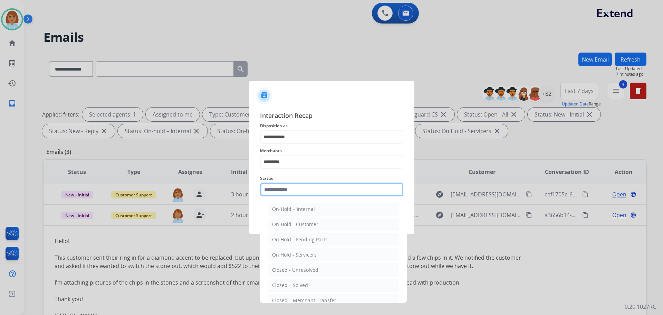
click at [302, 188] on input "text" at bounding box center [331, 189] width 143 height 14
click at [270, 282] on li "Closed – Solved" at bounding box center [334, 285] width 132 height 13
type input "**********"
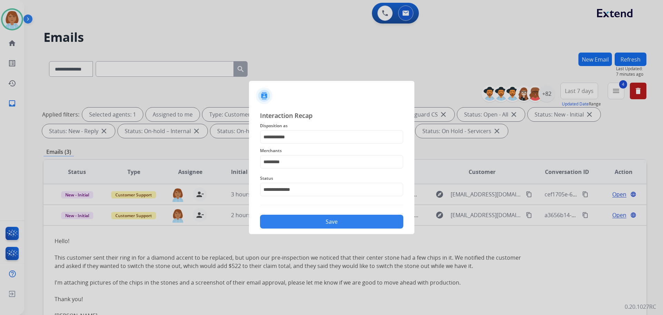
click at [351, 219] on button "Save" at bounding box center [331, 222] width 143 height 14
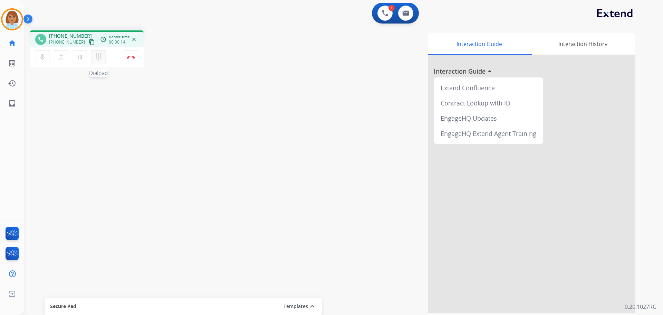
click at [100, 59] on mat-icon "dialpad" at bounding box center [98, 57] width 8 height 8
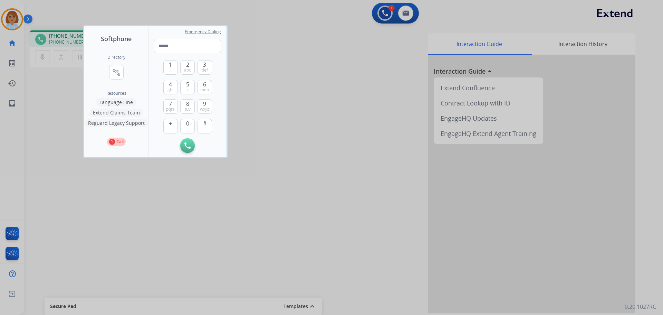
click at [122, 103] on button "Language Line" at bounding box center [116, 102] width 40 height 8
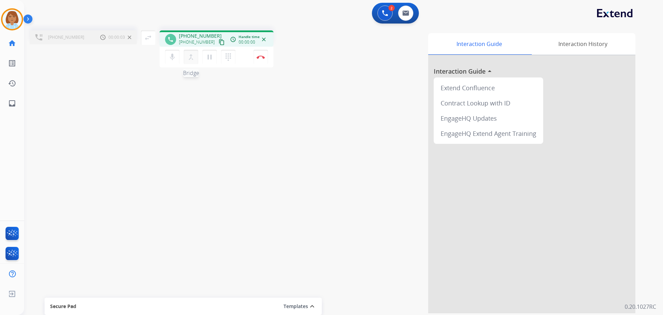
click at [196, 56] on button "merge_type Bridge" at bounding box center [191, 57] width 15 height 15
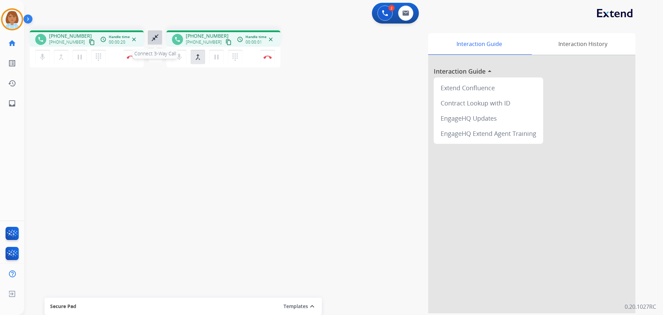
click at [154, 36] on mat-icon "close_fullscreen" at bounding box center [155, 38] width 8 height 8
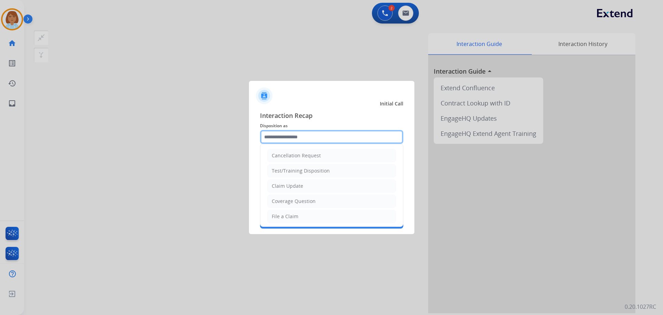
click at [290, 138] on input "text" at bounding box center [331, 137] width 143 height 14
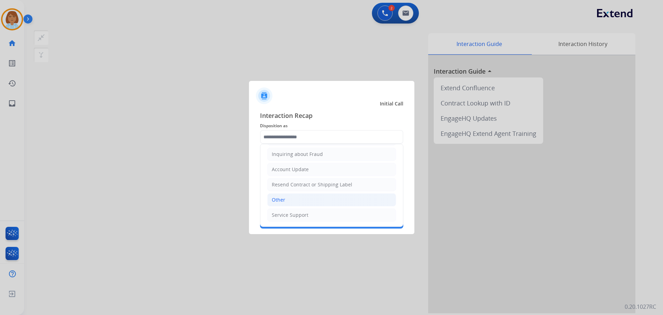
click at [325, 202] on li "Other" at bounding box center [331, 199] width 129 height 13
type input "*****"
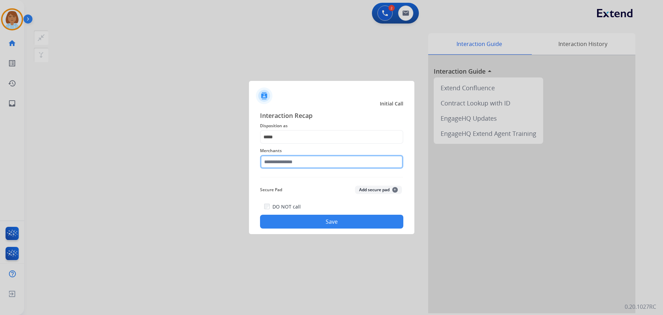
click at [322, 158] on input "text" at bounding box center [331, 162] width 143 height 14
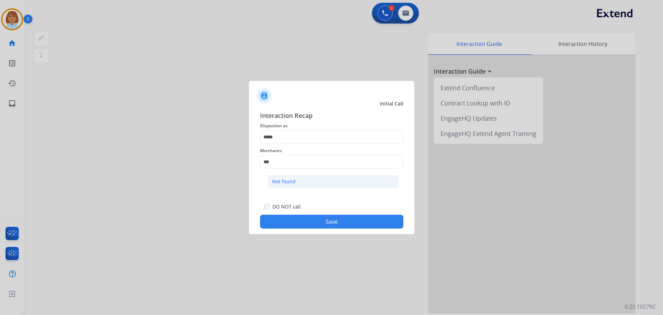
click at [303, 182] on li "Not found" at bounding box center [334, 181] width 132 height 13
type input "*********"
click at [324, 225] on button "Save" at bounding box center [331, 222] width 143 height 14
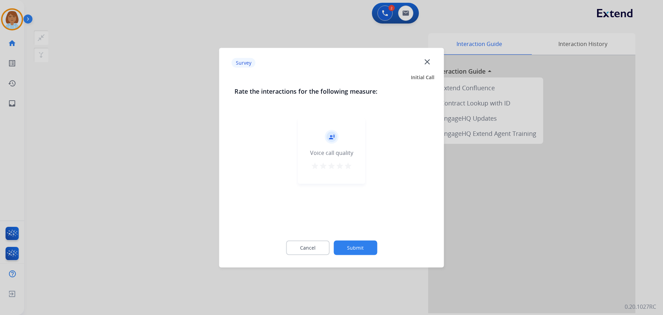
click at [372, 250] on button "Submit" at bounding box center [356, 247] width 44 height 15
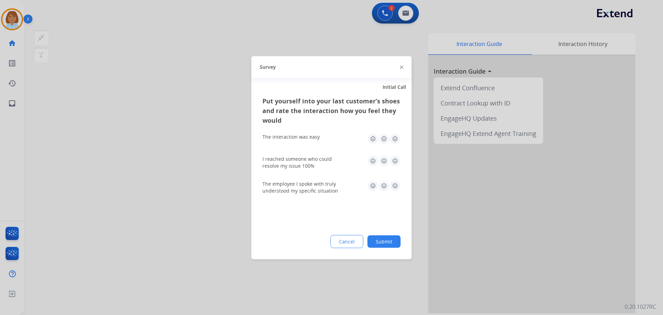
click at [386, 236] on button "Submit" at bounding box center [384, 241] width 33 height 12
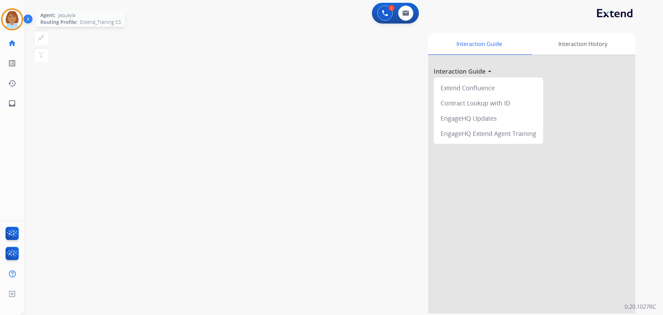
click at [15, 21] on img at bounding box center [11, 19] width 19 height 19
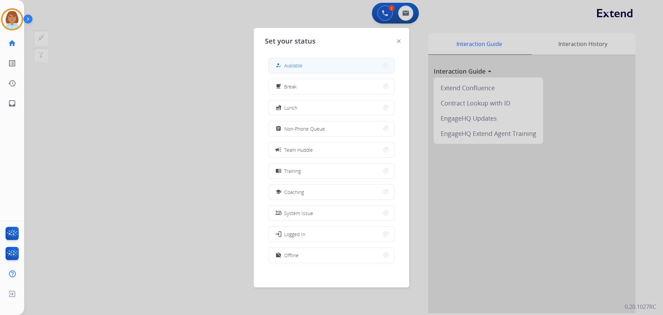
click at [288, 68] on span "Available" at bounding box center [293, 65] width 18 height 7
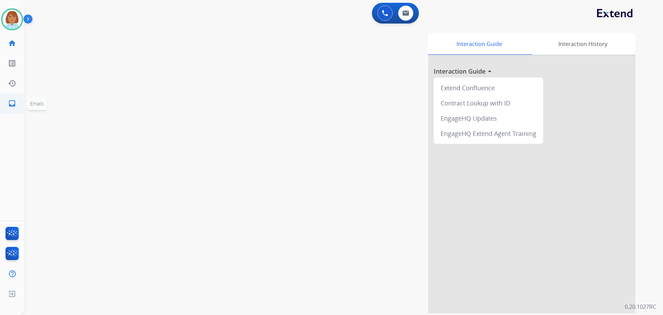
click at [6, 98] on link "inbox Emails" at bounding box center [11, 103] width 19 height 19
select select "**********"
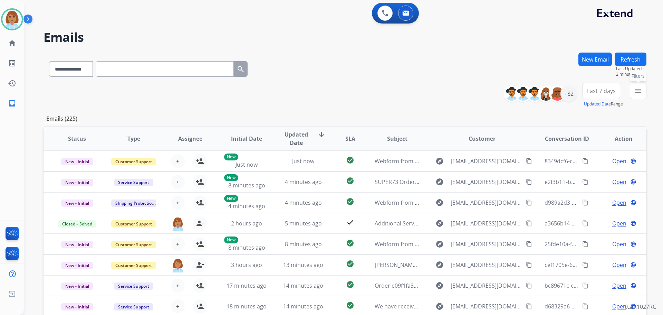
click at [643, 95] on button "menu Filters" at bounding box center [638, 91] width 17 height 17
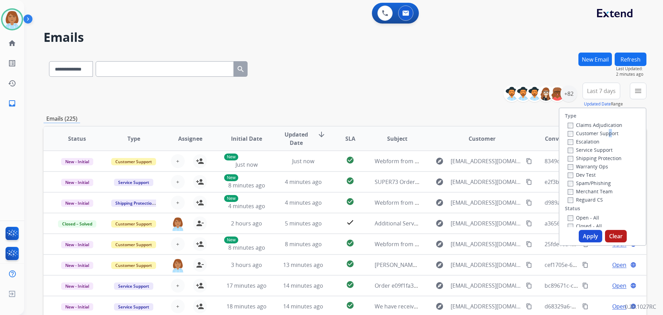
click at [604, 133] on label "Customer Support" at bounding box center [593, 133] width 51 height 7
click at [568, 155] on label "Shipping Protection" at bounding box center [595, 158] width 54 height 7
click at [593, 237] on button "Apply" at bounding box center [590, 236] width 23 height 12
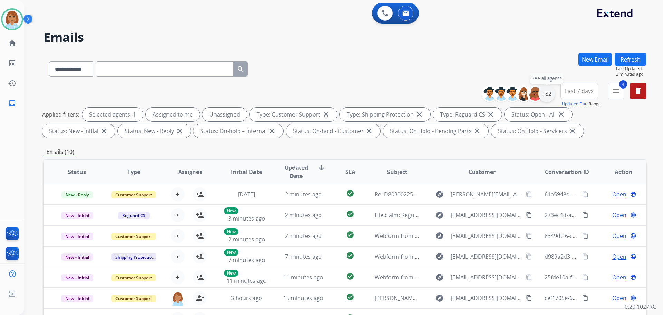
click at [547, 93] on div "+82" at bounding box center [547, 93] width 17 height 17
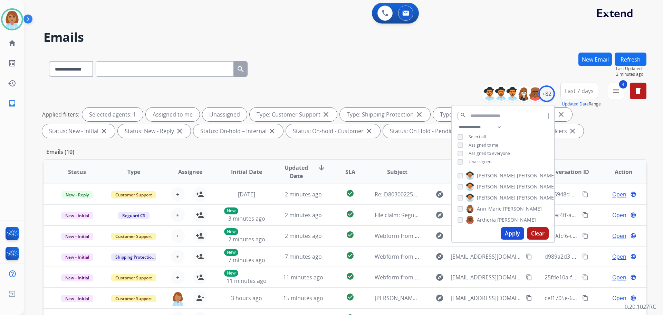
click at [474, 162] on span "Unassigned" at bounding box center [480, 162] width 23 height 6
click at [506, 230] on button "Apply" at bounding box center [512, 233] width 23 height 12
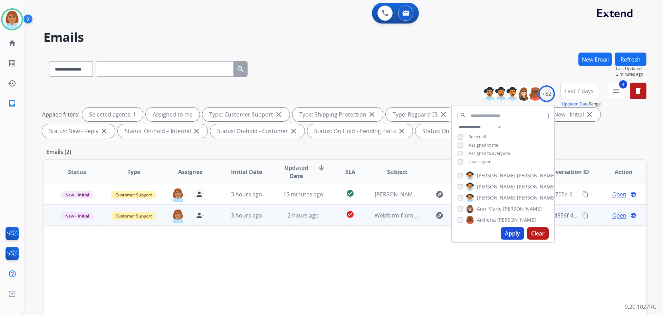
click at [332, 219] on td "check_circle" at bounding box center [345, 215] width 38 height 21
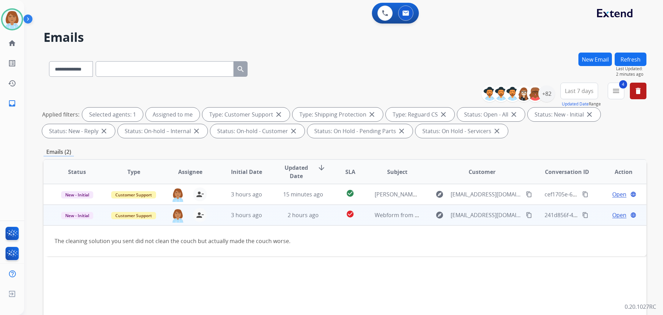
click at [614, 218] on span "Open" at bounding box center [620, 215] width 14 height 8
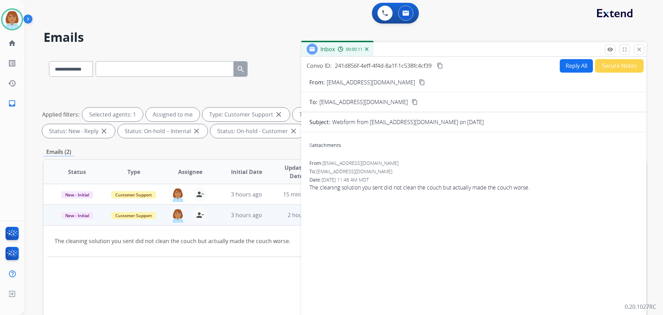
click at [569, 62] on button "Reply All" at bounding box center [576, 65] width 33 height 13
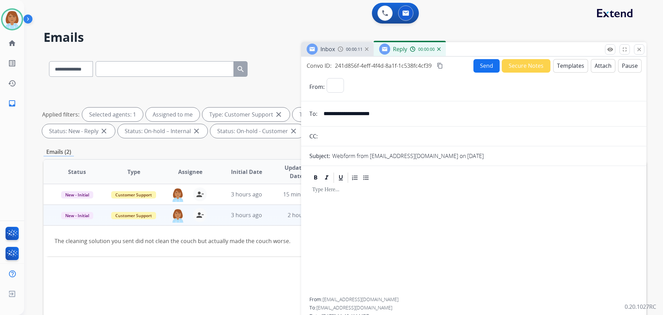
select select "**********"
click at [569, 70] on button "Templates" at bounding box center [571, 65] width 35 height 13
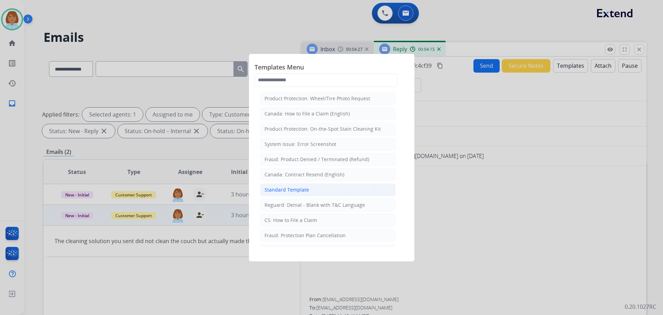
click at [317, 196] on li "Standard Template" at bounding box center [328, 189] width 136 height 13
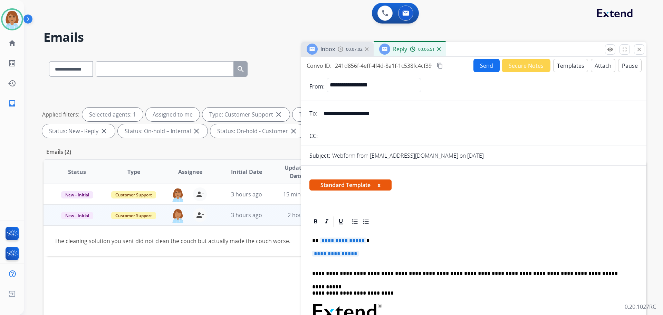
drag, startPoint x: 372, startPoint y: 252, endPoint x: 320, endPoint y: 244, distance: 53.4
click at [377, 254] on p "**********" at bounding box center [473, 257] width 323 height 13
click at [363, 255] on p "**********" at bounding box center [473, 257] width 323 height 13
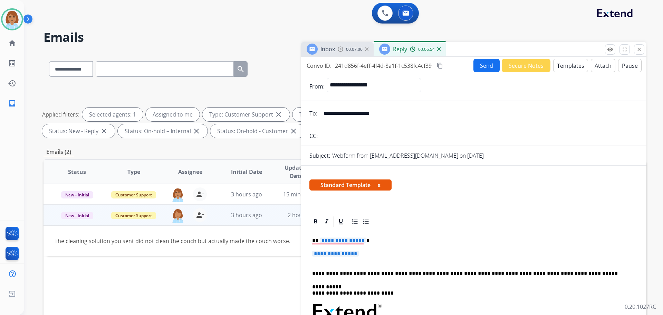
click at [359, 253] on span "**********" at bounding box center [335, 254] width 47 height 6
click at [359, 254] on span "**********" at bounding box center [335, 254] width 47 height 6
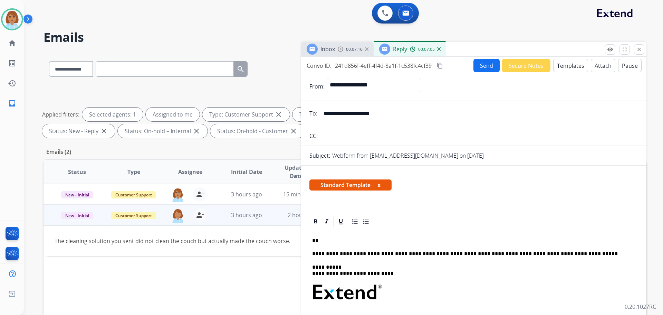
click at [565, 61] on button "Templates" at bounding box center [571, 65] width 35 height 13
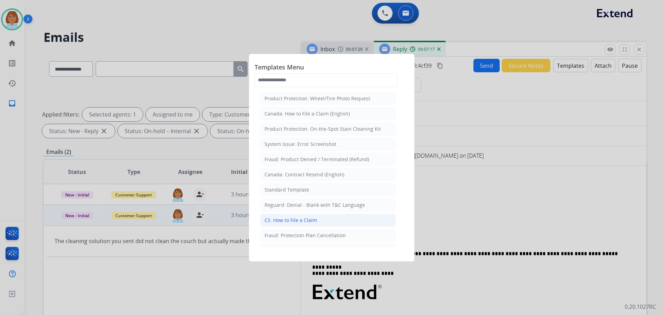
click at [365, 221] on li "CS: How to File a Claim" at bounding box center [328, 220] width 136 height 13
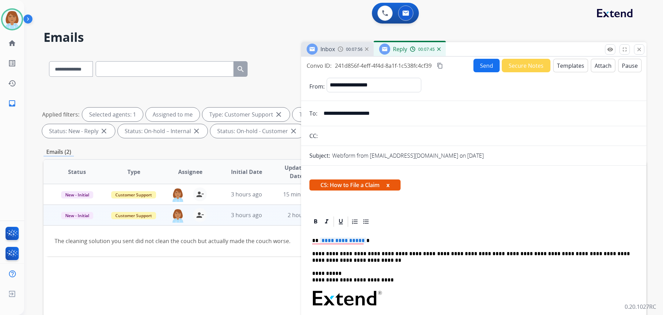
click at [368, 244] on p "**********" at bounding box center [471, 240] width 318 height 6
click at [484, 63] on button "Send" at bounding box center [487, 65] width 26 height 13
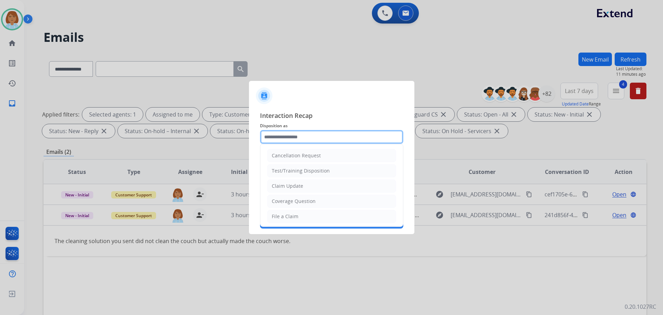
click at [280, 132] on input "text" at bounding box center [331, 137] width 143 height 14
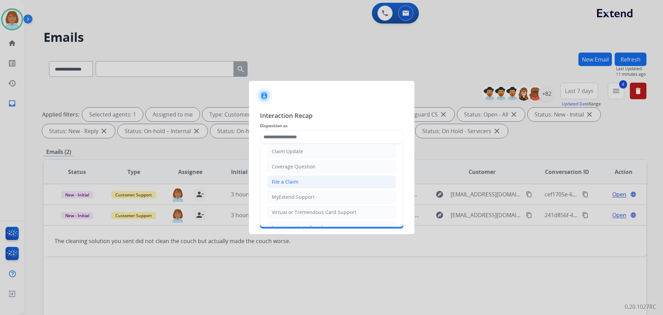
click at [316, 183] on li "File a Claim" at bounding box center [331, 181] width 129 height 13
type input "**********"
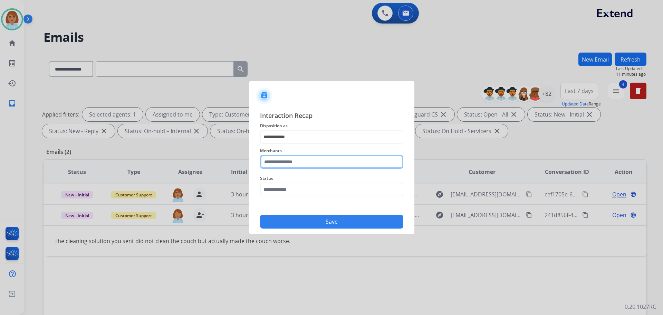
click at [318, 155] on input "text" at bounding box center [331, 162] width 143 height 14
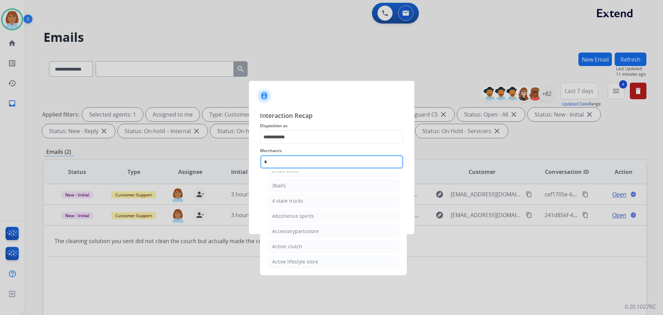
scroll to position [39, 0]
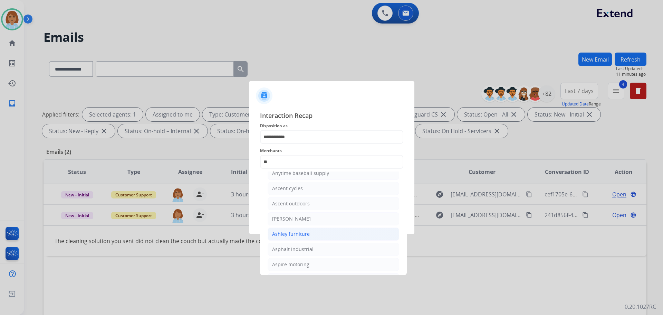
click at [307, 238] on li "Ashley furniture" at bounding box center [334, 233] width 132 height 13
type input "**********"
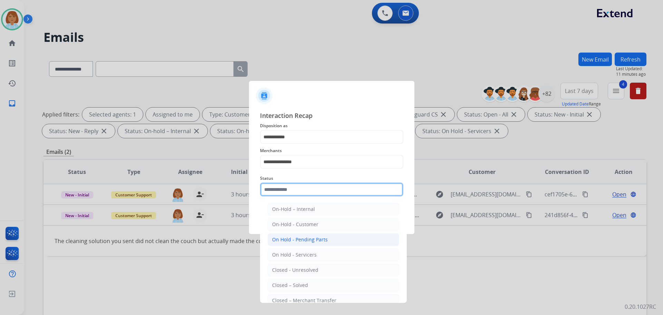
drag, startPoint x: 301, startPoint y: 187, endPoint x: 303, endPoint y: 238, distance: 51.2
click at [300, 190] on input "text" at bounding box center [331, 189] width 143 height 14
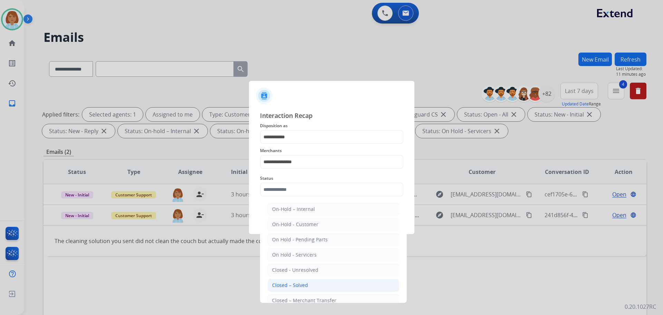
click at [302, 286] on div "Closed – Solved" at bounding box center [290, 285] width 36 height 7
type input "**********"
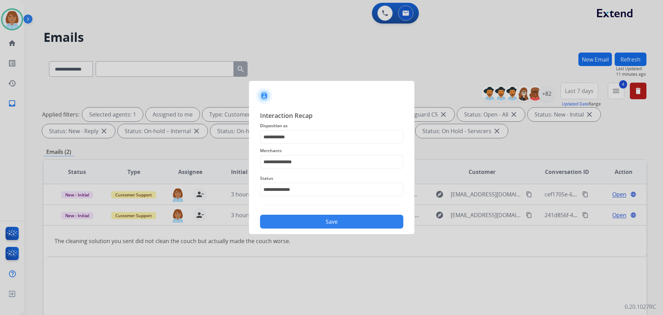
click at [344, 220] on button "Save" at bounding box center [331, 222] width 143 height 14
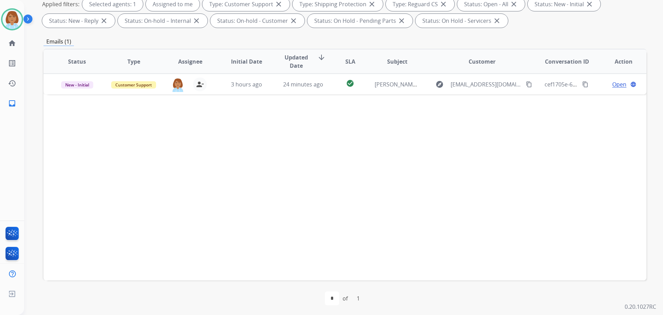
scroll to position [112, 0]
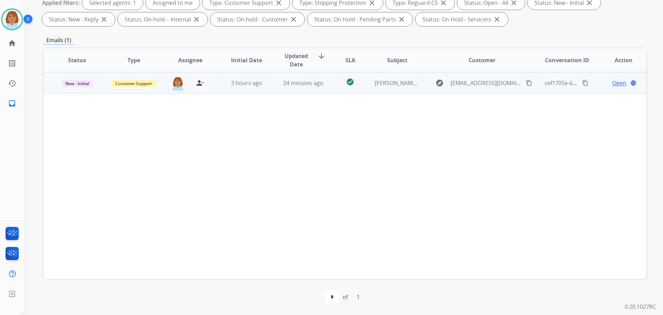
click at [262, 92] on td "3 hours ago" at bounding box center [241, 82] width 57 height 21
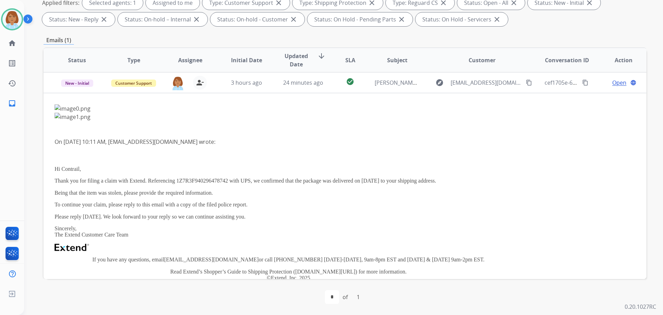
click at [1, 17] on div "[PERSON_NAME] Available Edit Avatar Agent: [PERSON_NAME] Profile: Extend_Traini…" at bounding box center [12, 19] width 24 height 22
click at [6, 19] on img at bounding box center [11, 19] width 19 height 19
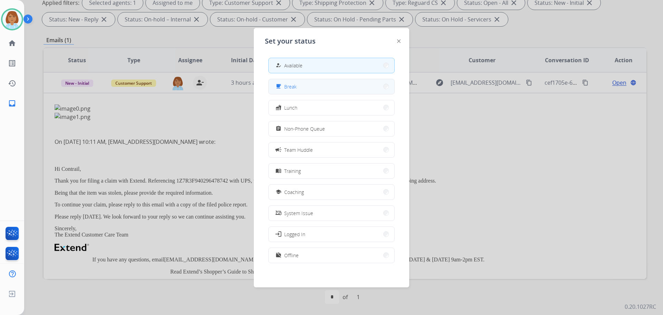
click at [312, 92] on button "free_breakfast Break" at bounding box center [332, 86] width 126 height 15
